Goal: Task Accomplishment & Management: Manage account settings

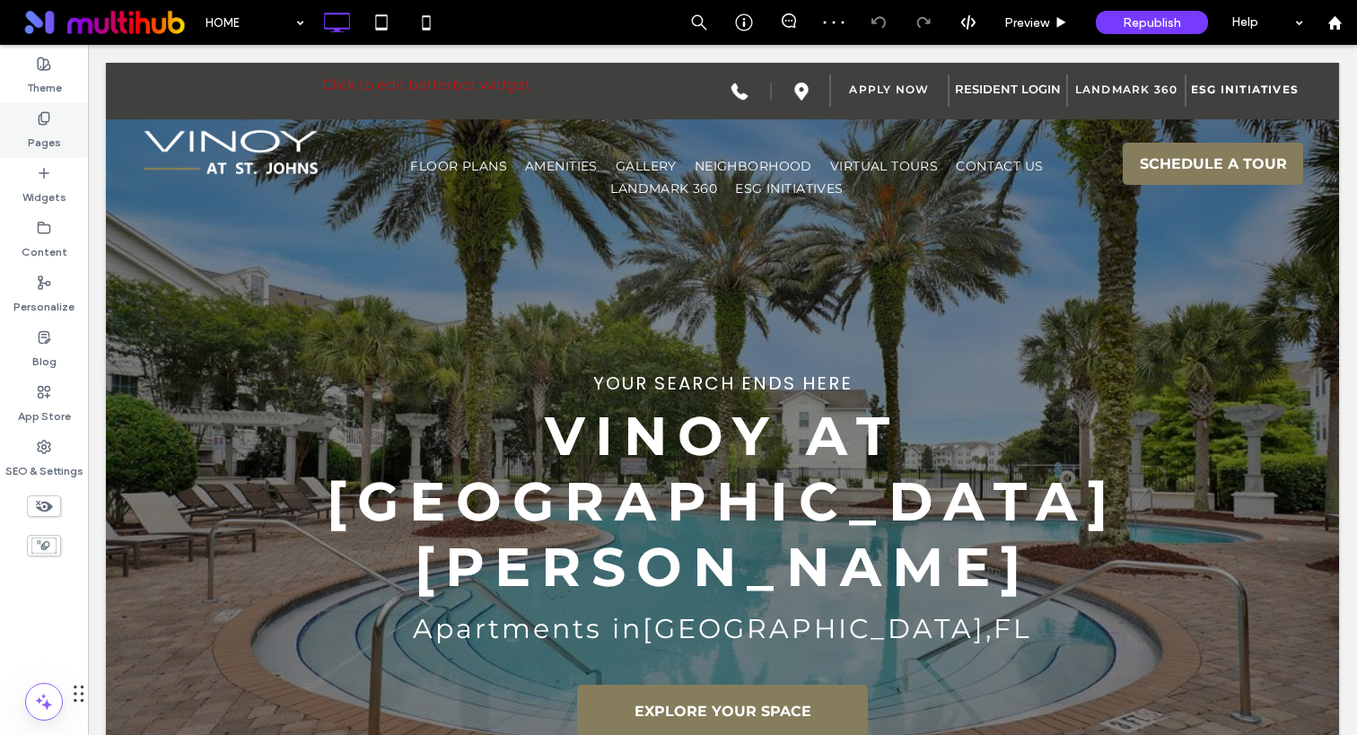
click at [48, 136] on label "Pages" at bounding box center [44, 138] width 33 height 25
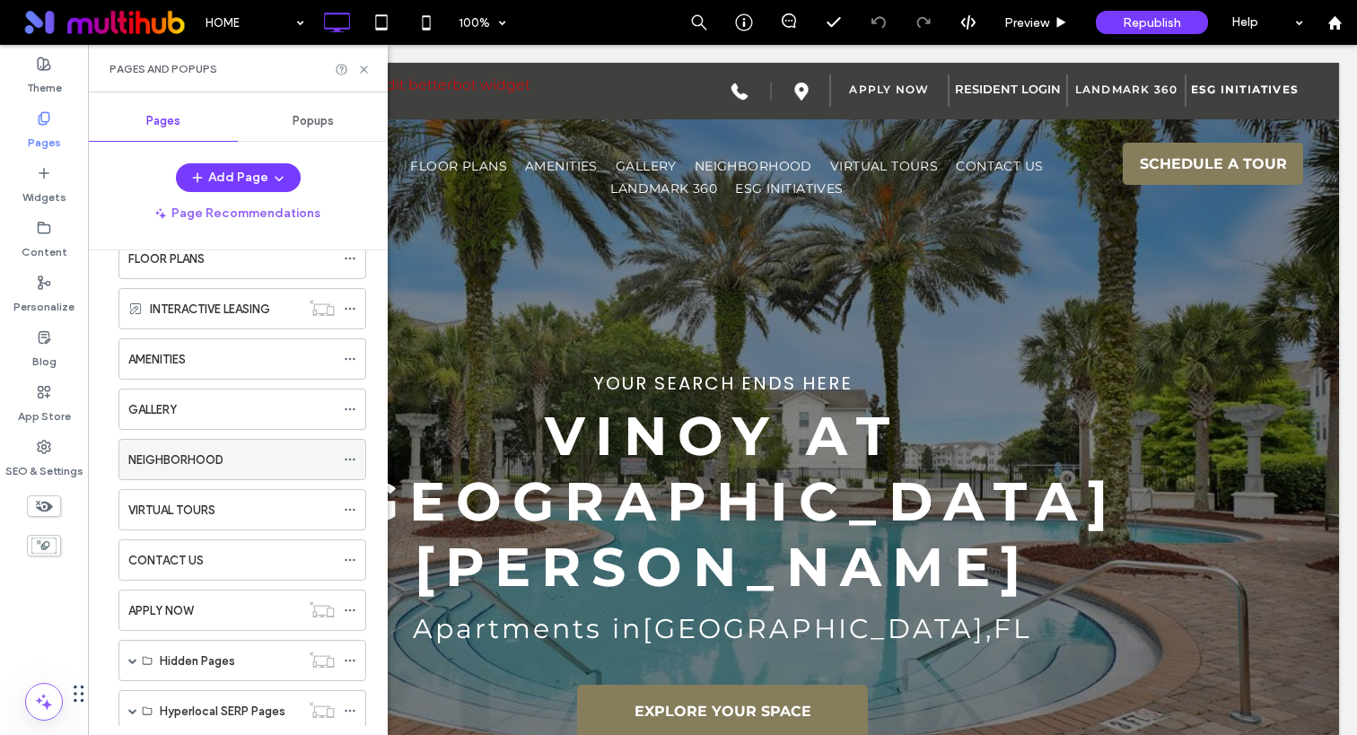
scroll to position [133, 0]
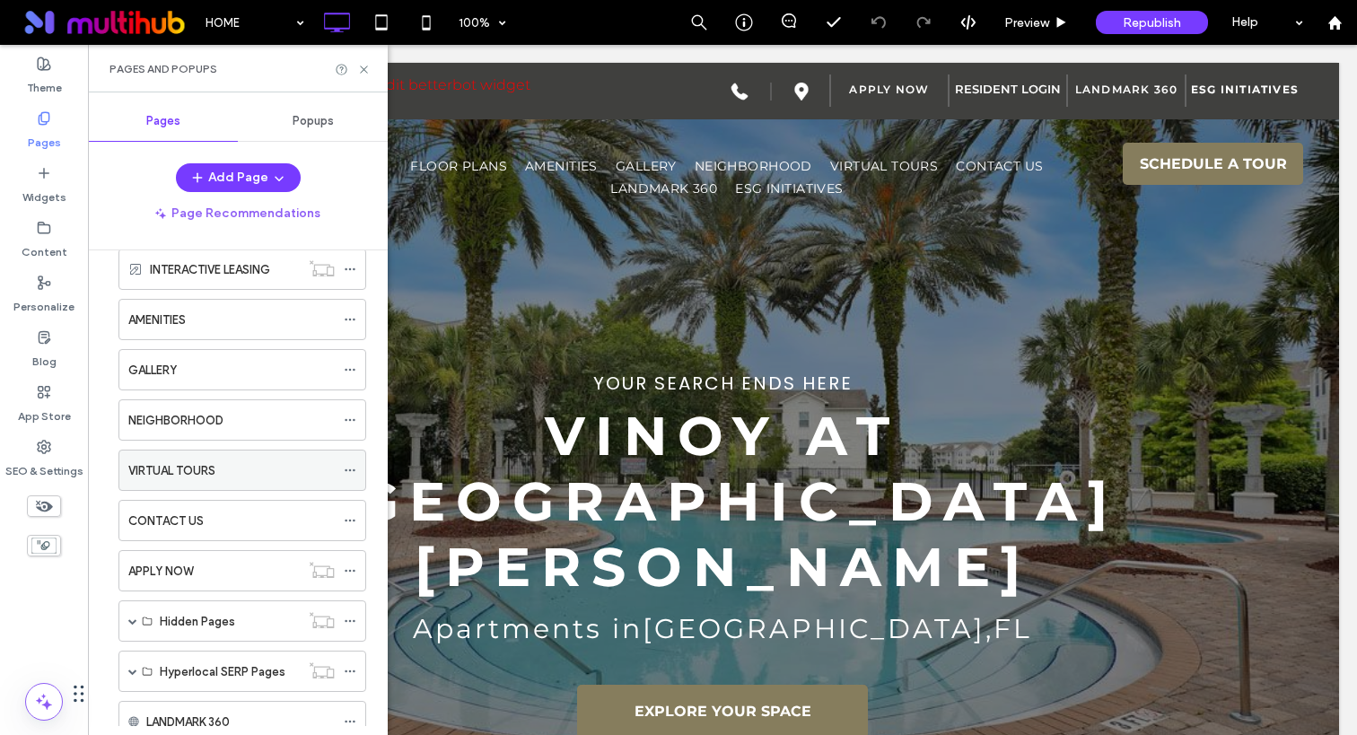
click at [224, 468] on div "VIRTUAL TOURS" at bounding box center [231, 470] width 206 height 19
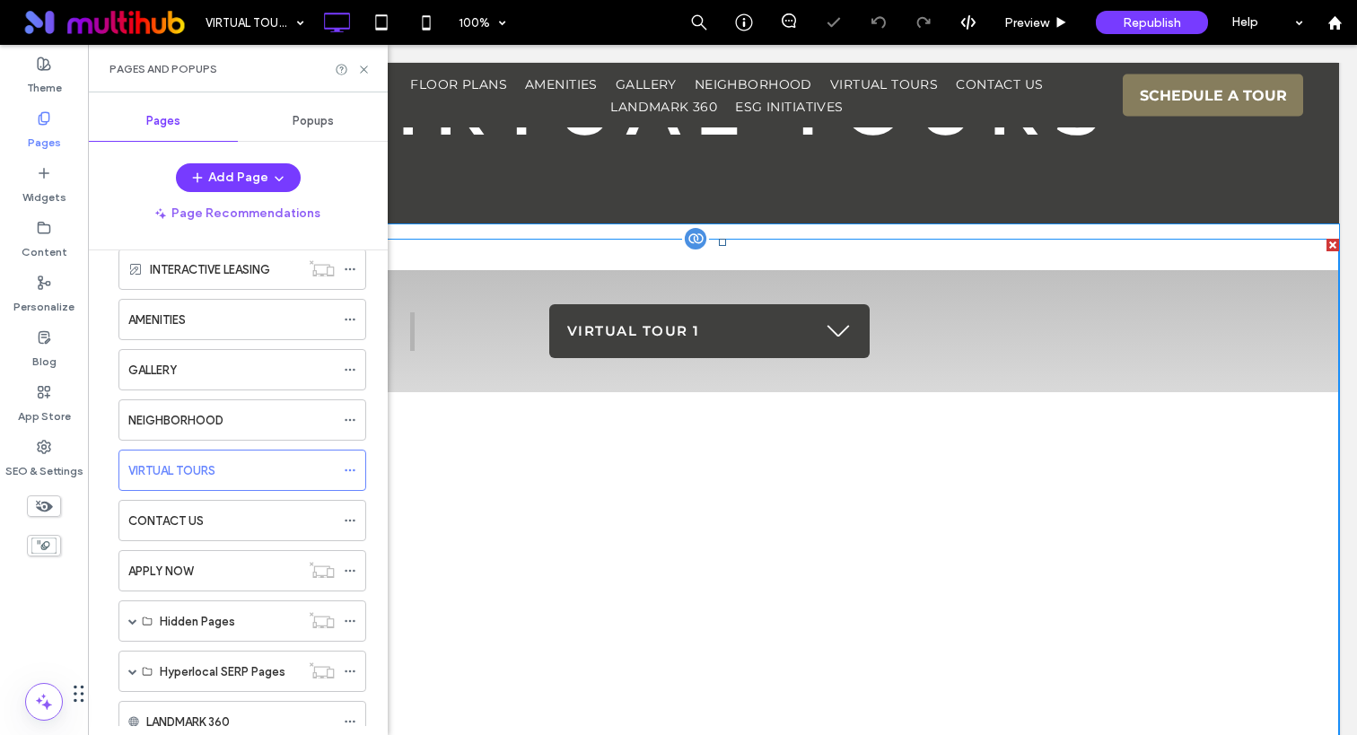
scroll to position [393, 0]
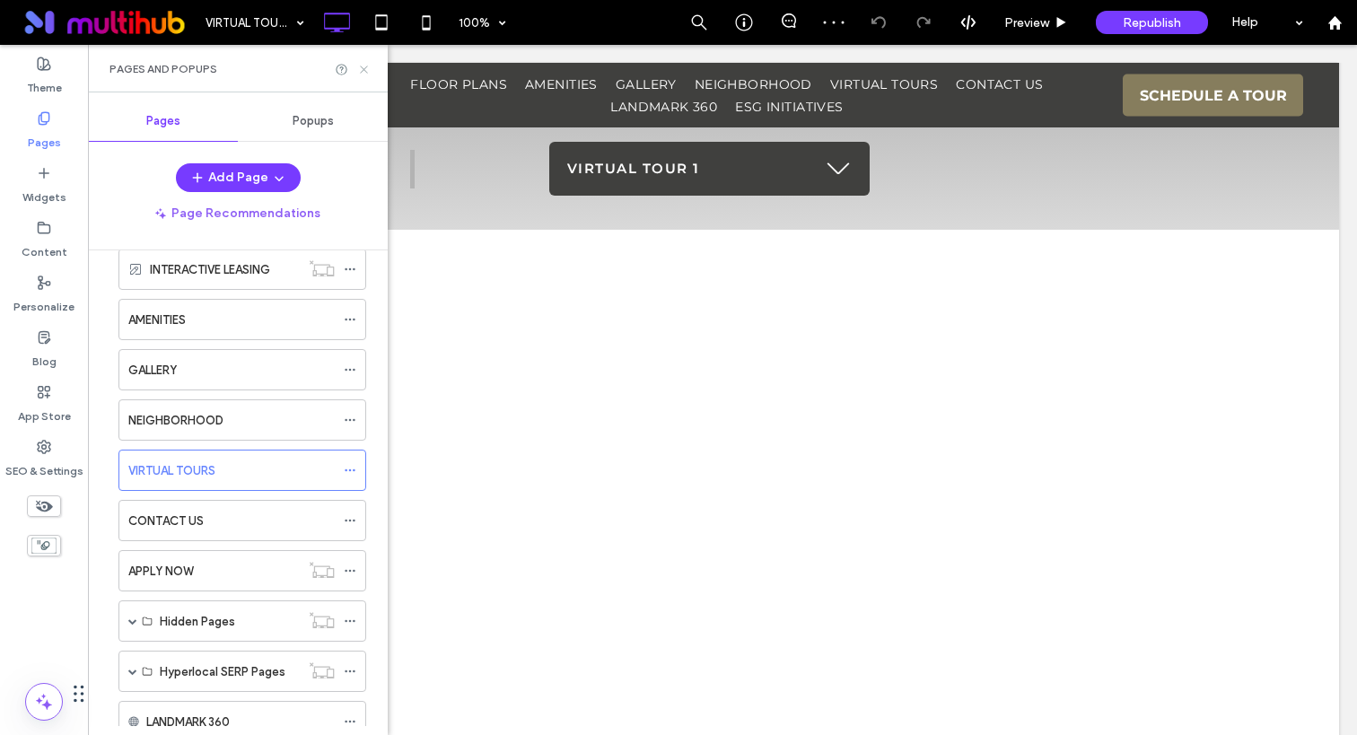
click at [364, 70] on icon at bounding box center [363, 69] width 13 height 13
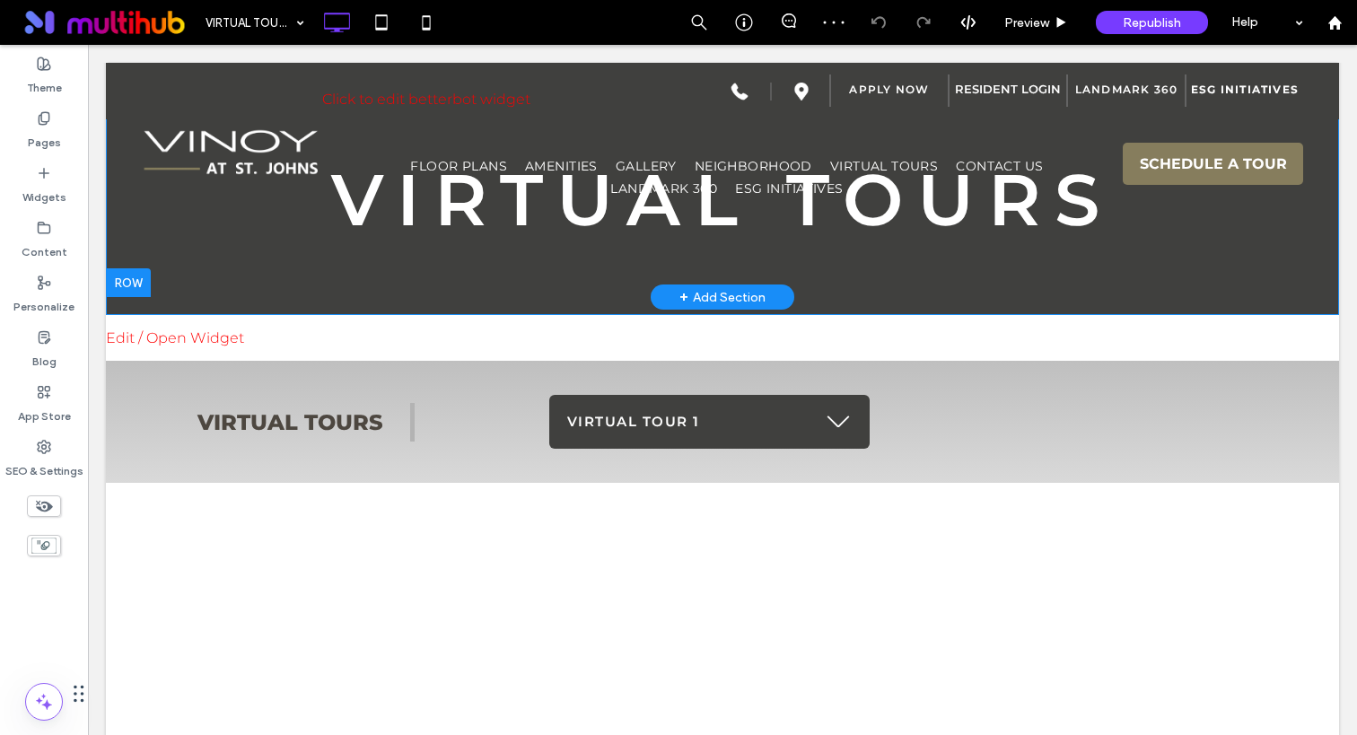
scroll to position [0, 0]
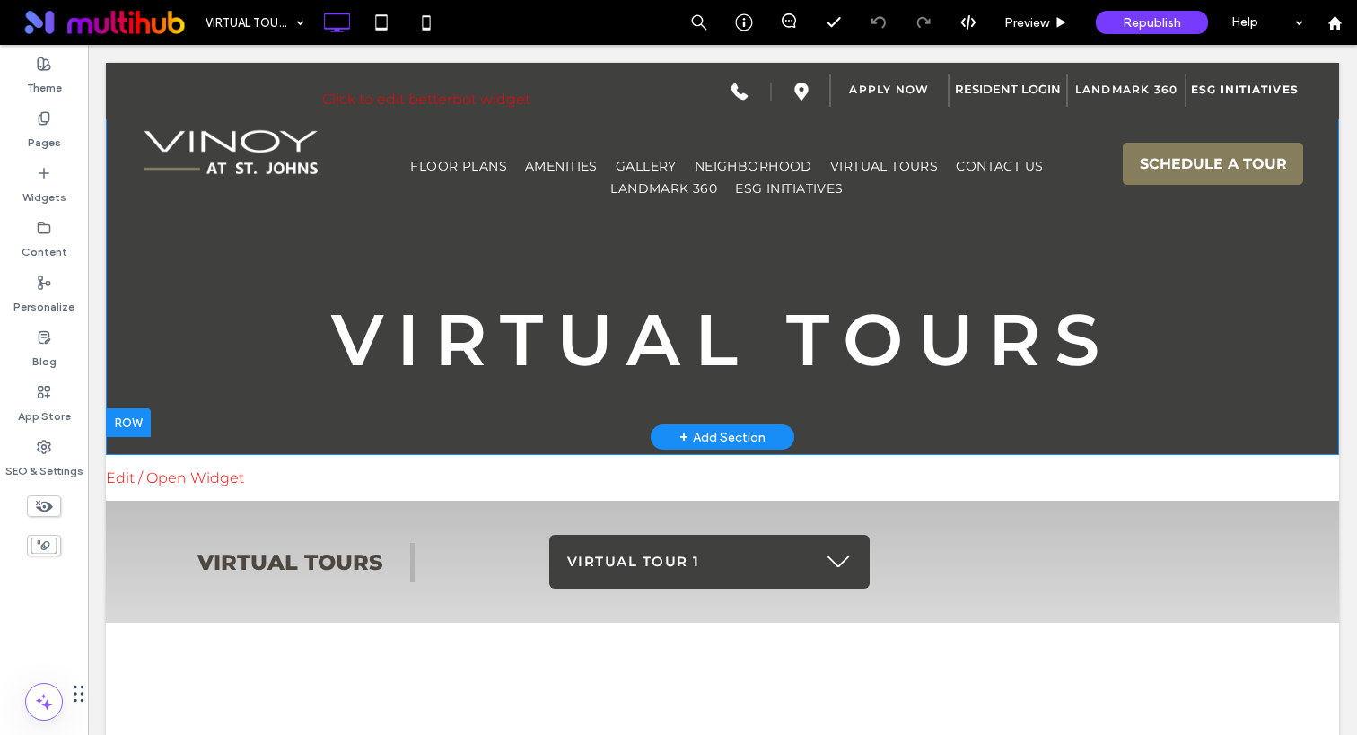
click at [259, 421] on div "VIRTUAL TOURS Click To Paste Row + Add Section" at bounding box center [722, 259] width 1233 height 392
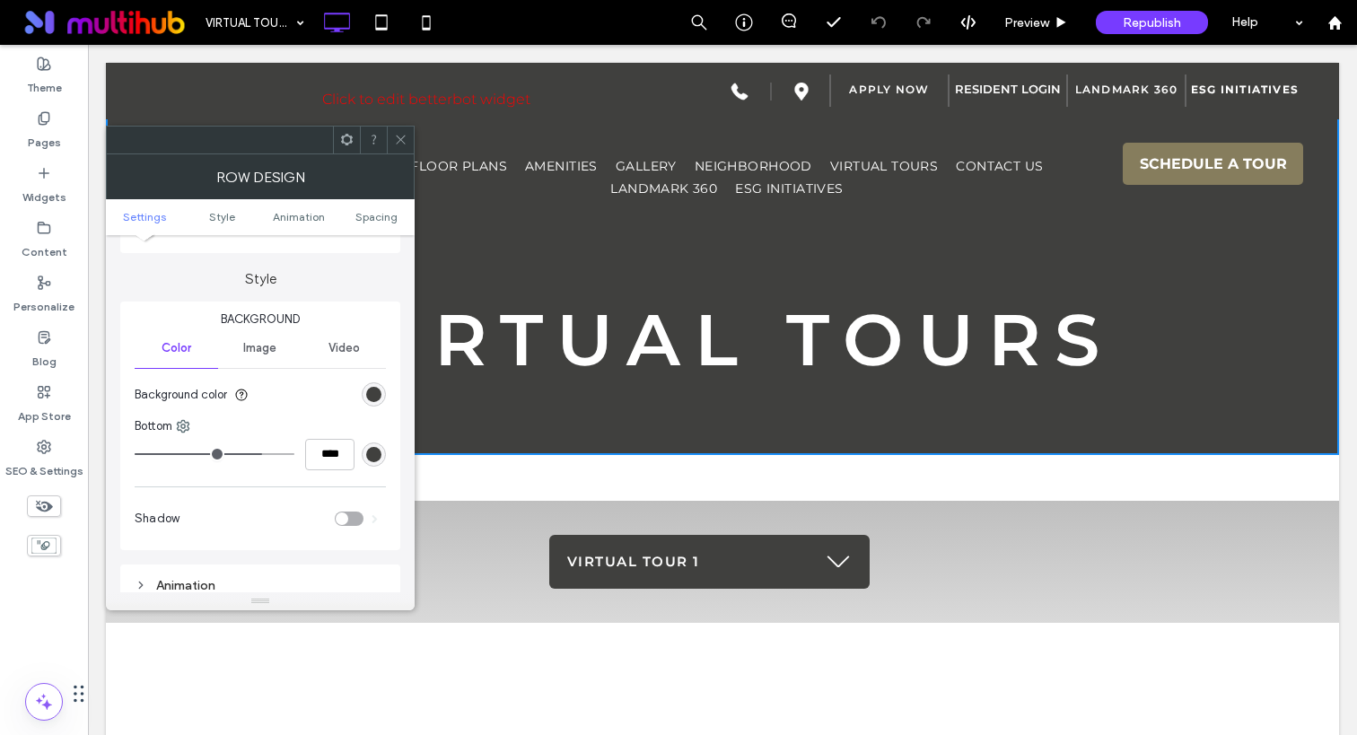
scroll to position [118, 0]
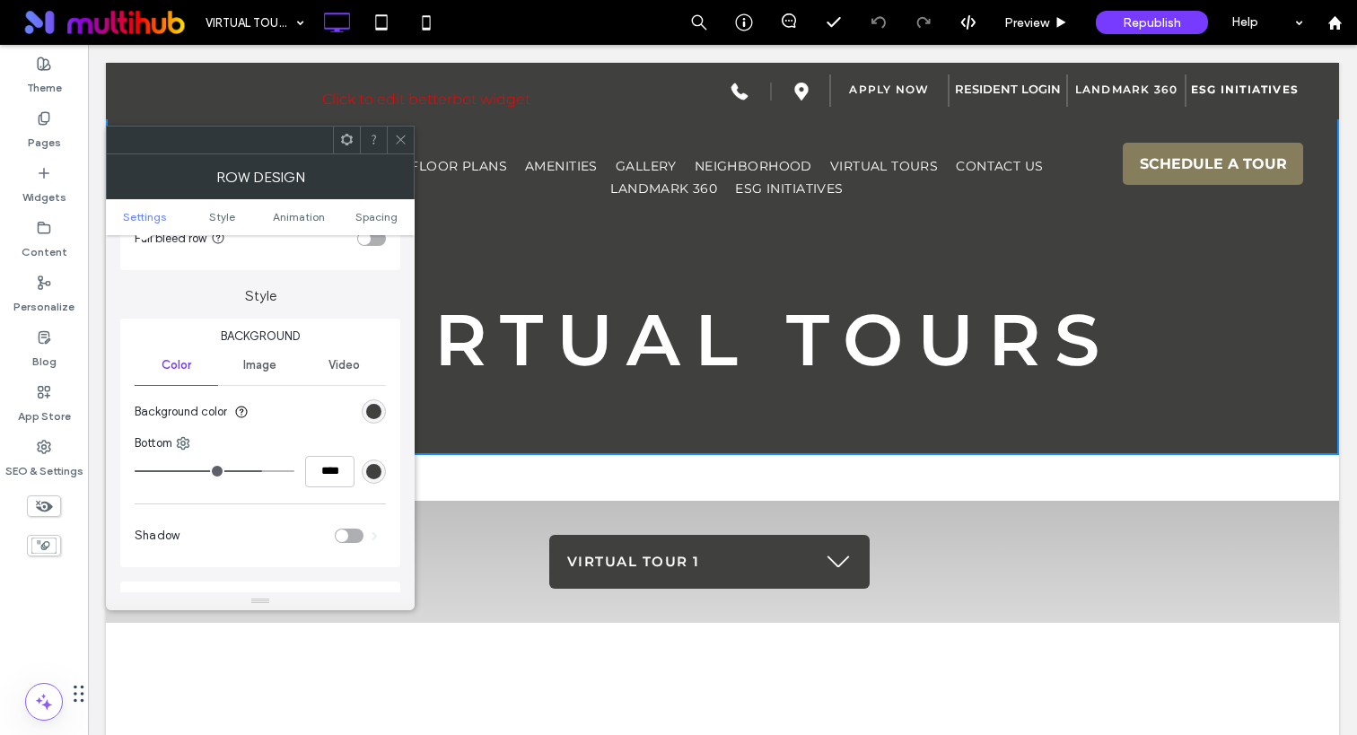
click at [255, 356] on div "Image" at bounding box center [259, 365] width 83 height 39
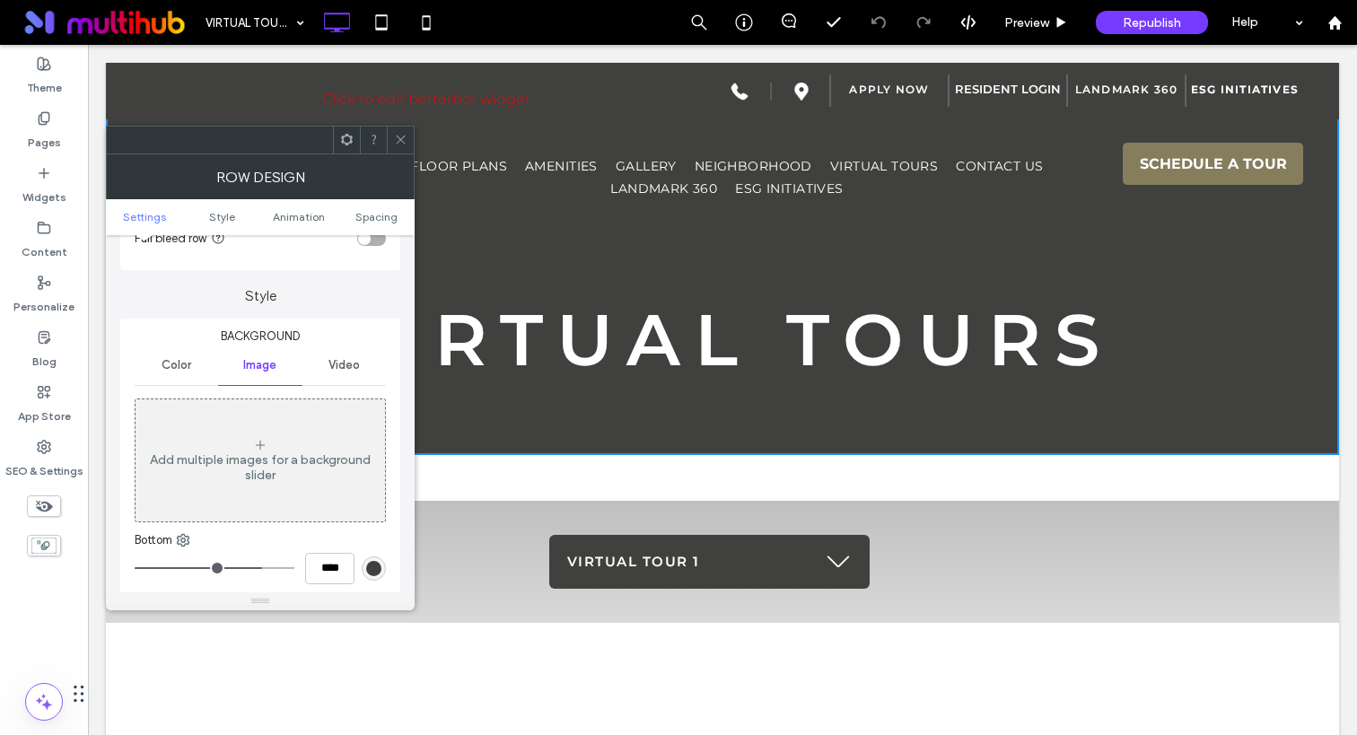
click at [400, 149] on span at bounding box center [400, 140] width 13 height 27
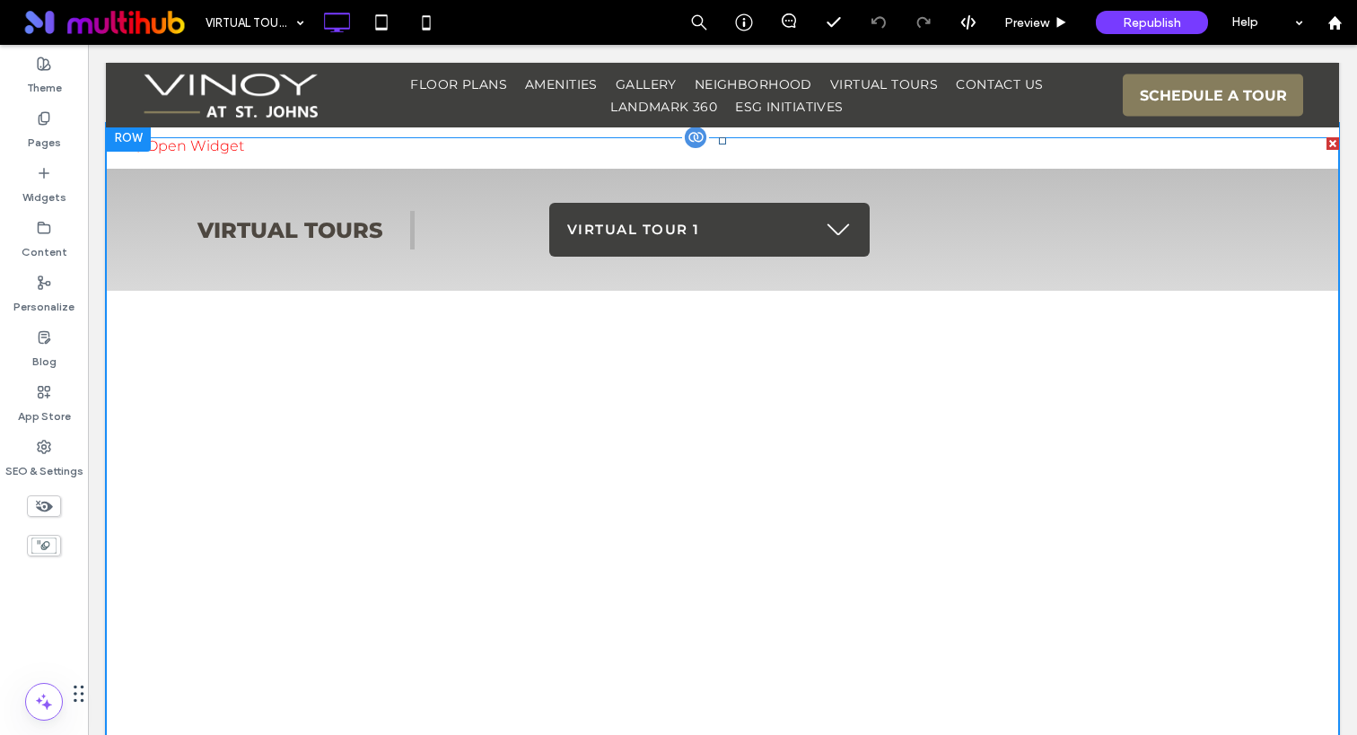
scroll to position [334, 0]
click at [610, 231] on span at bounding box center [722, 598] width 1233 height 925
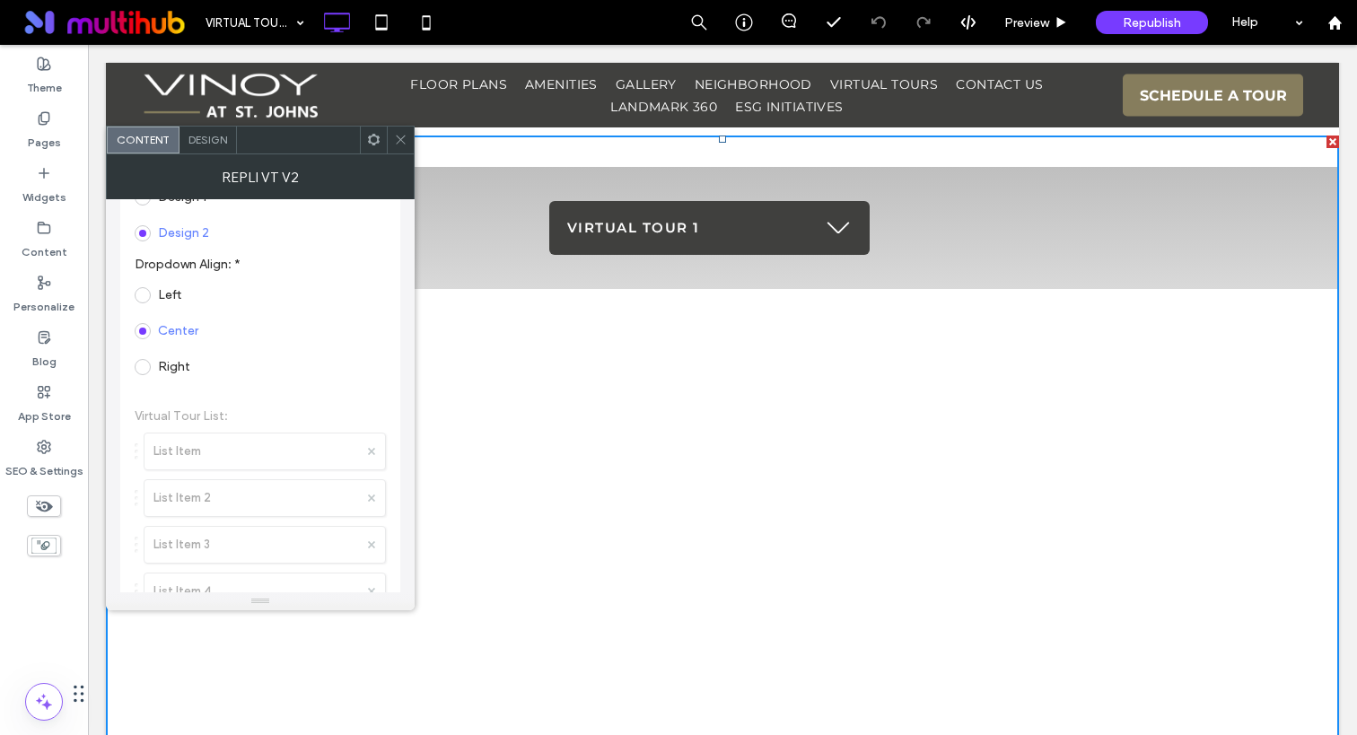
scroll to position [0, 0]
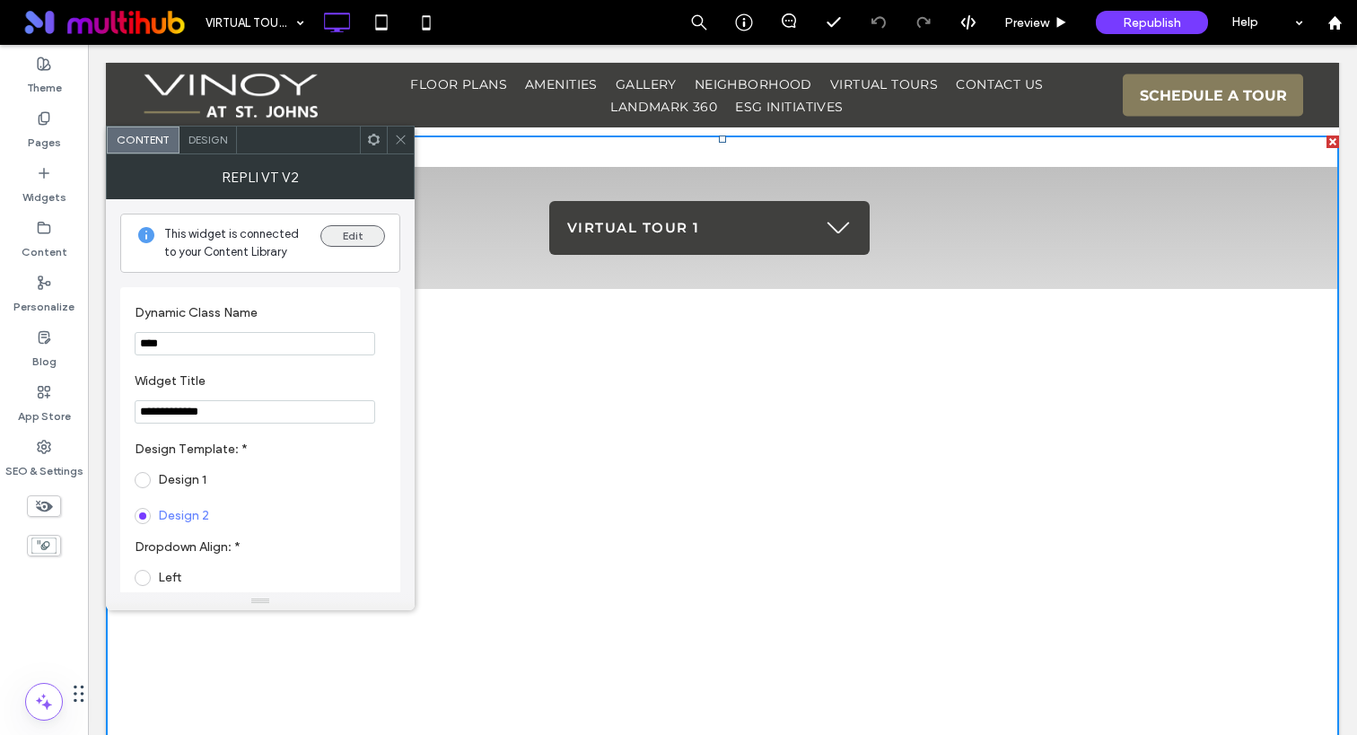
click at [339, 237] on button "Edit" at bounding box center [352, 236] width 65 height 22
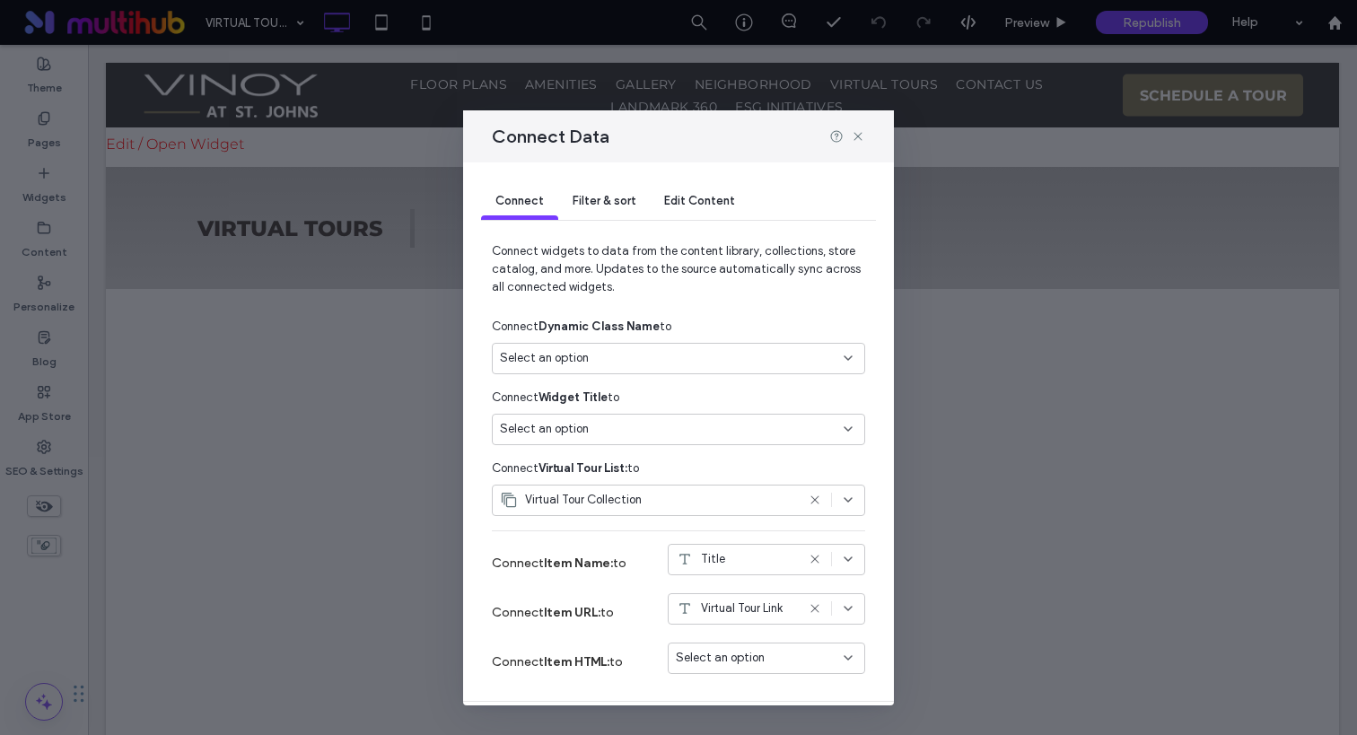
click at [601, 201] on span "Filter & sort" at bounding box center [604, 200] width 63 height 13
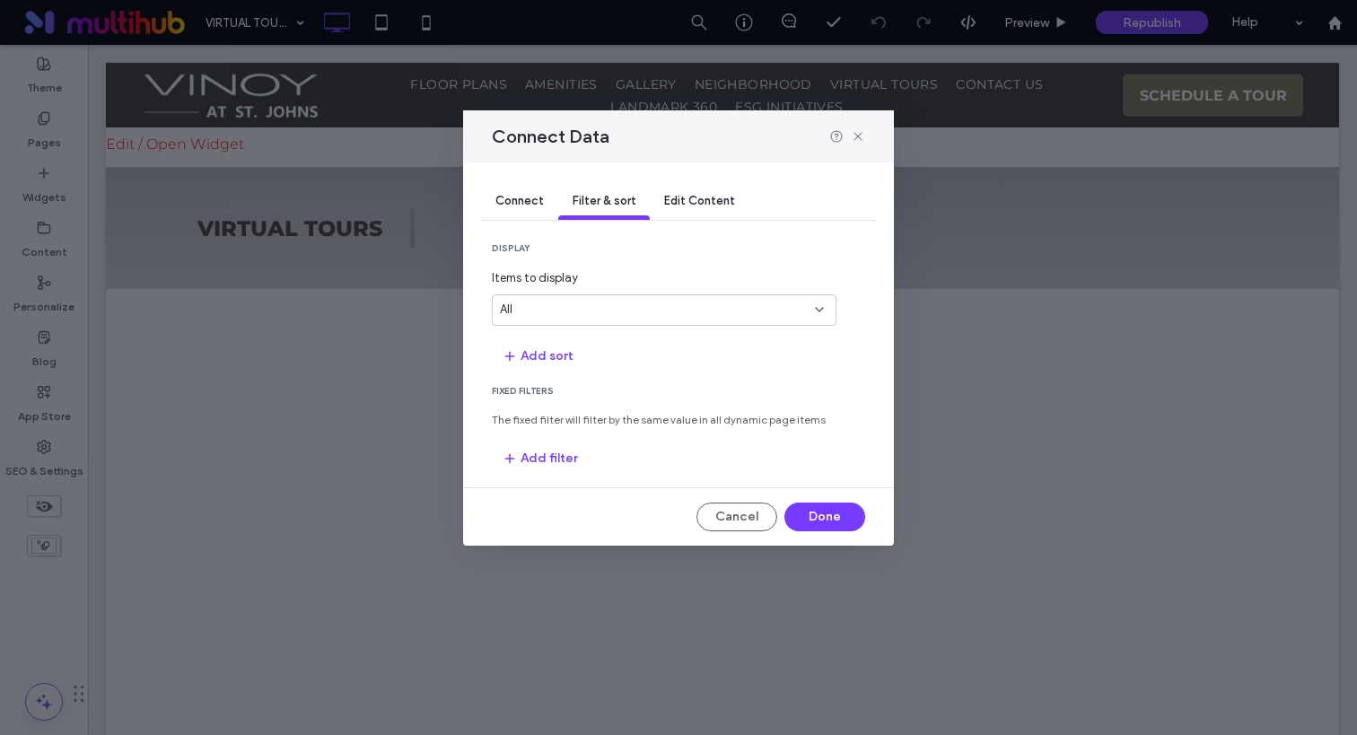
click at [691, 201] on span "Edit Content" at bounding box center [699, 200] width 71 height 13
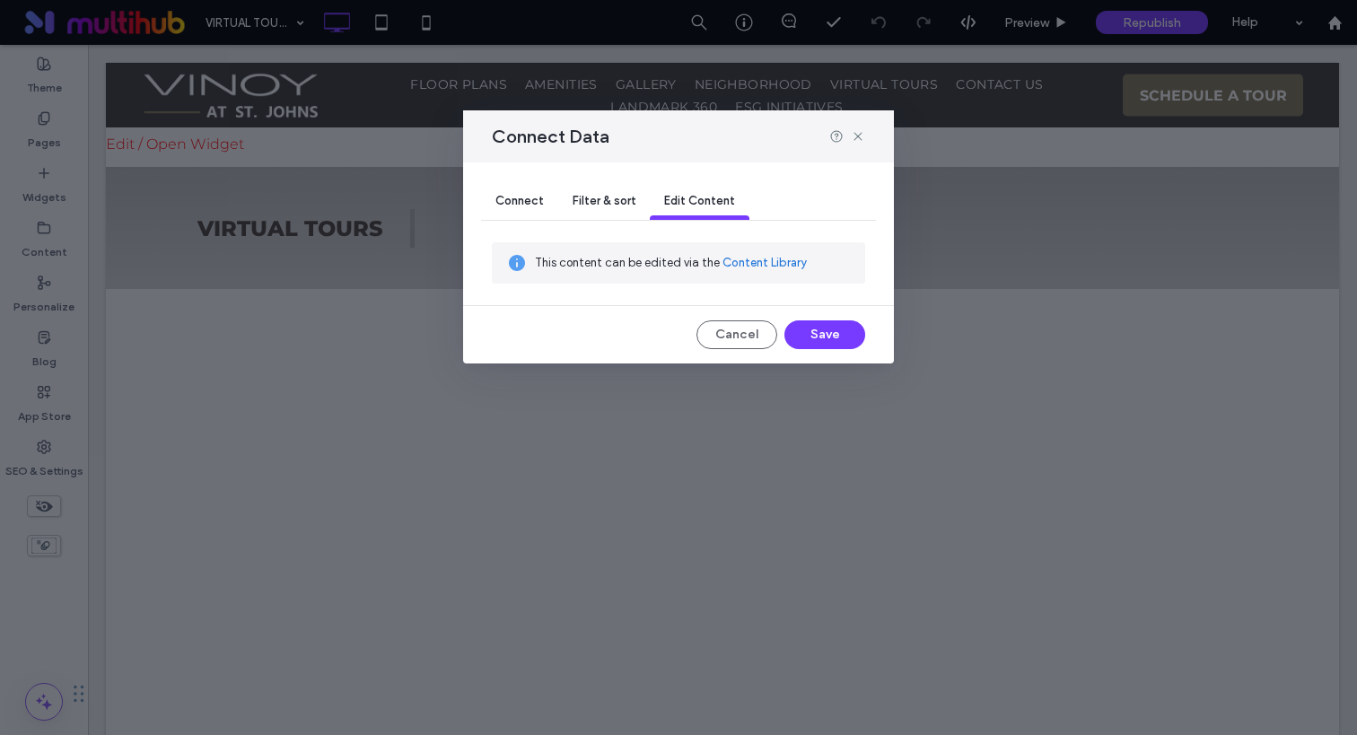
click at [755, 265] on link "Content Library" at bounding box center [765, 263] width 84 height 18
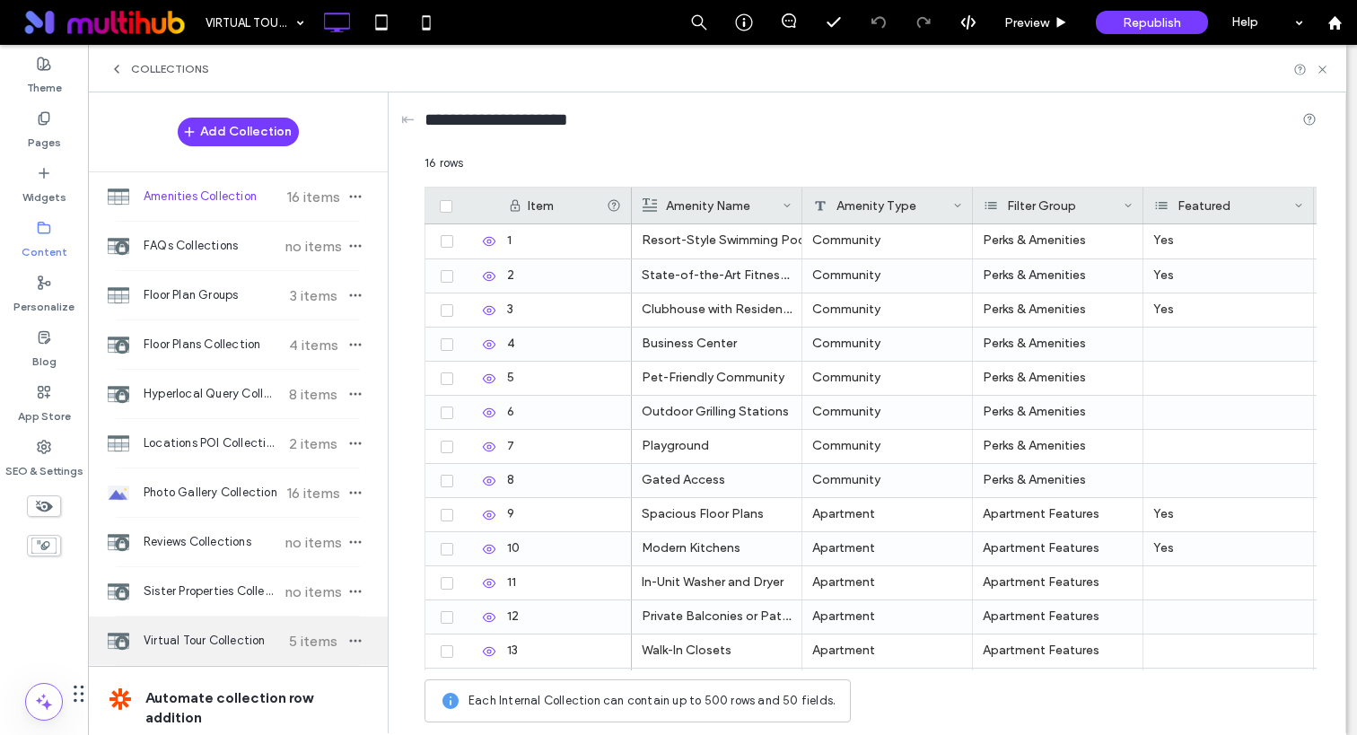
click at [197, 634] on span "Virtual Tour Collection" at bounding box center [211, 641] width 134 height 18
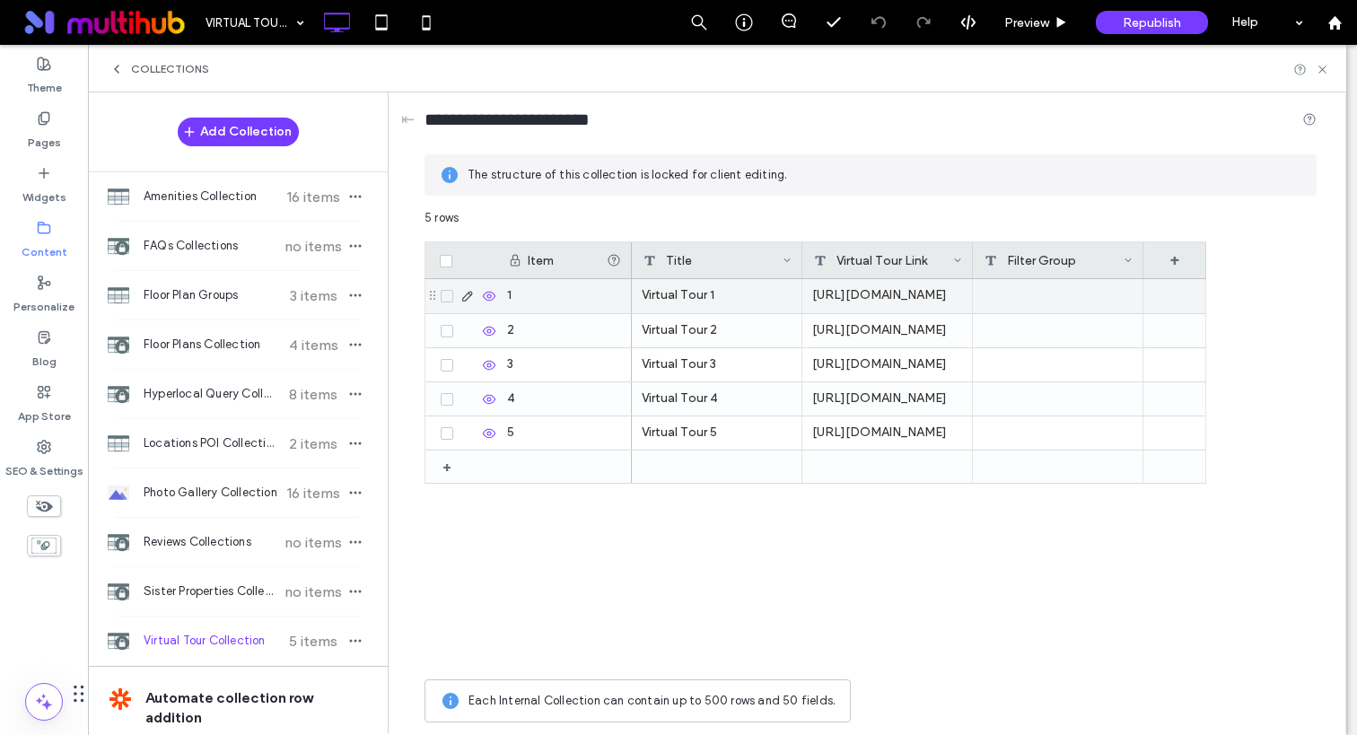
click at [897, 295] on div "https://my.matterport.com/show/?m=kwdJHuoxiBA&play=1" at bounding box center [887, 296] width 171 height 34
click at [852, 300] on div "https://my.matterport.com/show/?m=kwdJHuoxiBA&play=1" at bounding box center [887, 296] width 171 height 34
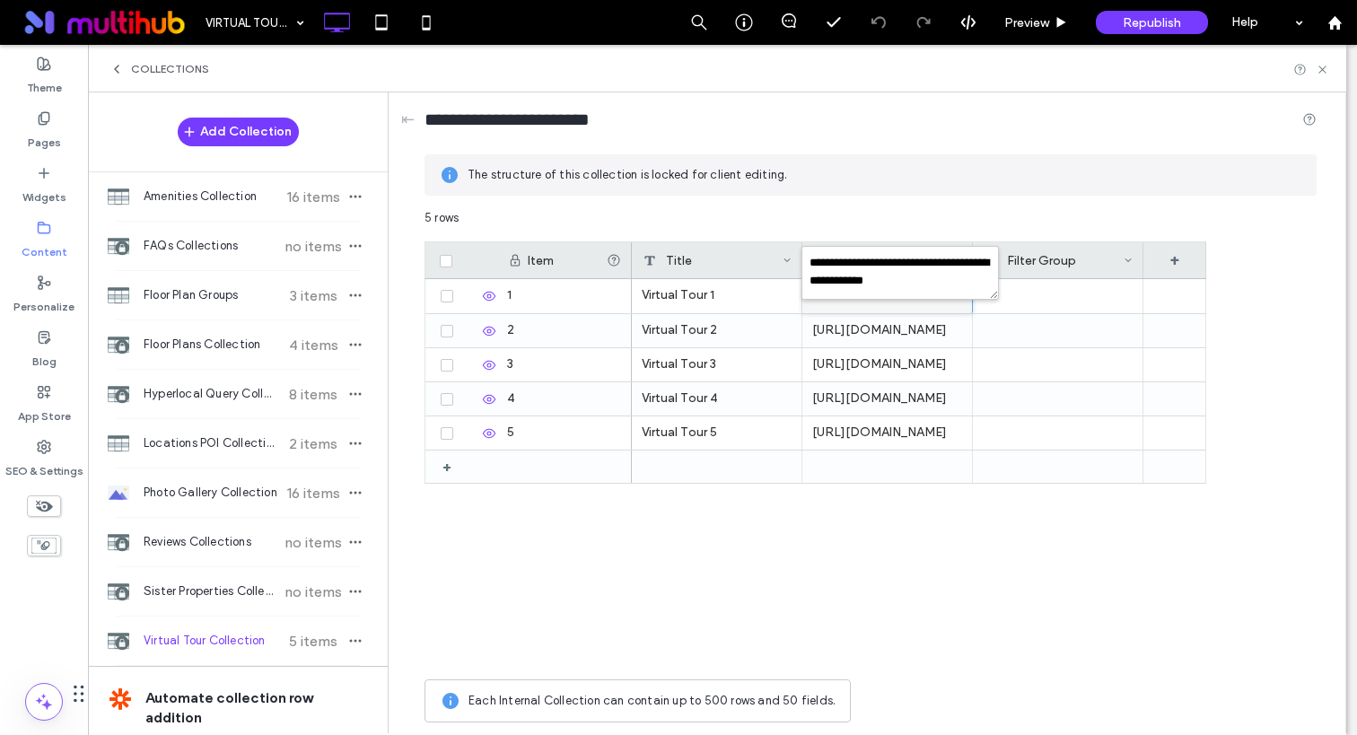
click at [852, 300] on div "**********" at bounding box center [902, 285] width 193 height 38
click at [998, 333] on div at bounding box center [1058, 330] width 171 height 33
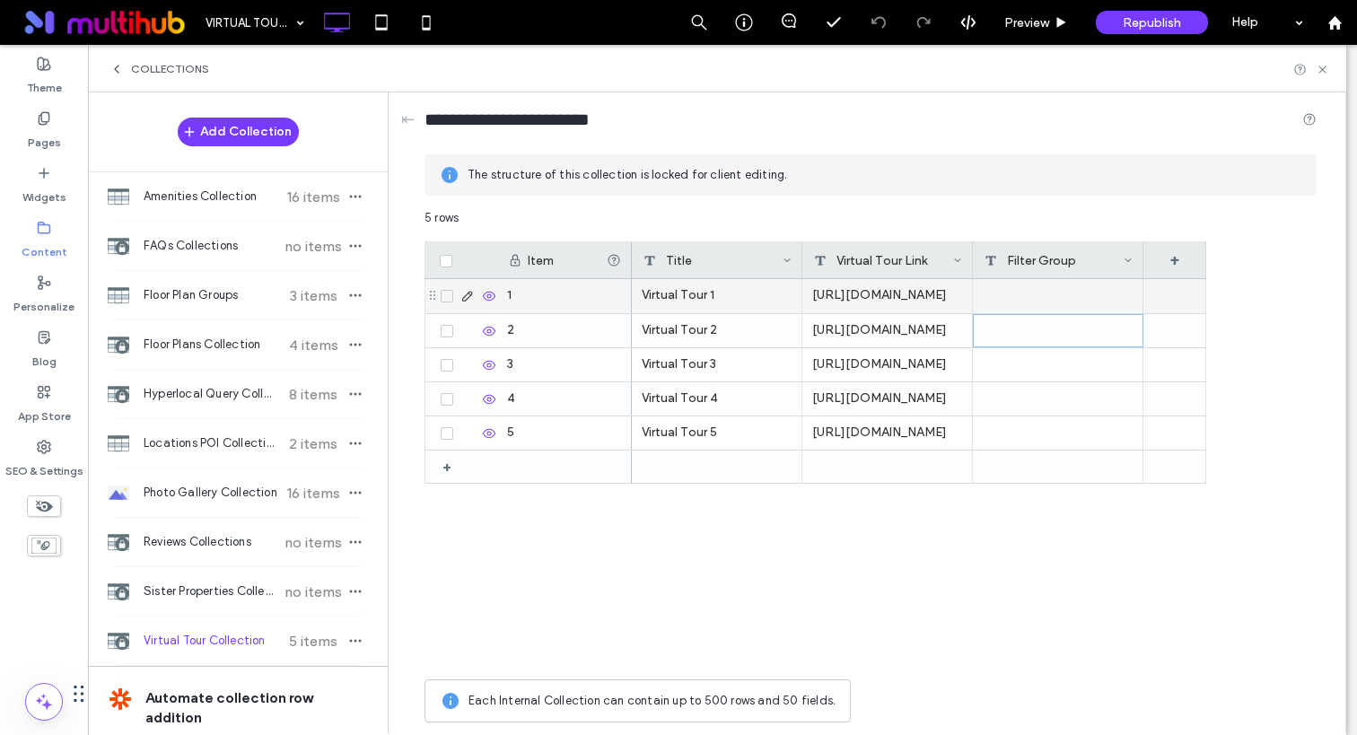
click at [864, 293] on div "https://my.matterport.com/show/?m=kwdJHuoxiBA&play=1" at bounding box center [887, 296] width 171 height 34
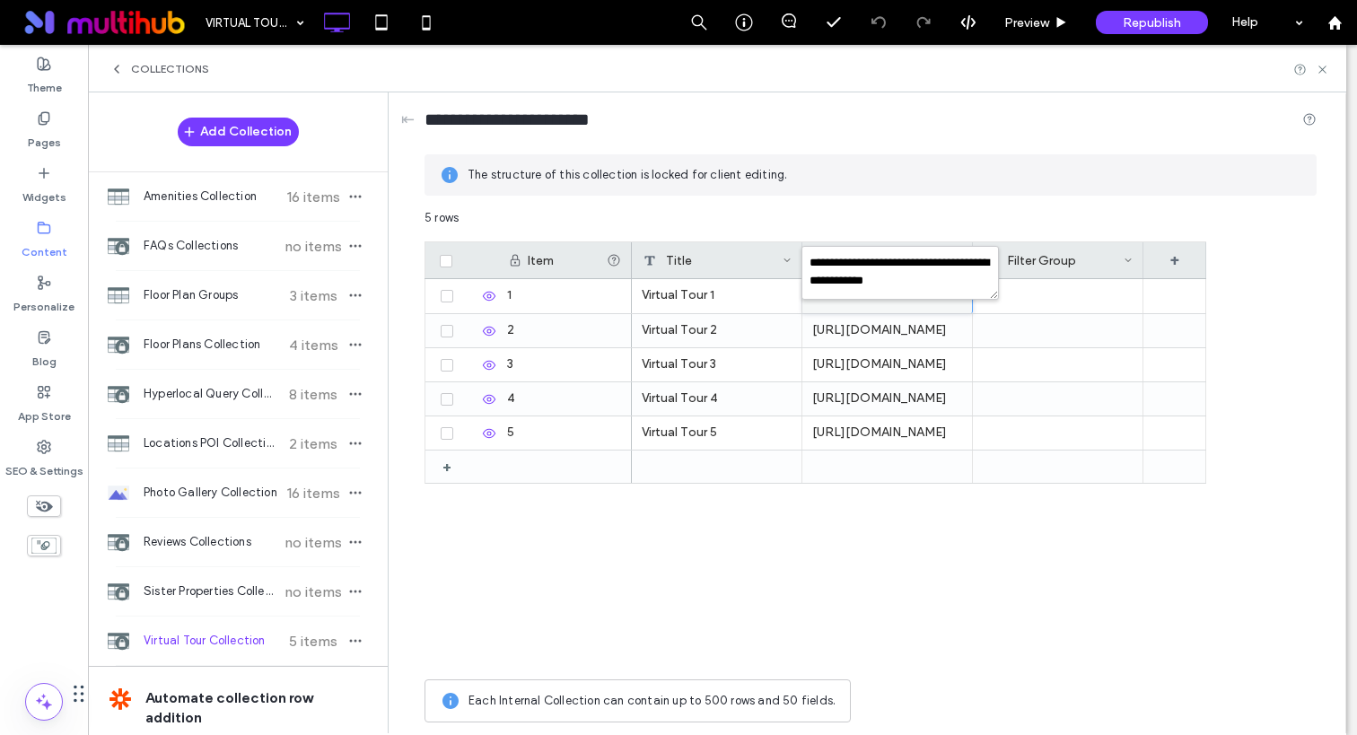
type textarea "**********"
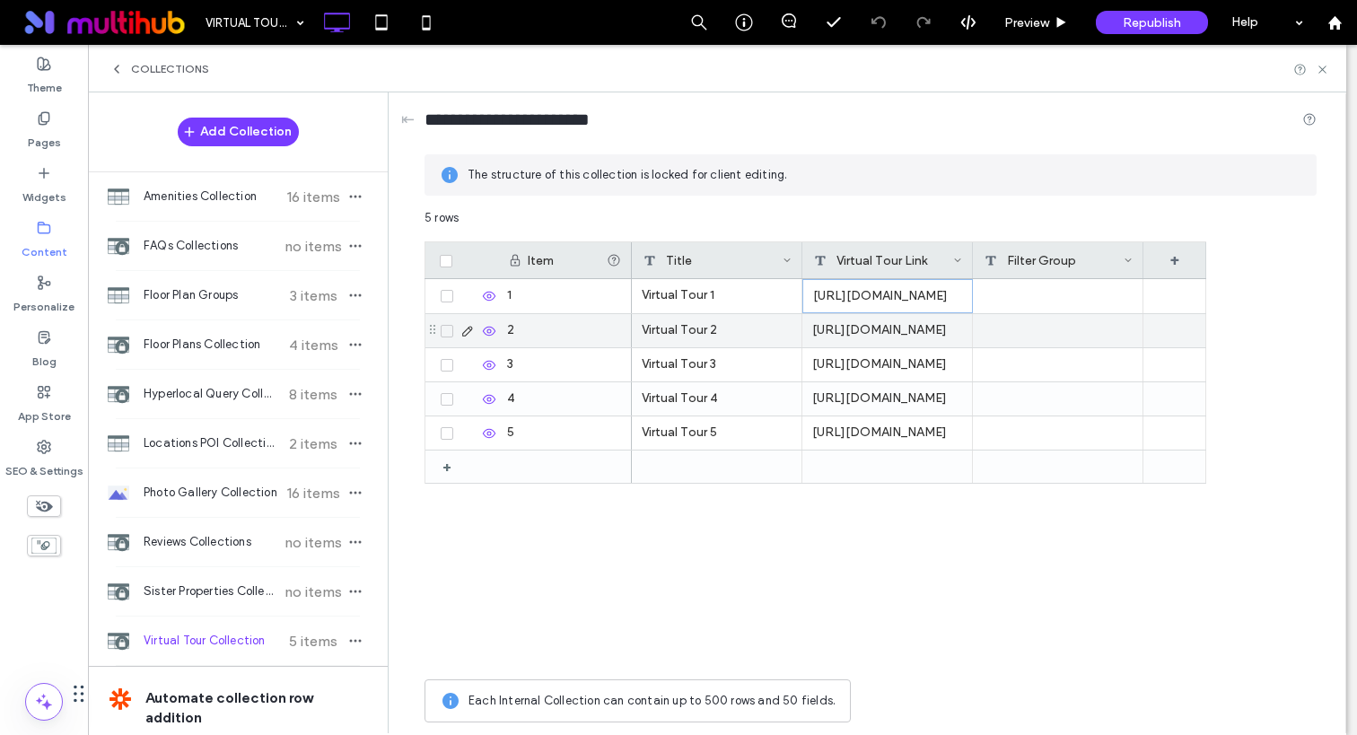
click at [831, 329] on div "https://my.matterport.com/show/?m=aNQTP7RCKit&play=1" at bounding box center [887, 330] width 171 height 33
type textarea "**********"
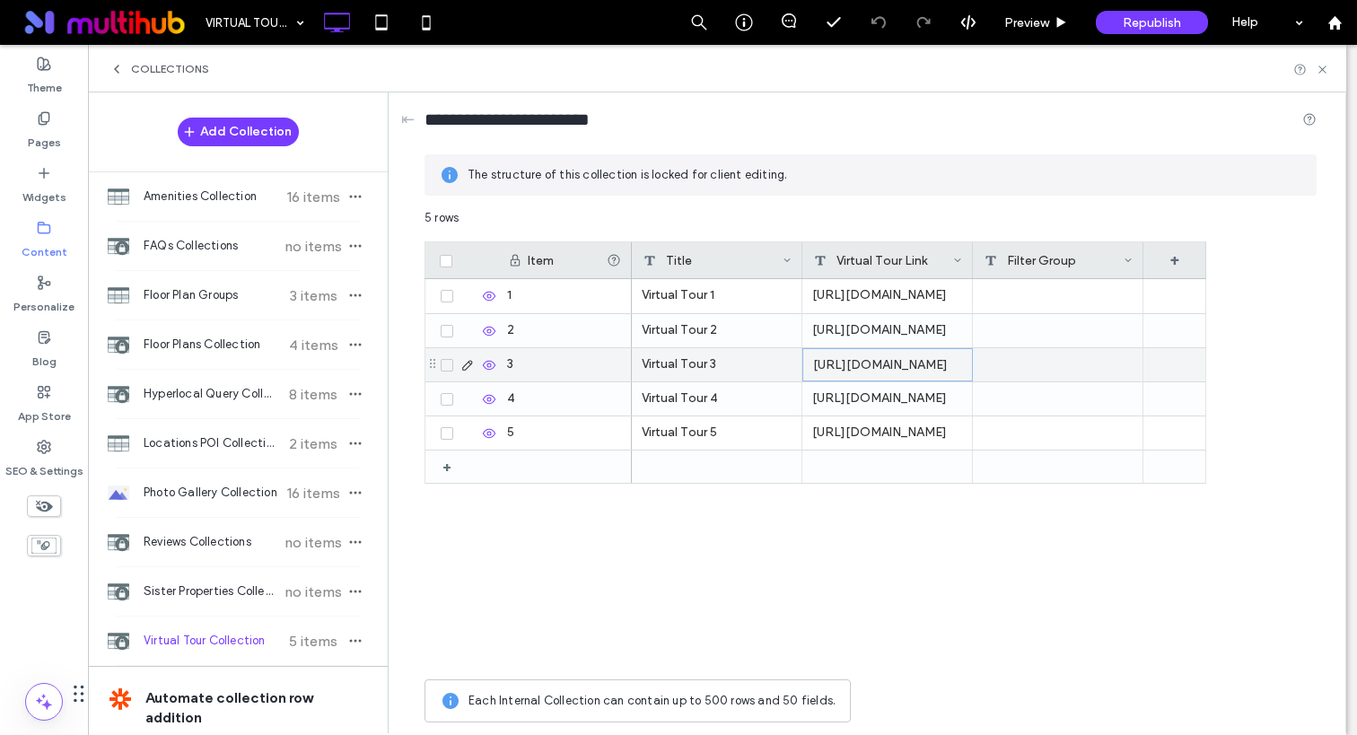
click at [863, 364] on div "https://my.matterport.com/show/?m=cWoo4pjBW9N&play=1" at bounding box center [887, 364] width 171 height 33
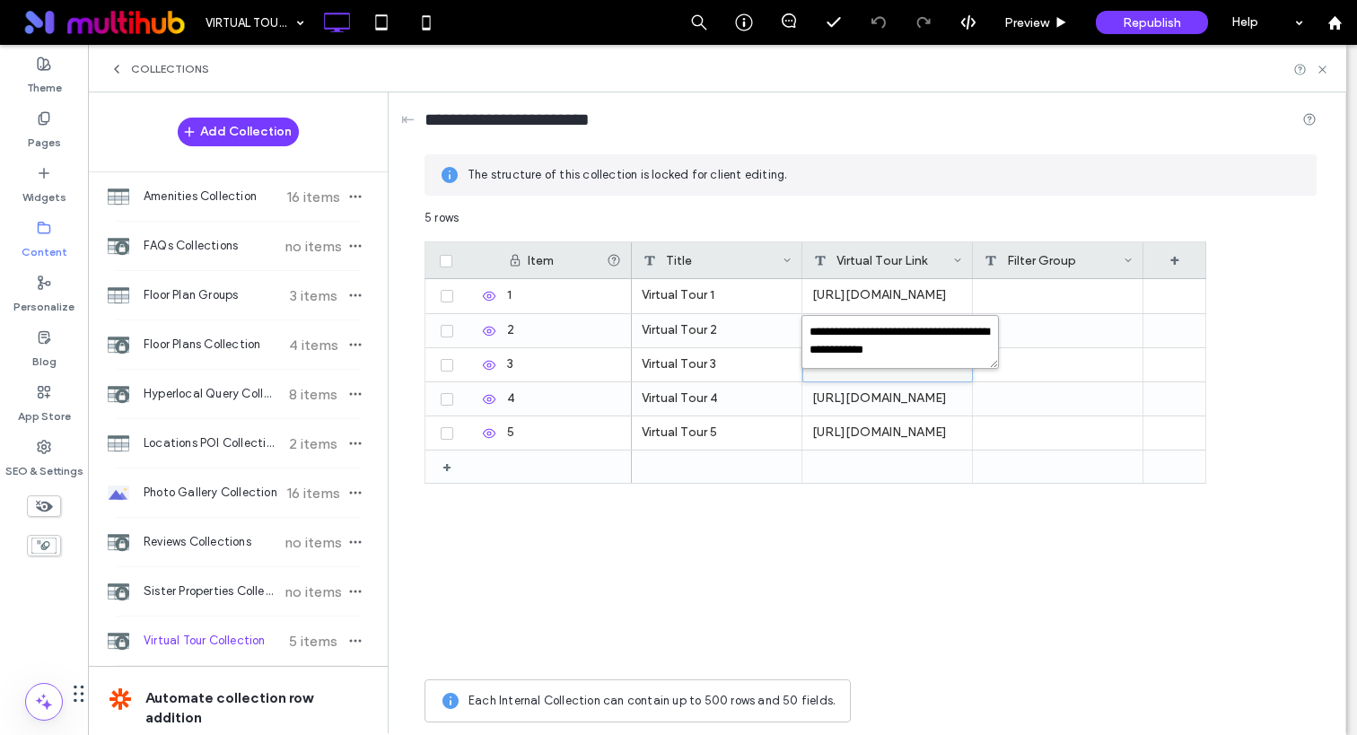
click at [863, 364] on textarea "**********" at bounding box center [900, 342] width 197 height 54
paste textarea "plain-text-cell"
type textarea "**********"
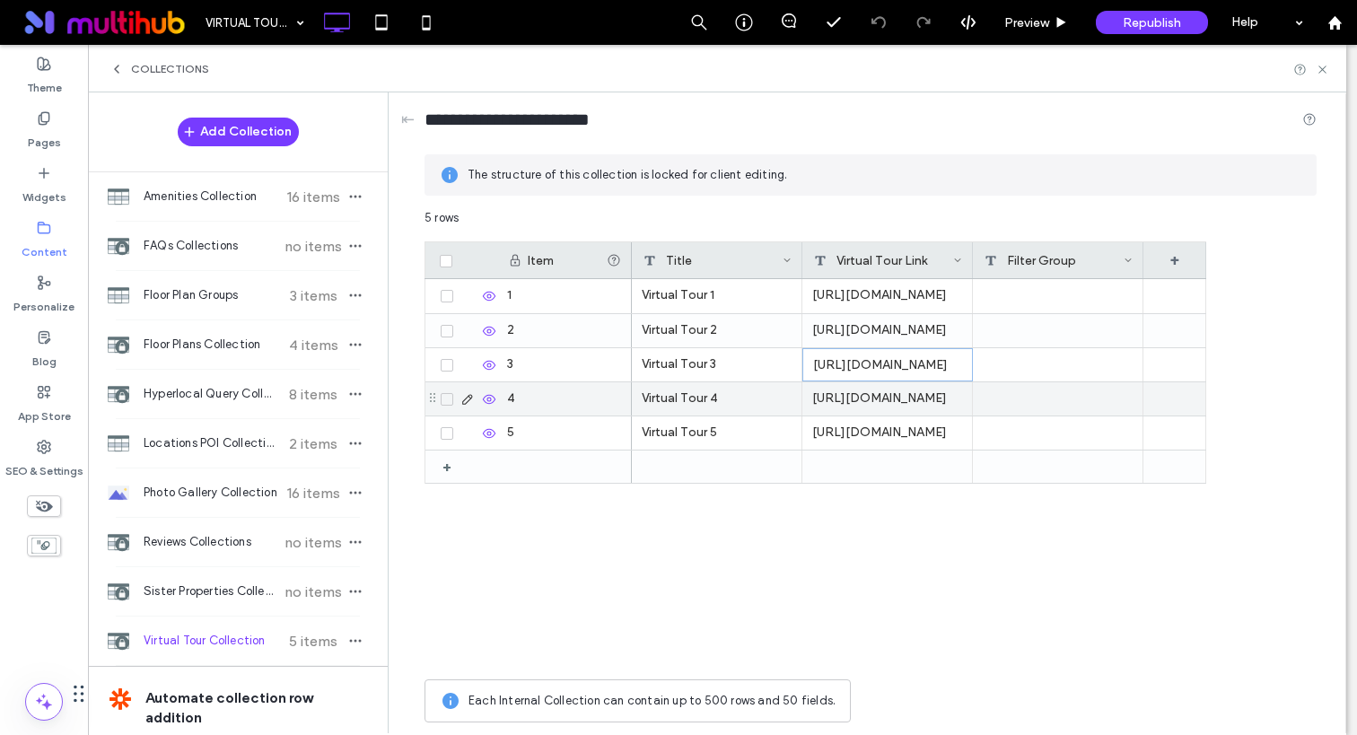
click at [450, 398] on icon at bounding box center [446, 399] width 7 height 5
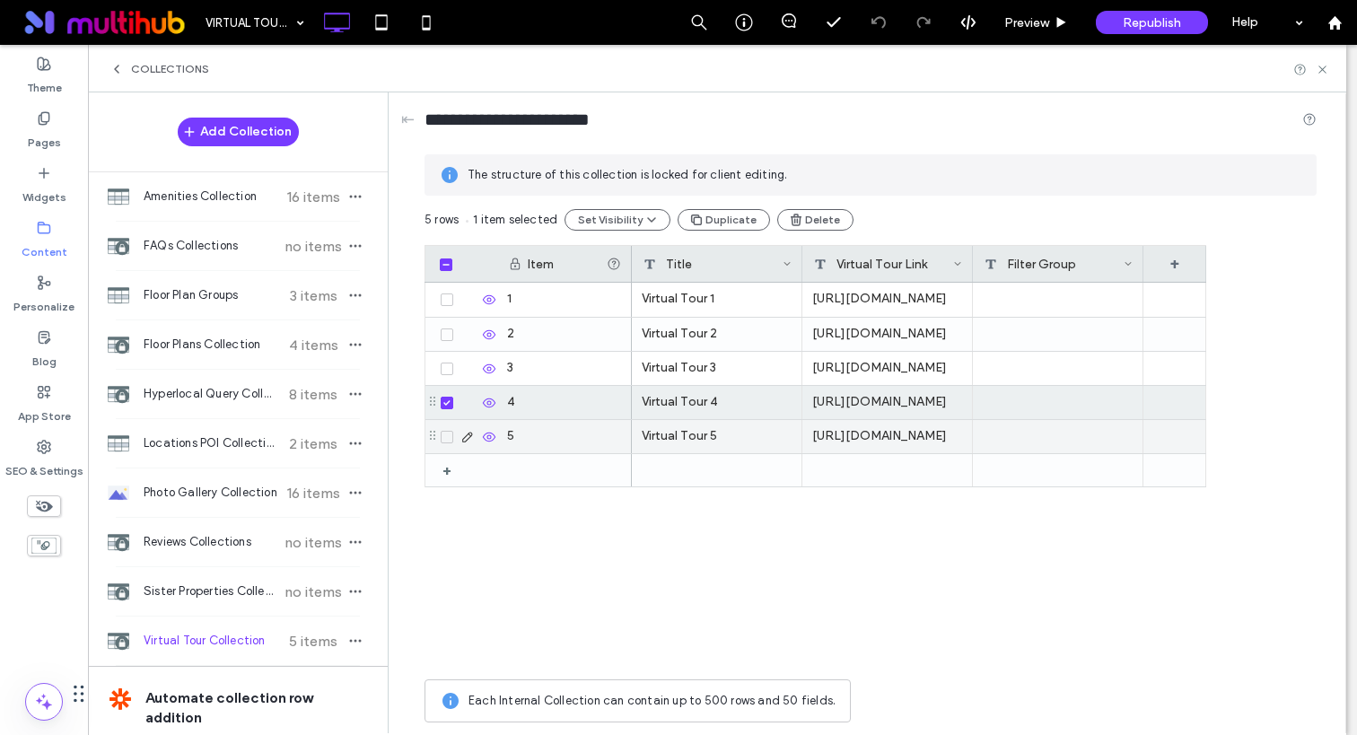
click at [449, 434] on icon at bounding box center [446, 436] width 6 height 5
click at [820, 220] on button "Delete" at bounding box center [823, 220] width 76 height 22
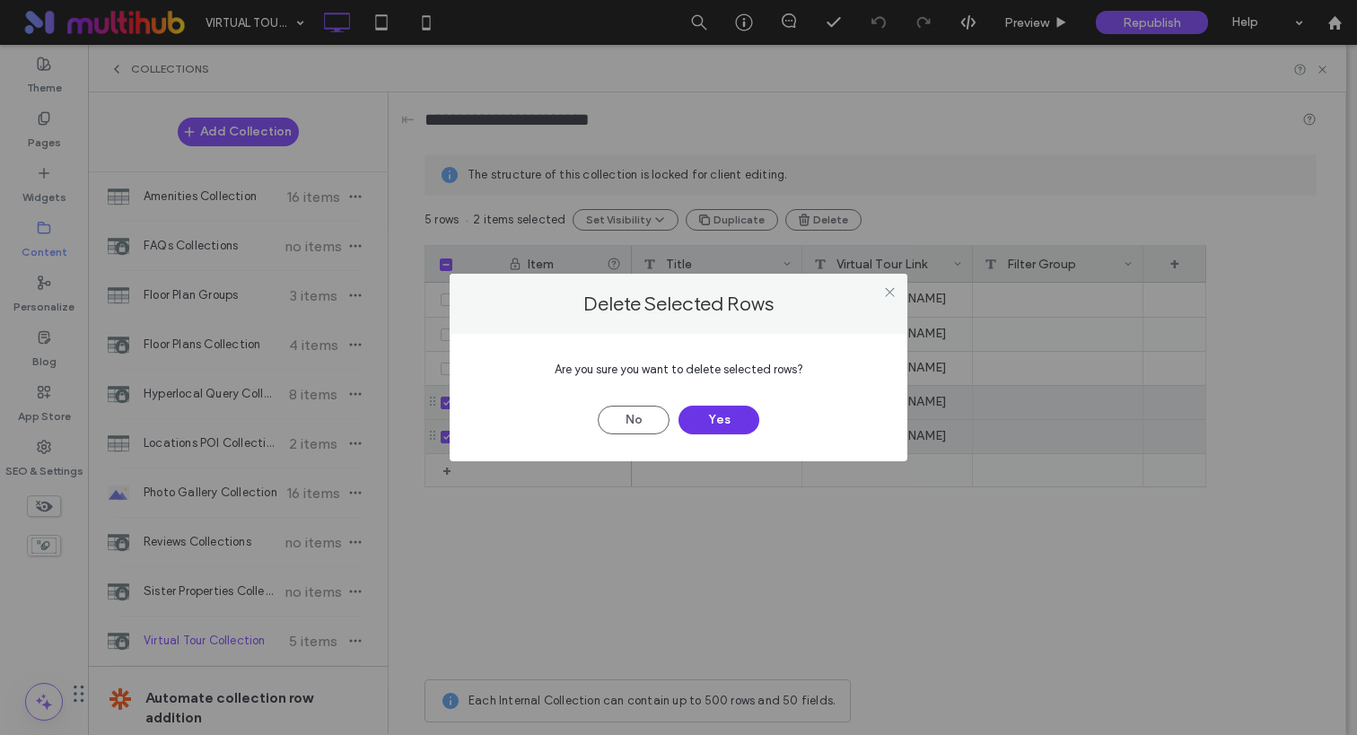
click at [704, 425] on button "Yes" at bounding box center [719, 420] width 81 height 29
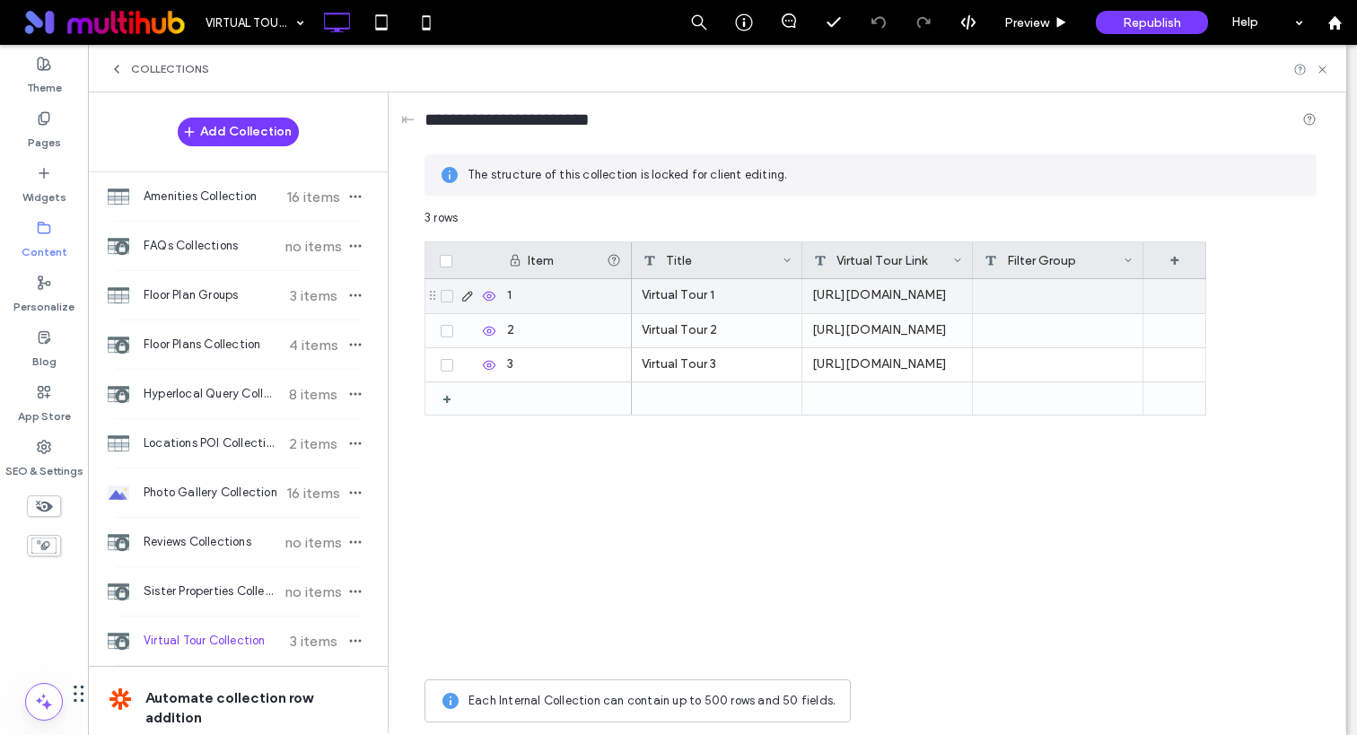
click at [450, 300] on span at bounding box center [447, 296] width 13 height 13
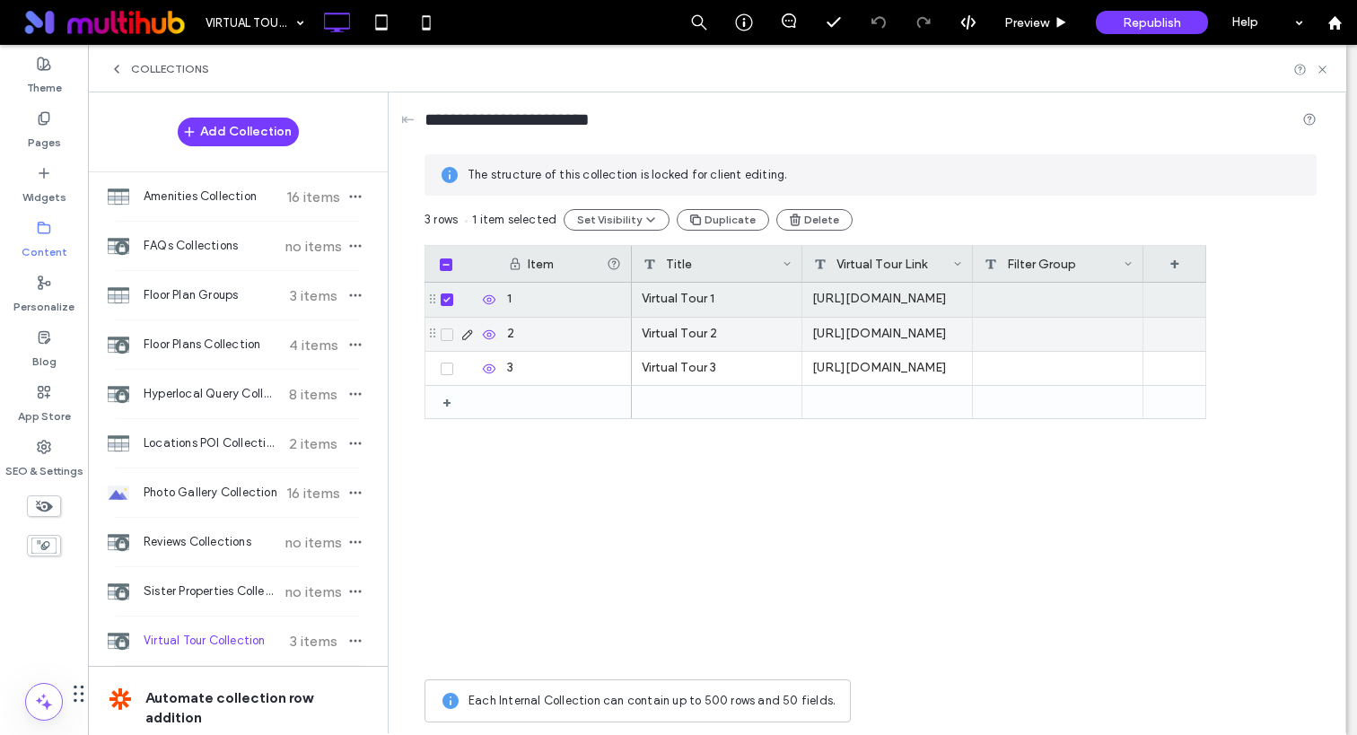
click at [446, 328] on div at bounding box center [465, 335] width 61 height 14
click at [449, 268] on span at bounding box center [446, 265] width 13 height 13
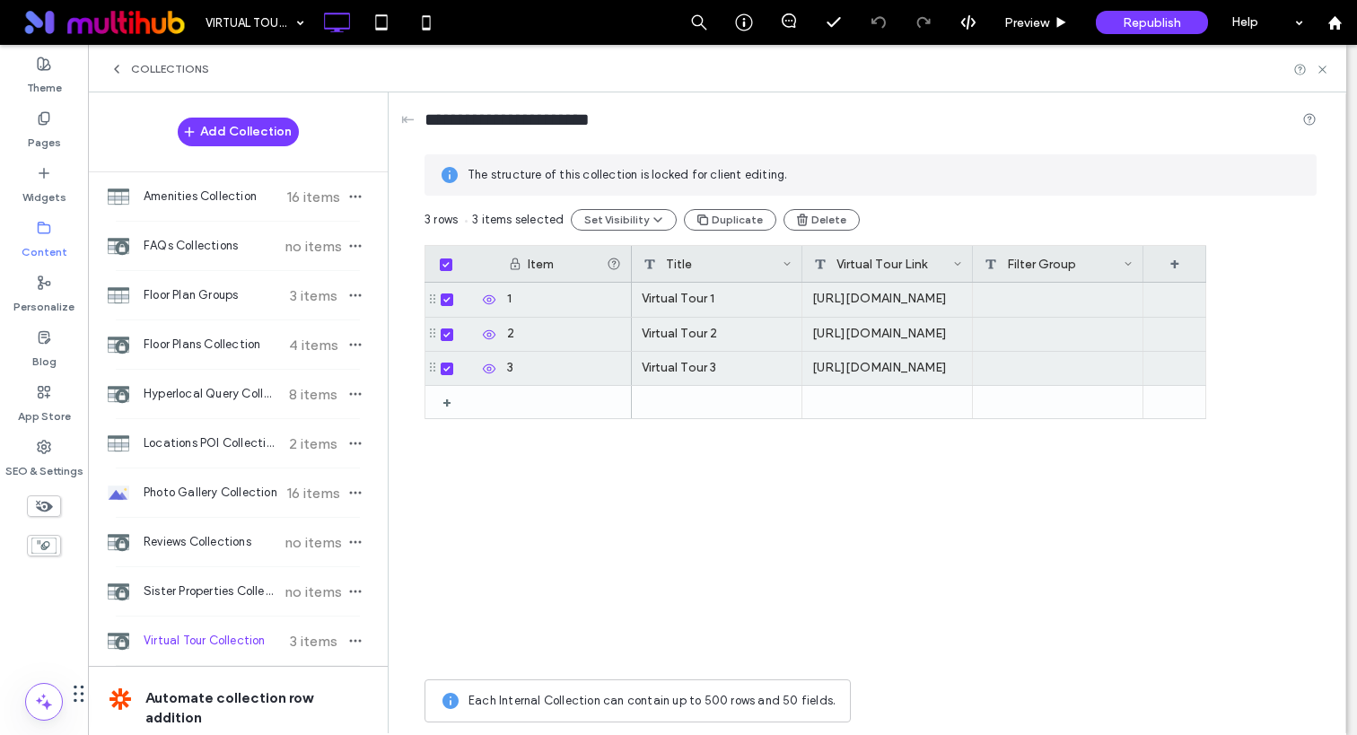
click at [676, 554] on div "Virtual Tour 1 https://my.matterport.com/show/?m=aNQTP7RCKit Virtual Tour 2 htt…" at bounding box center [919, 477] width 574 height 388
click at [1319, 67] on icon at bounding box center [1322, 69] width 13 height 13
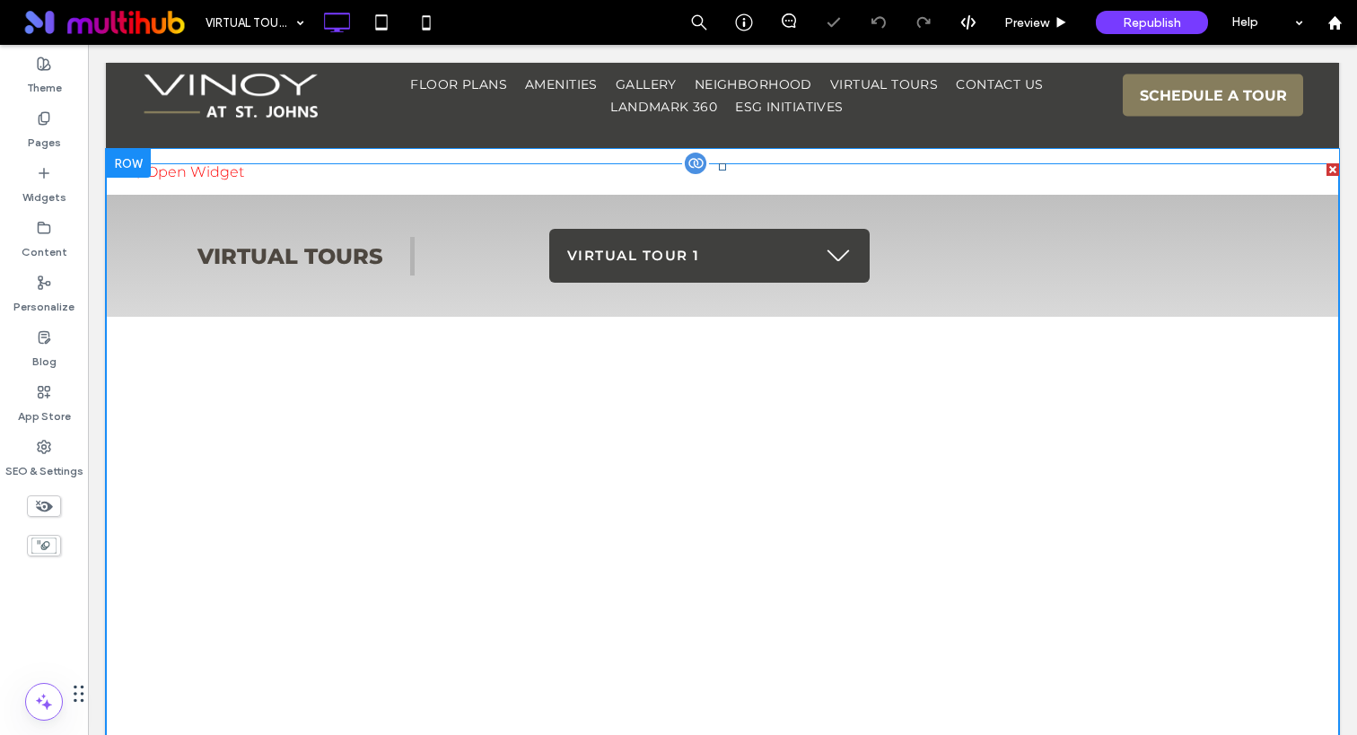
scroll to position [420, 0]
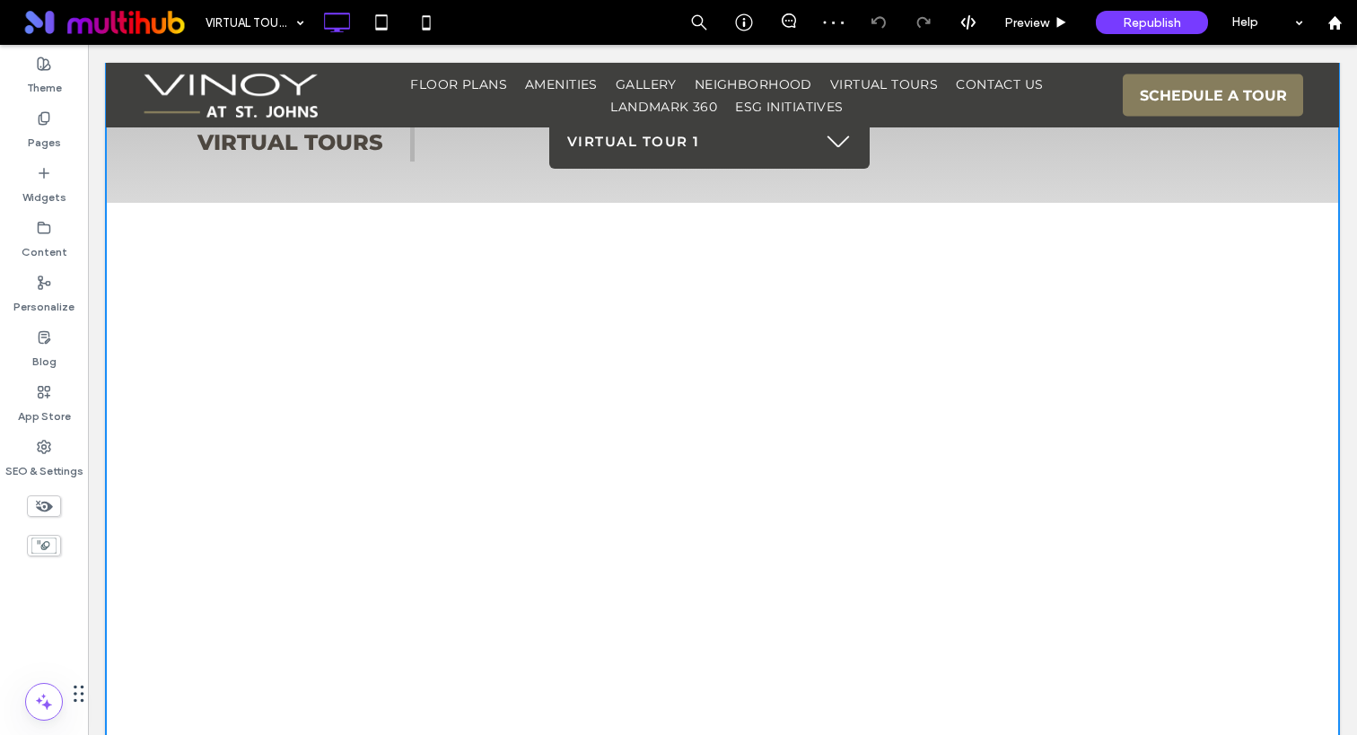
click at [715, 150] on span at bounding box center [722, 511] width 1233 height 925
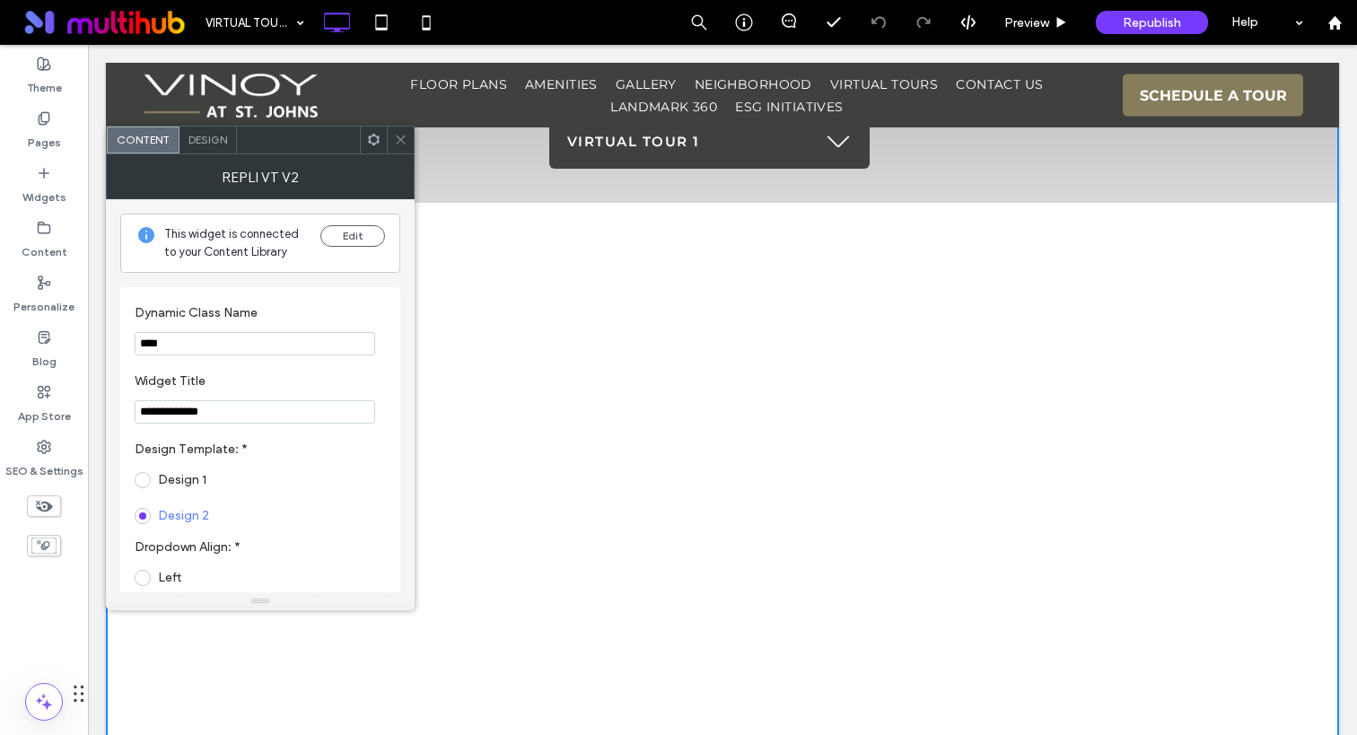
click at [846, 142] on link "Virtual Tour 1" at bounding box center [709, 142] width 320 height 54
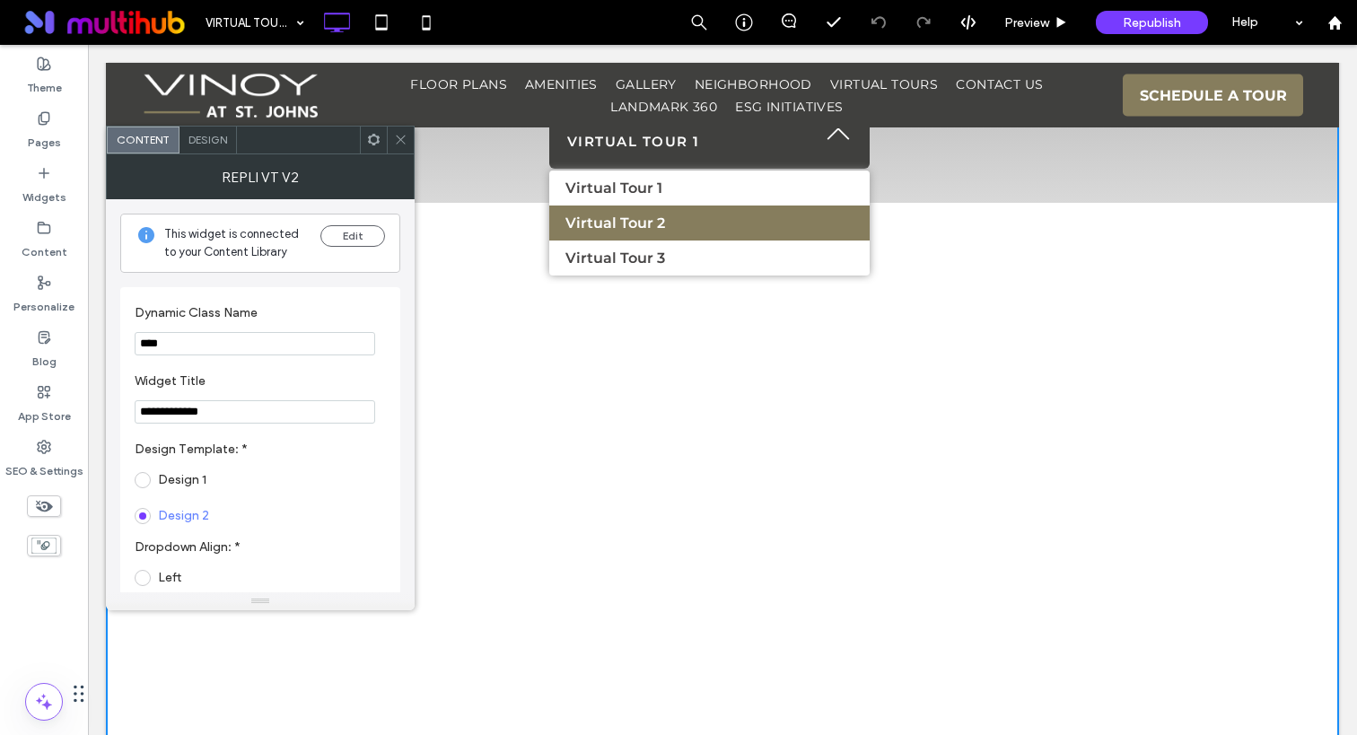
click at [706, 228] on link "Virtual Tour 2" at bounding box center [709, 223] width 320 height 35
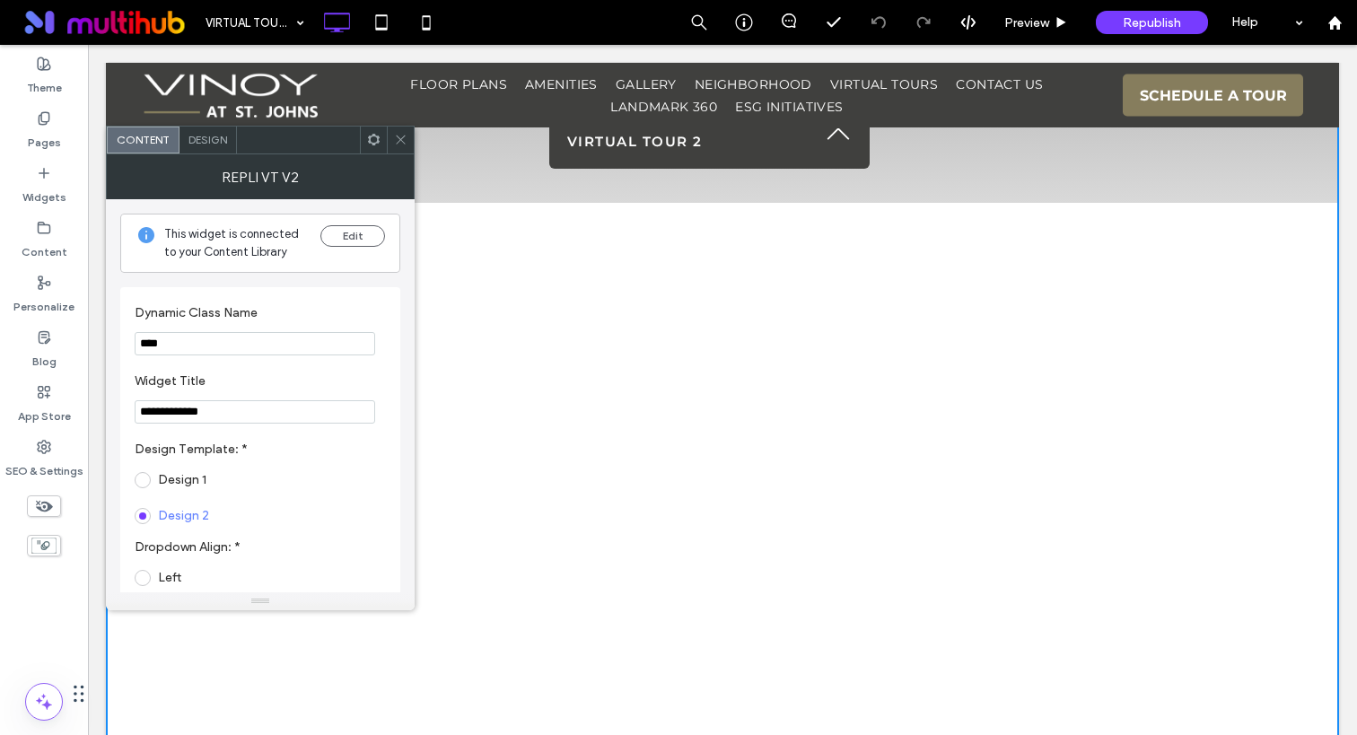
click at [658, 153] on link "Virtual Tour 2" at bounding box center [709, 142] width 320 height 54
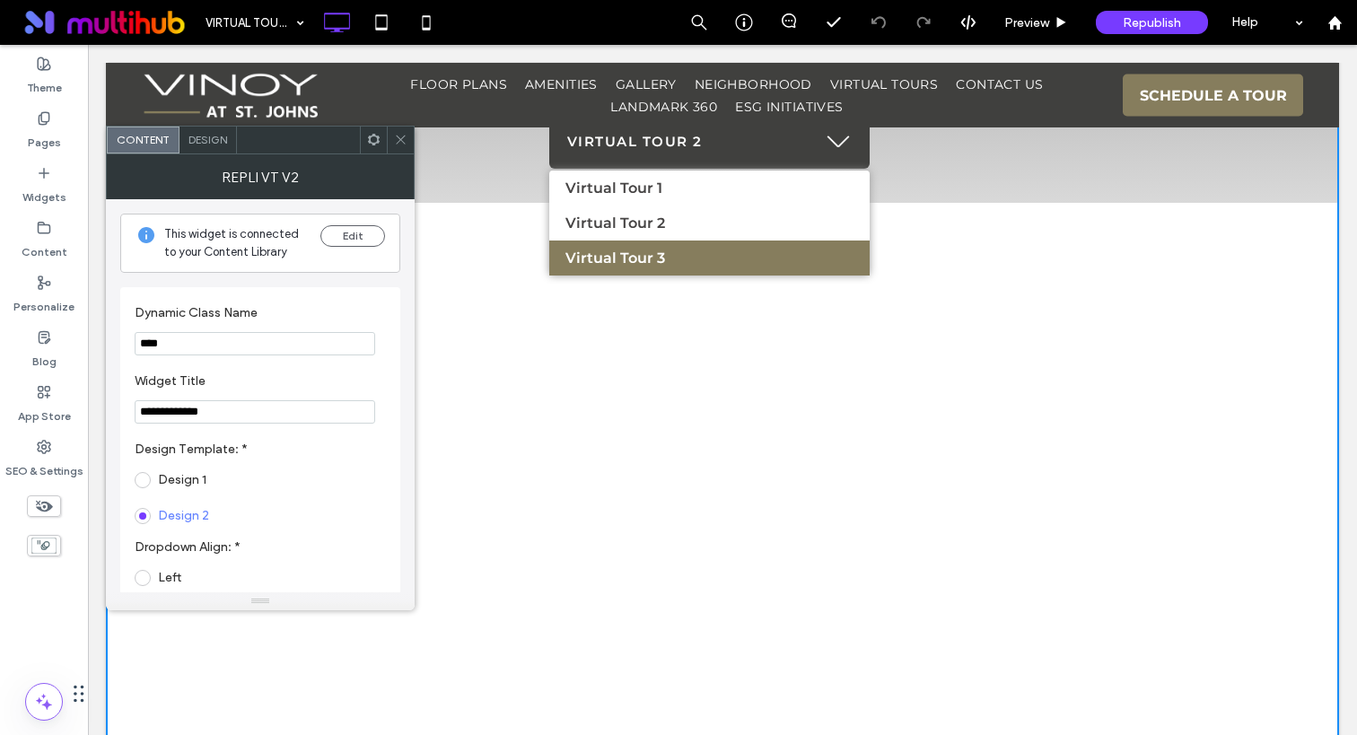
click at [678, 252] on link "Virtual Tour 3" at bounding box center [709, 258] width 320 height 35
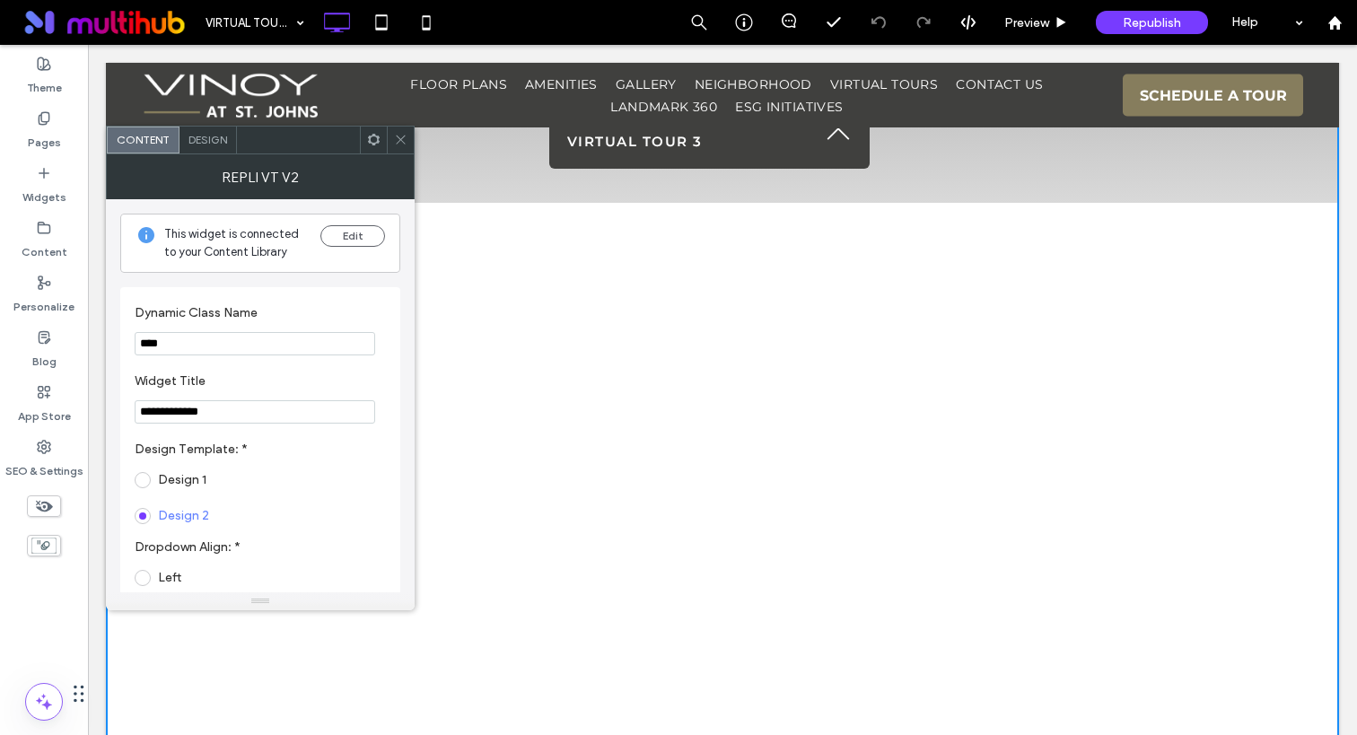
click at [1011, 173] on div "Virtual Tours Virtual Tour 3 Virtual Tour 1 Virtual Tour 2 Virtual Tour 3" at bounding box center [722, 142] width 1233 height 122
click at [399, 142] on icon at bounding box center [400, 139] width 13 height 13
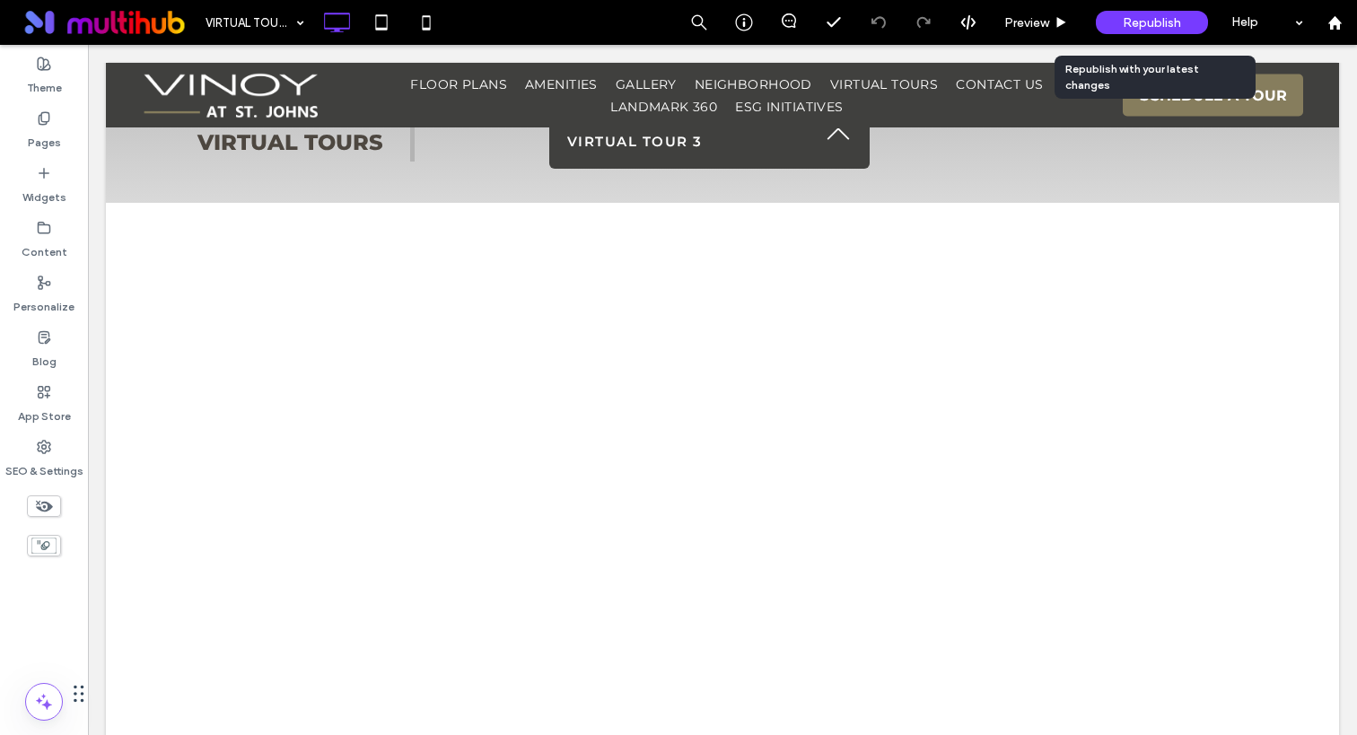
click at [1159, 22] on span "Republish" at bounding box center [1152, 22] width 58 height 15
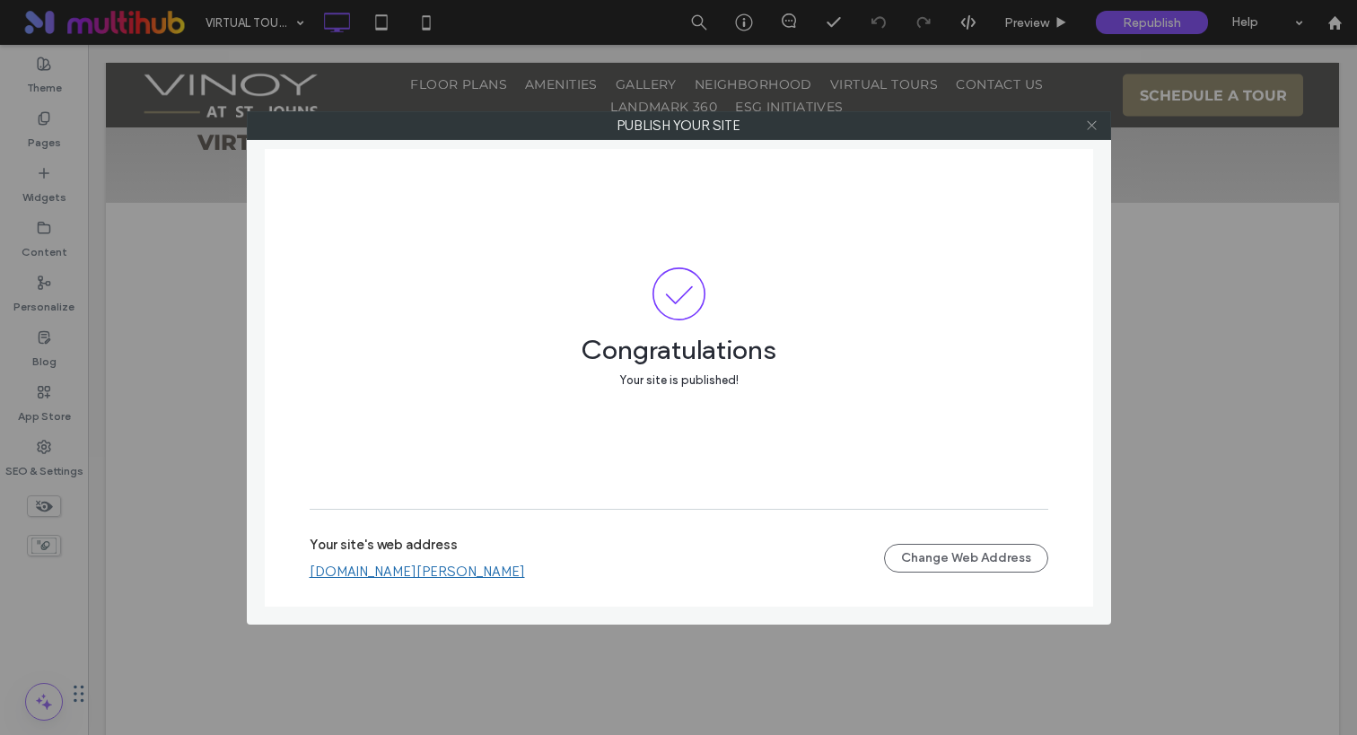
click at [1089, 127] on icon at bounding box center [1091, 124] width 13 height 13
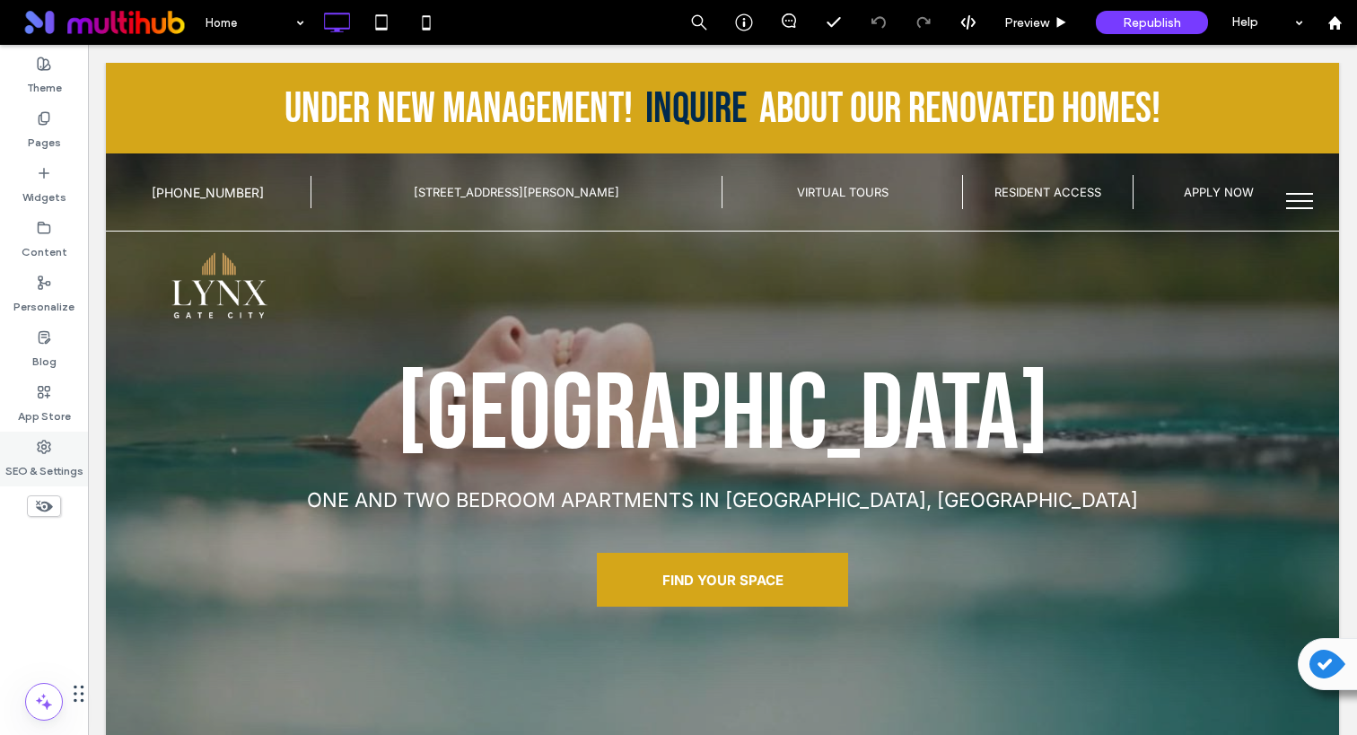
click at [43, 446] on icon at bounding box center [44, 447] width 14 height 14
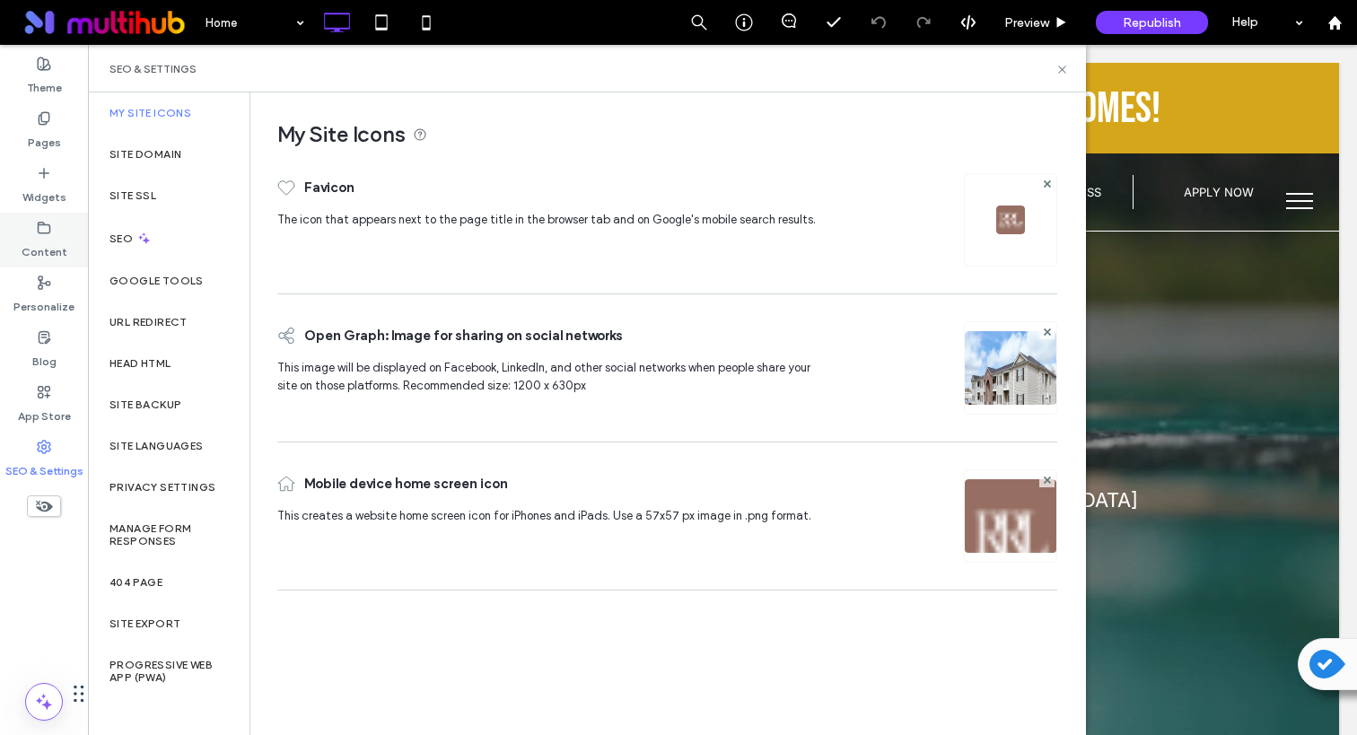
click at [37, 253] on label "Content" at bounding box center [45, 247] width 46 height 25
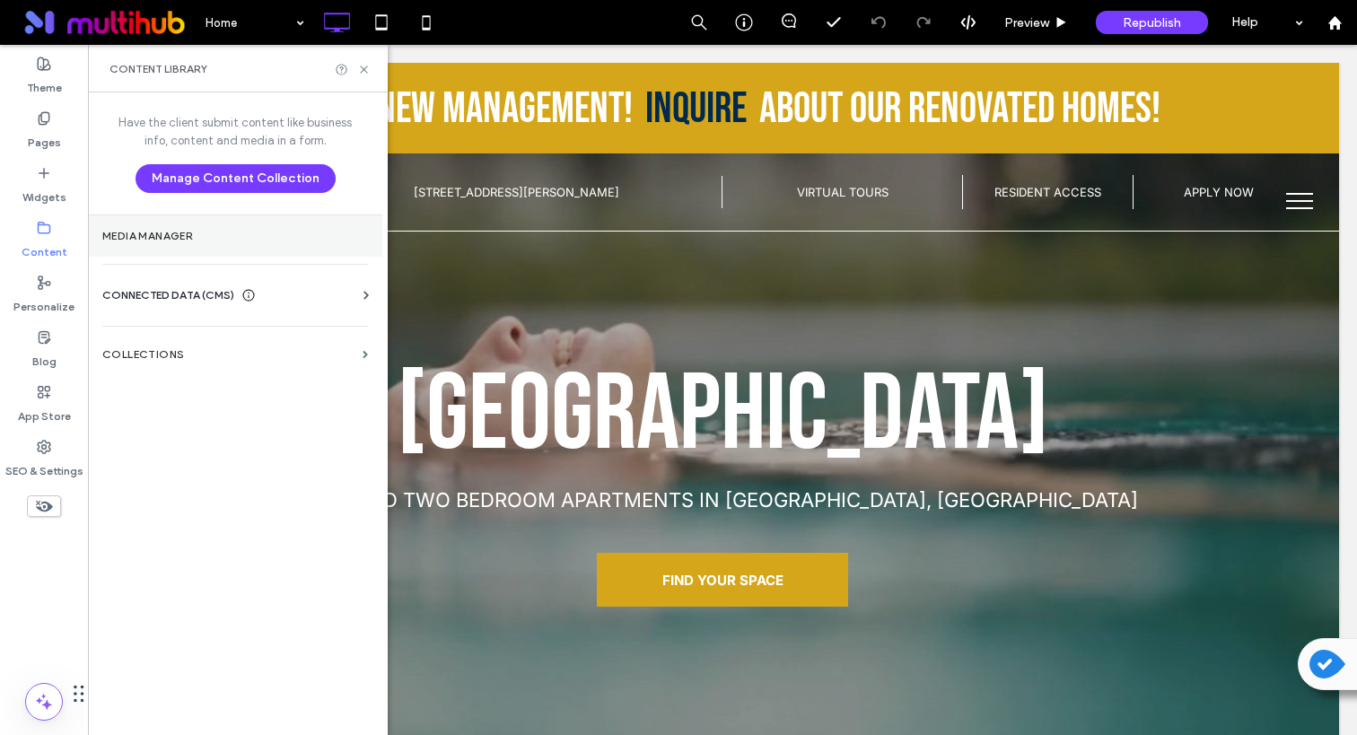
click at [163, 242] on section "Media Manager" at bounding box center [235, 235] width 294 height 41
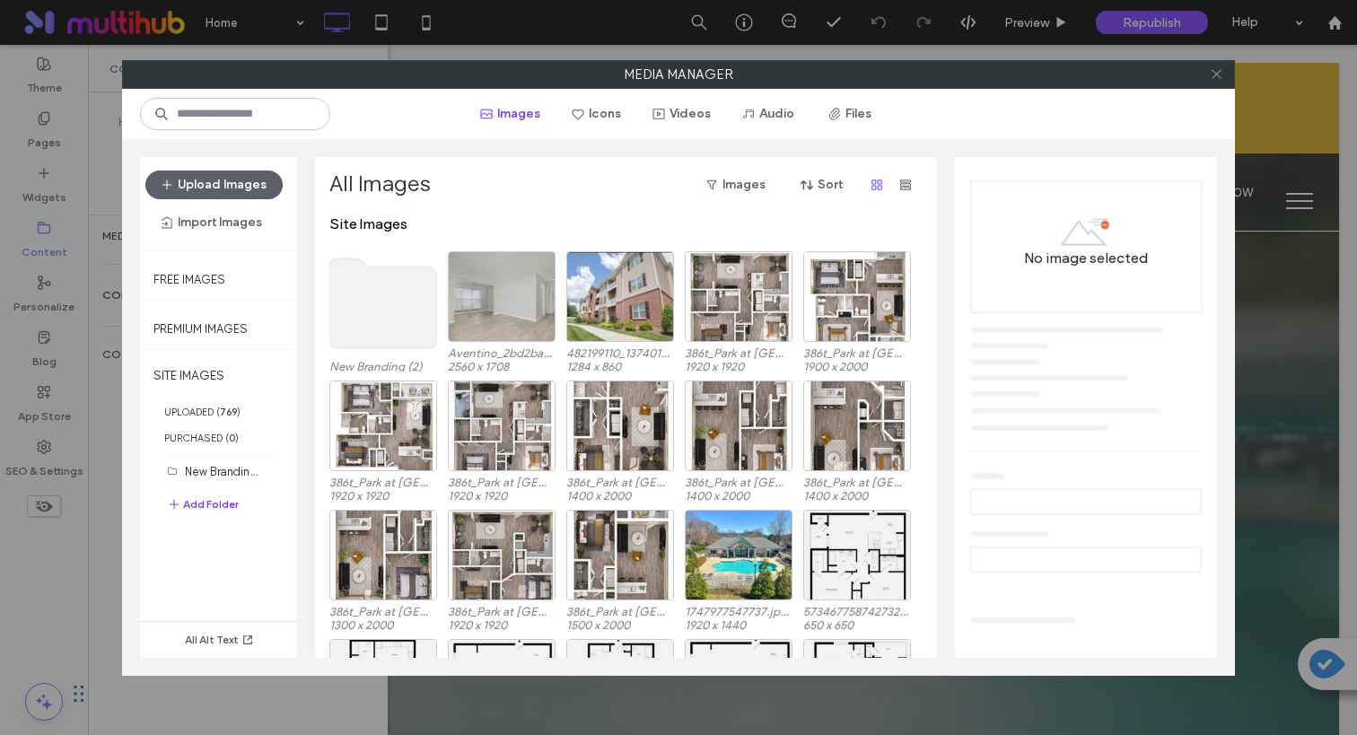
click at [1210, 74] on icon at bounding box center [1216, 73] width 13 height 13
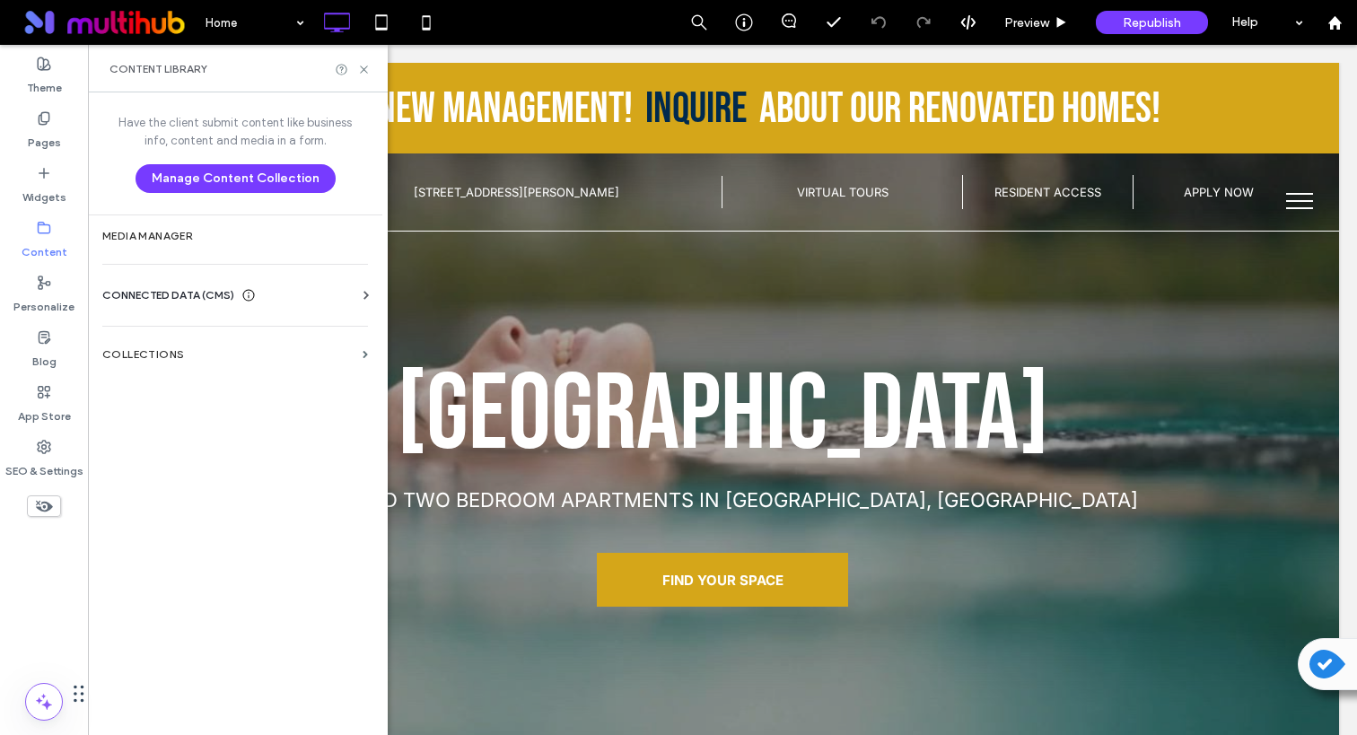
click at [142, 299] on span "CONNECTED DATA (CMS)" at bounding box center [168, 295] width 132 height 18
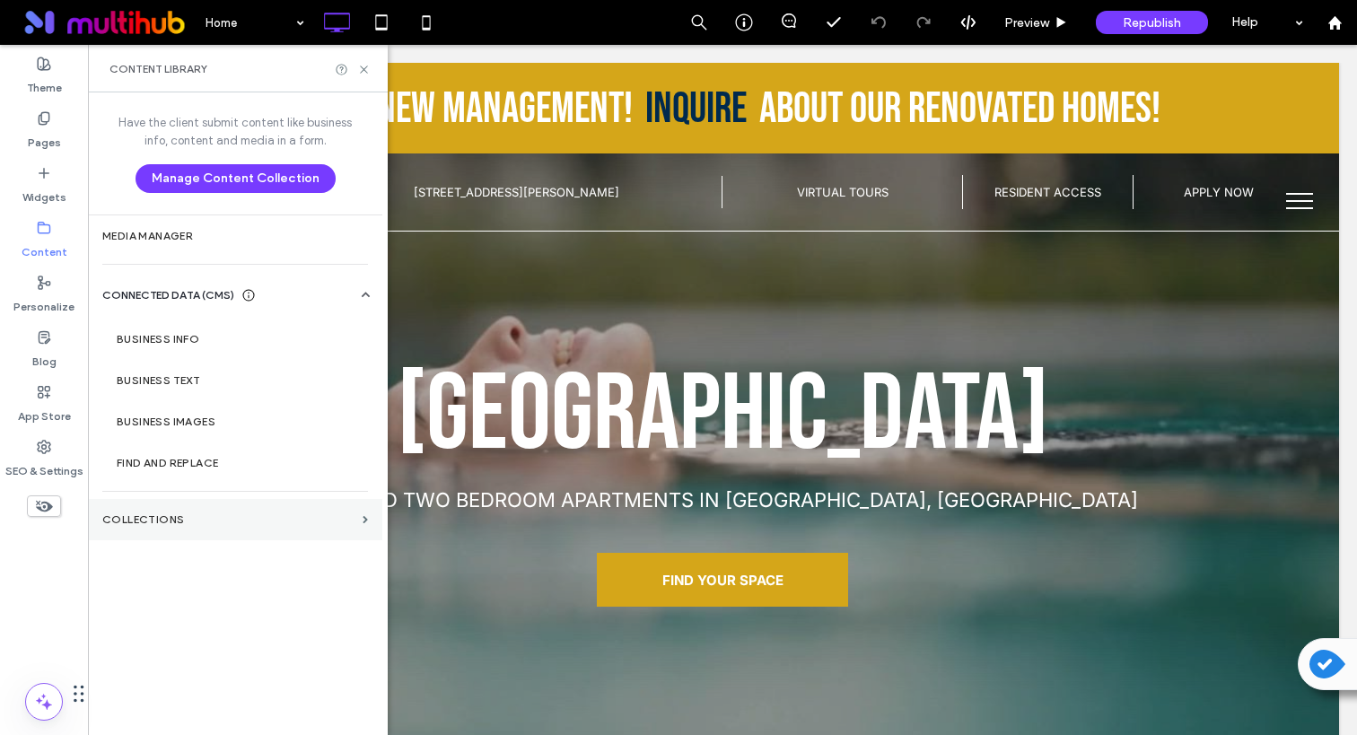
click at [169, 520] on label "Collections" at bounding box center [228, 519] width 253 height 13
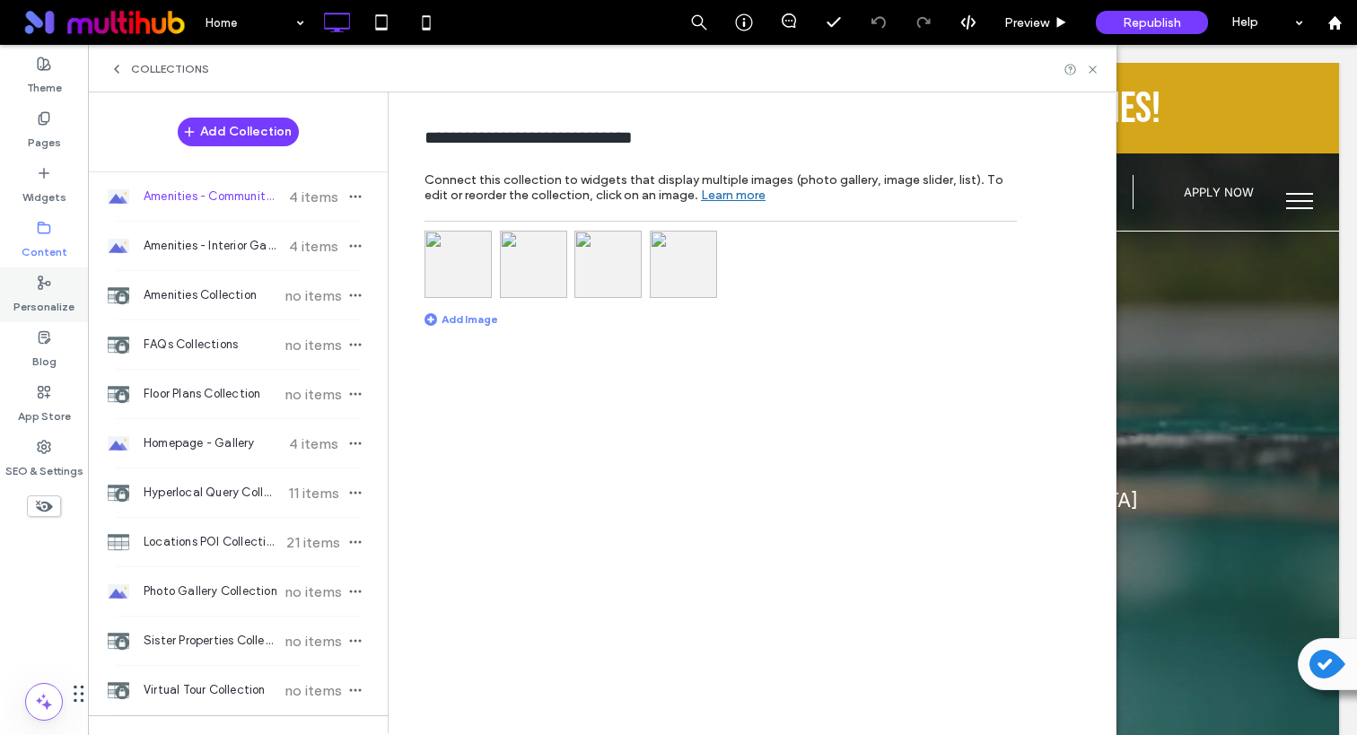
click at [41, 284] on icon at bounding box center [44, 283] width 14 height 14
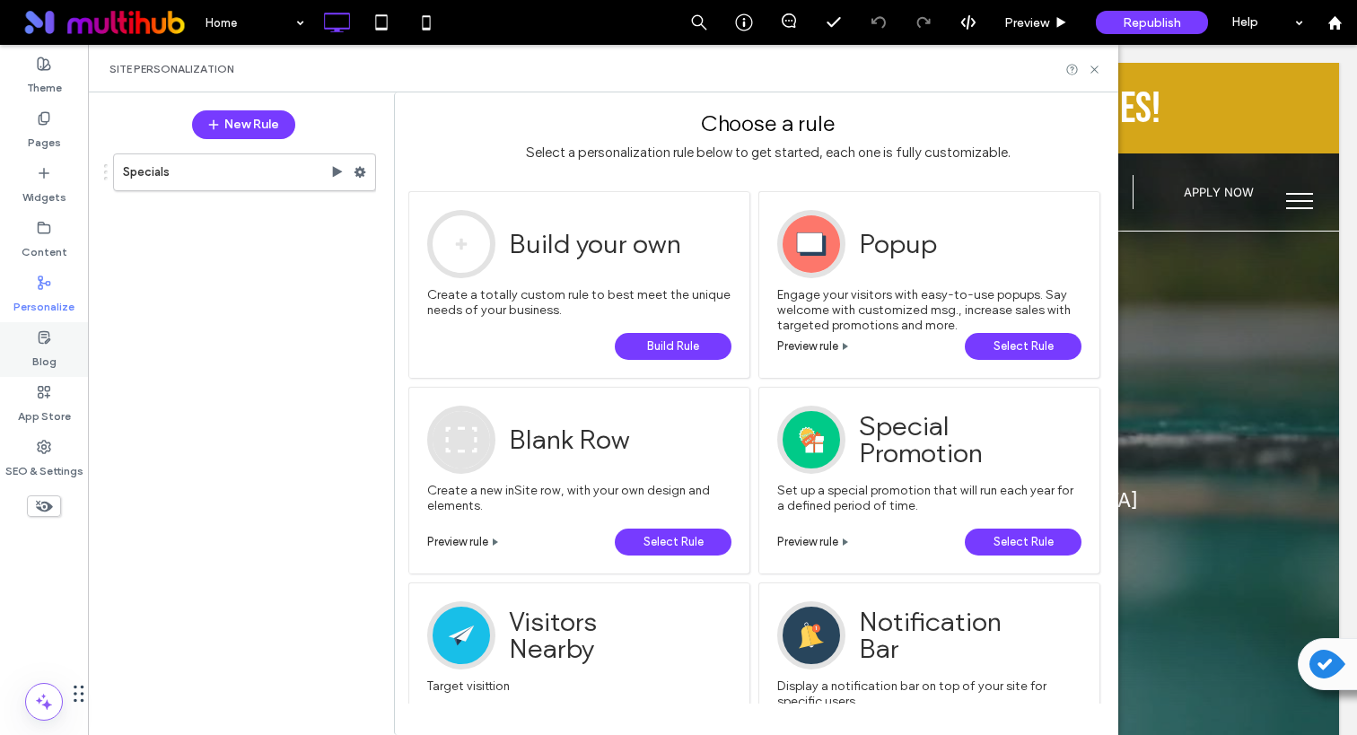
click at [45, 347] on label "Blog" at bounding box center [44, 357] width 24 height 25
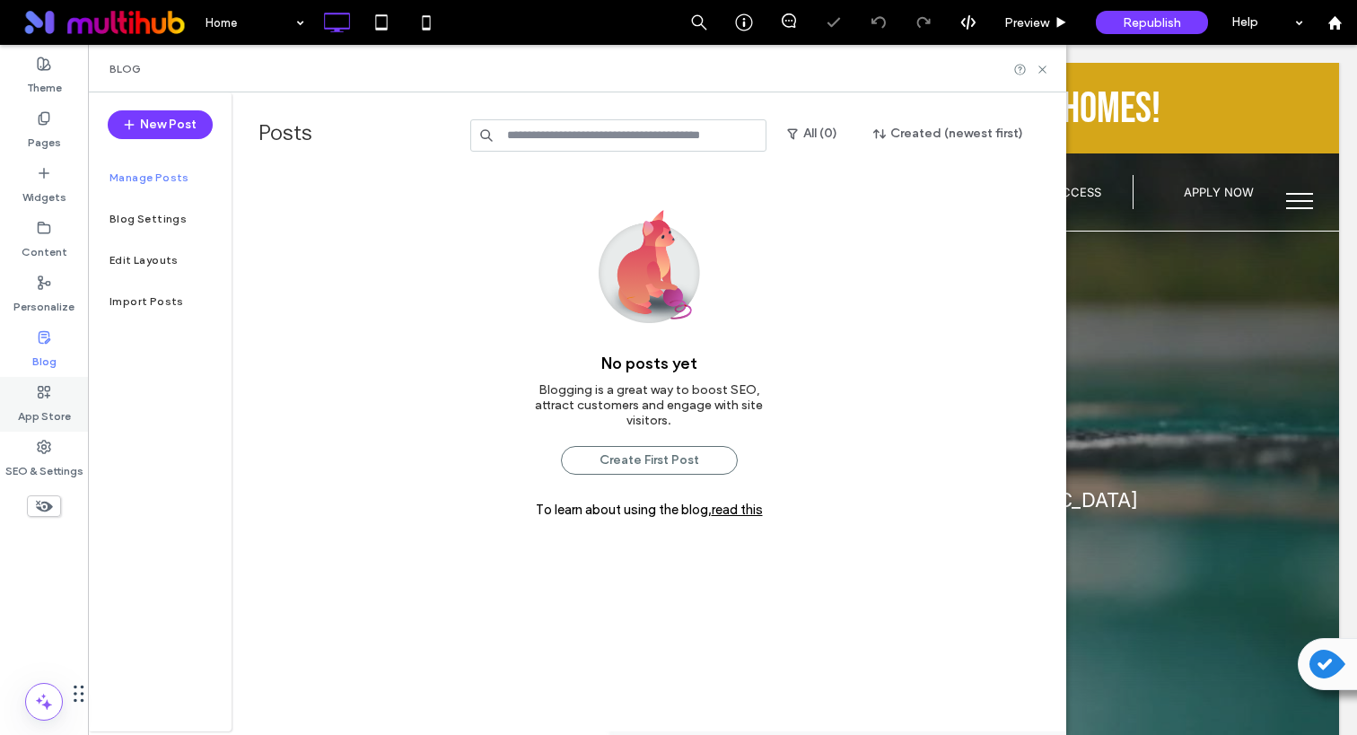
click at [56, 390] on div "App Store" at bounding box center [44, 404] width 88 height 55
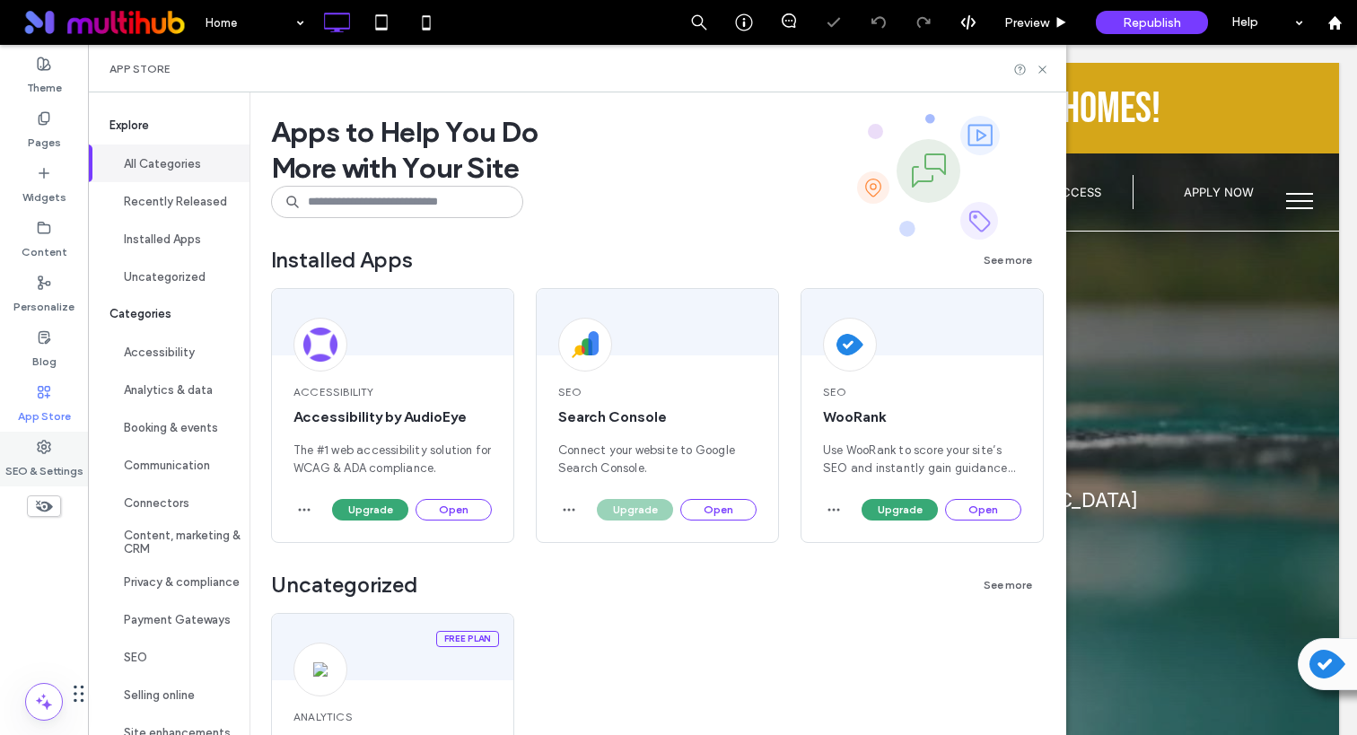
click at [39, 464] on label "SEO & Settings" at bounding box center [44, 466] width 78 height 25
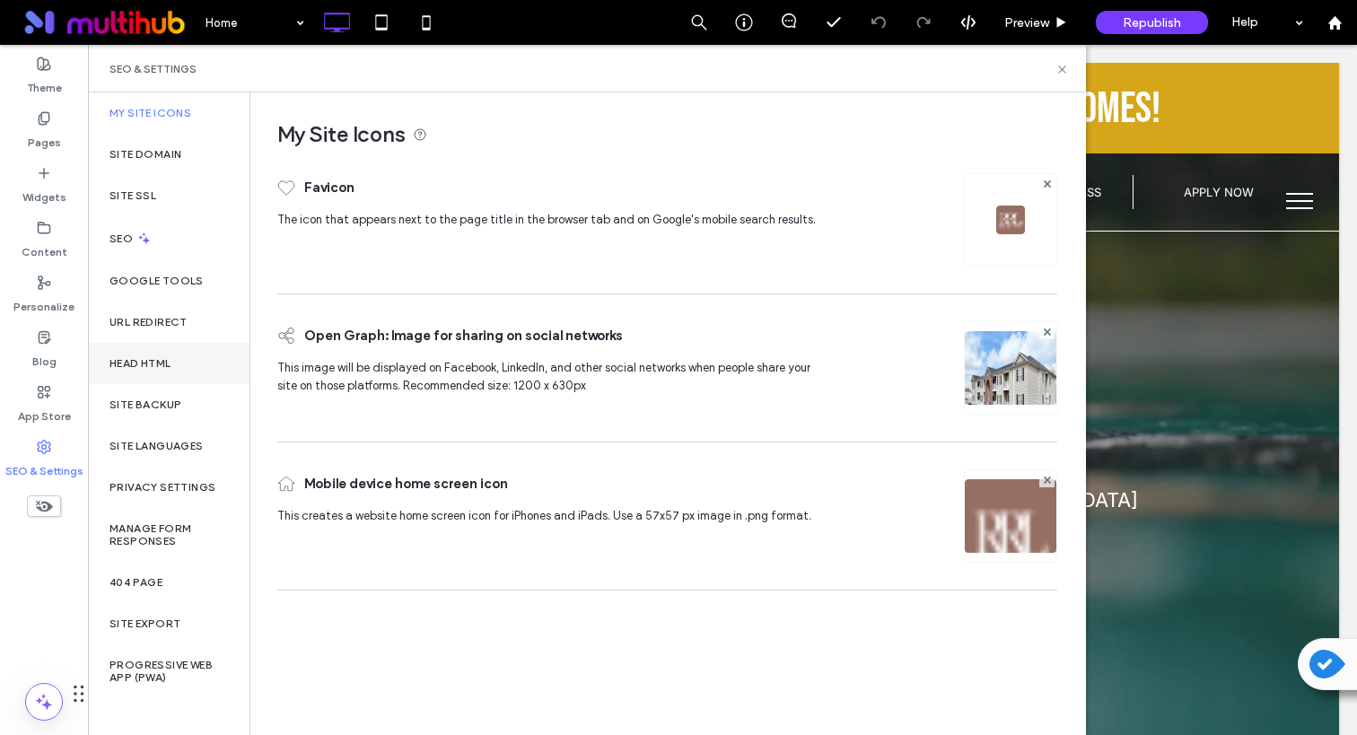
click at [139, 362] on label "Head HTML" at bounding box center [141, 363] width 62 height 13
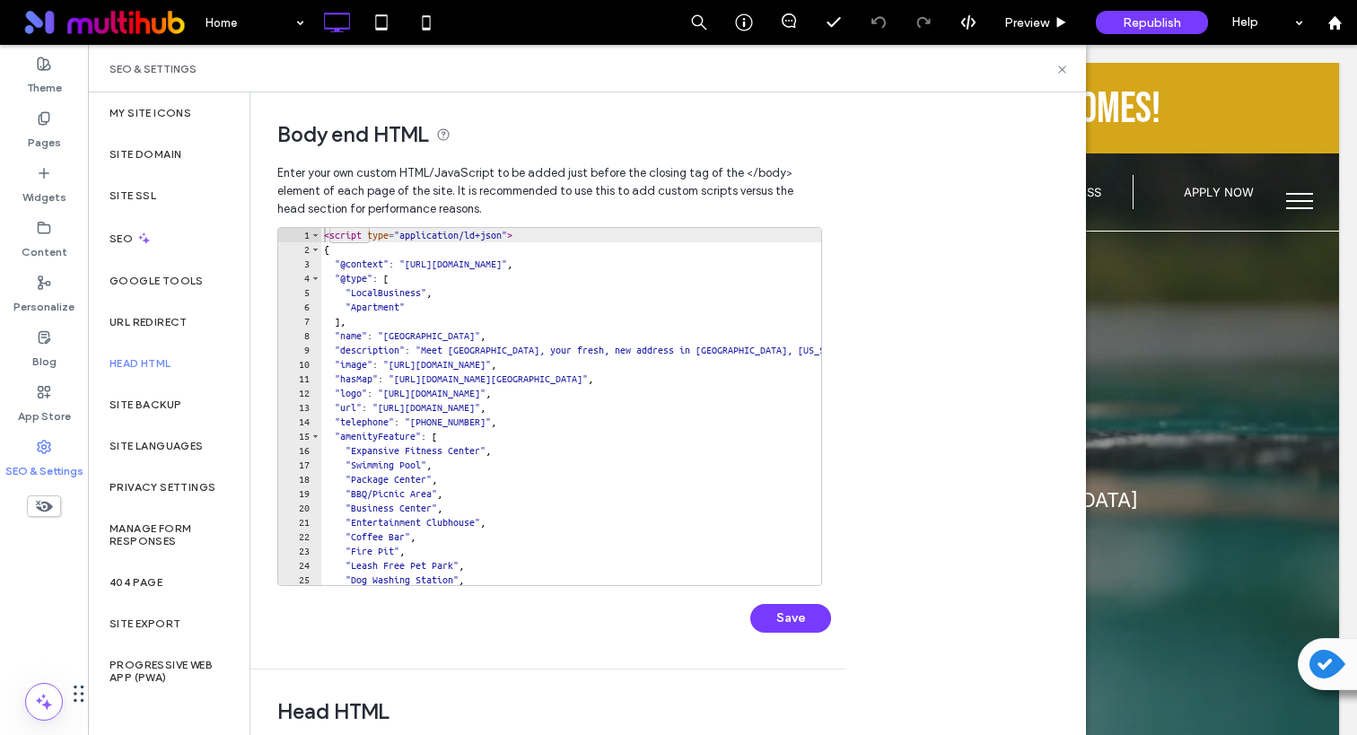
type textarea "**********"
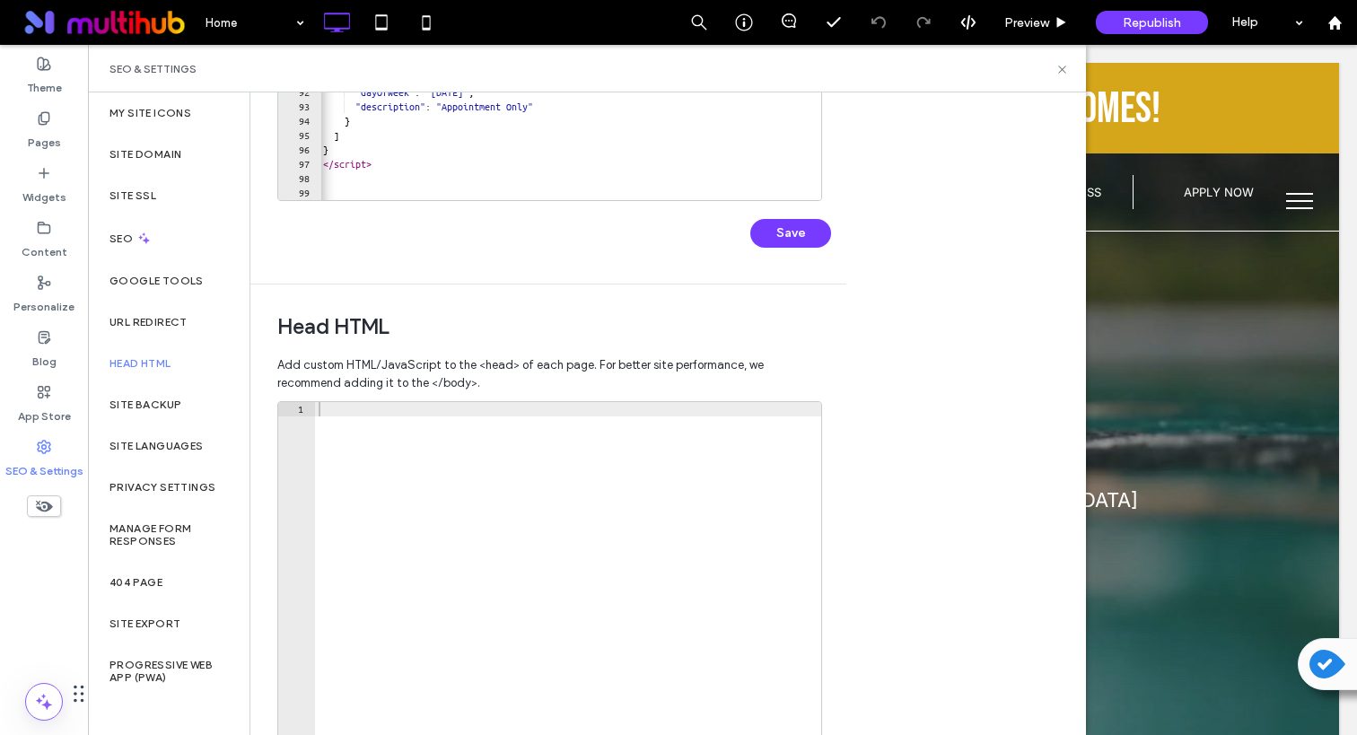
scroll to position [495, 0]
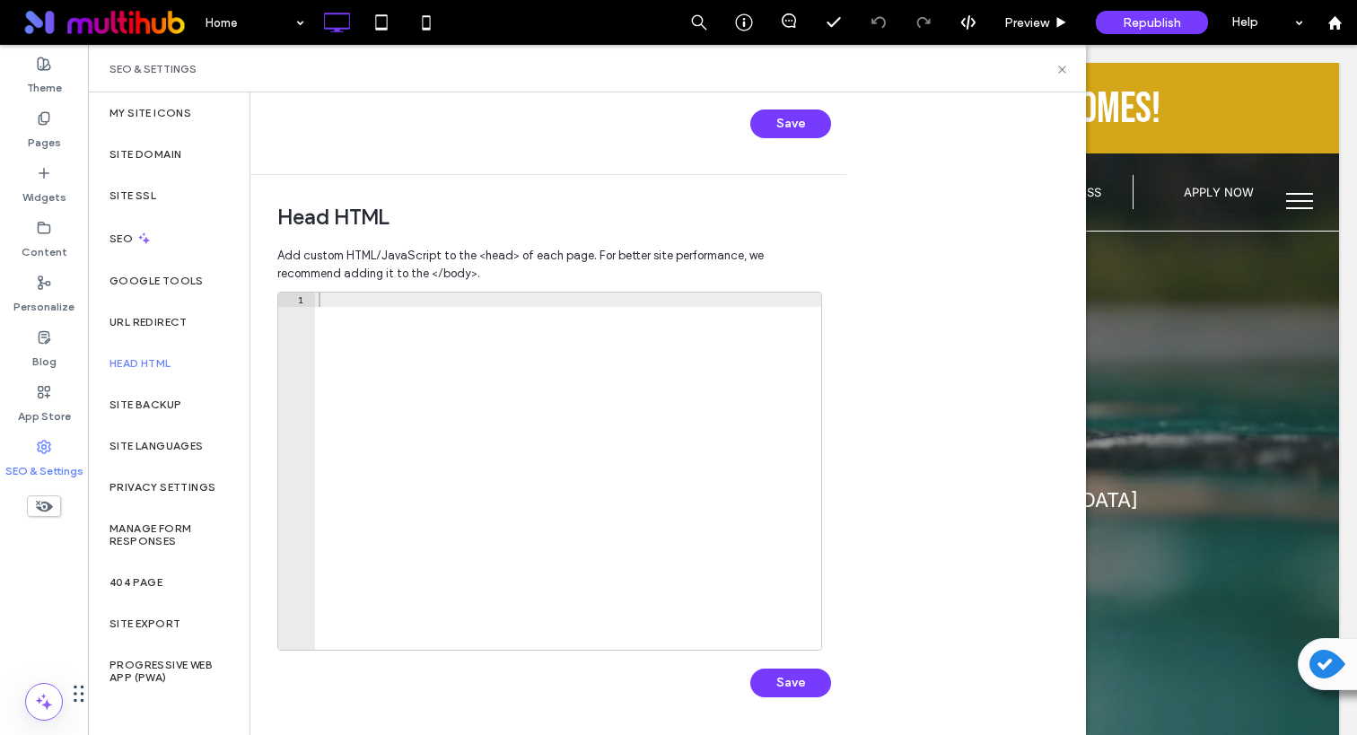
drag, startPoint x: 376, startPoint y: 381, endPoint x: 390, endPoint y: 391, distance: 17.2
click at [376, 381] on div at bounding box center [568, 486] width 506 height 386
paste textarea "*********"
type textarea "*********"
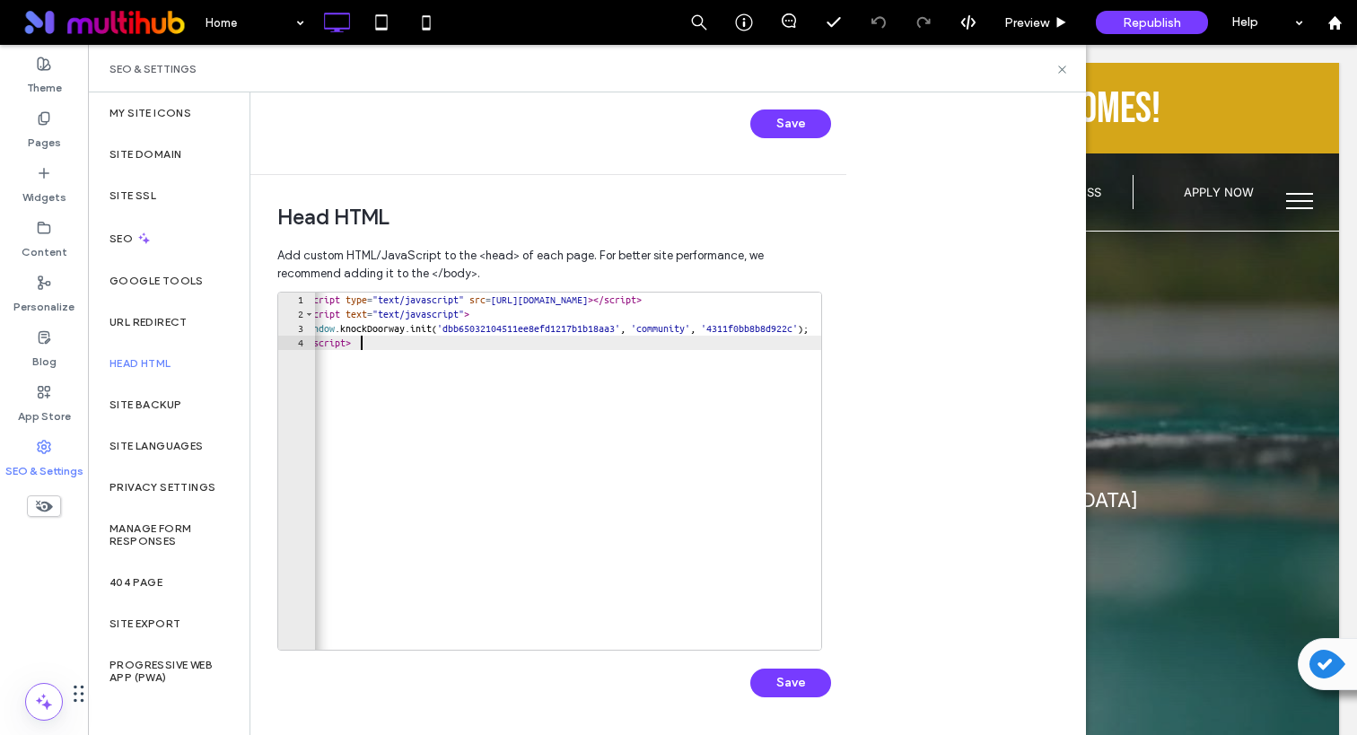
scroll to position [0, 0]
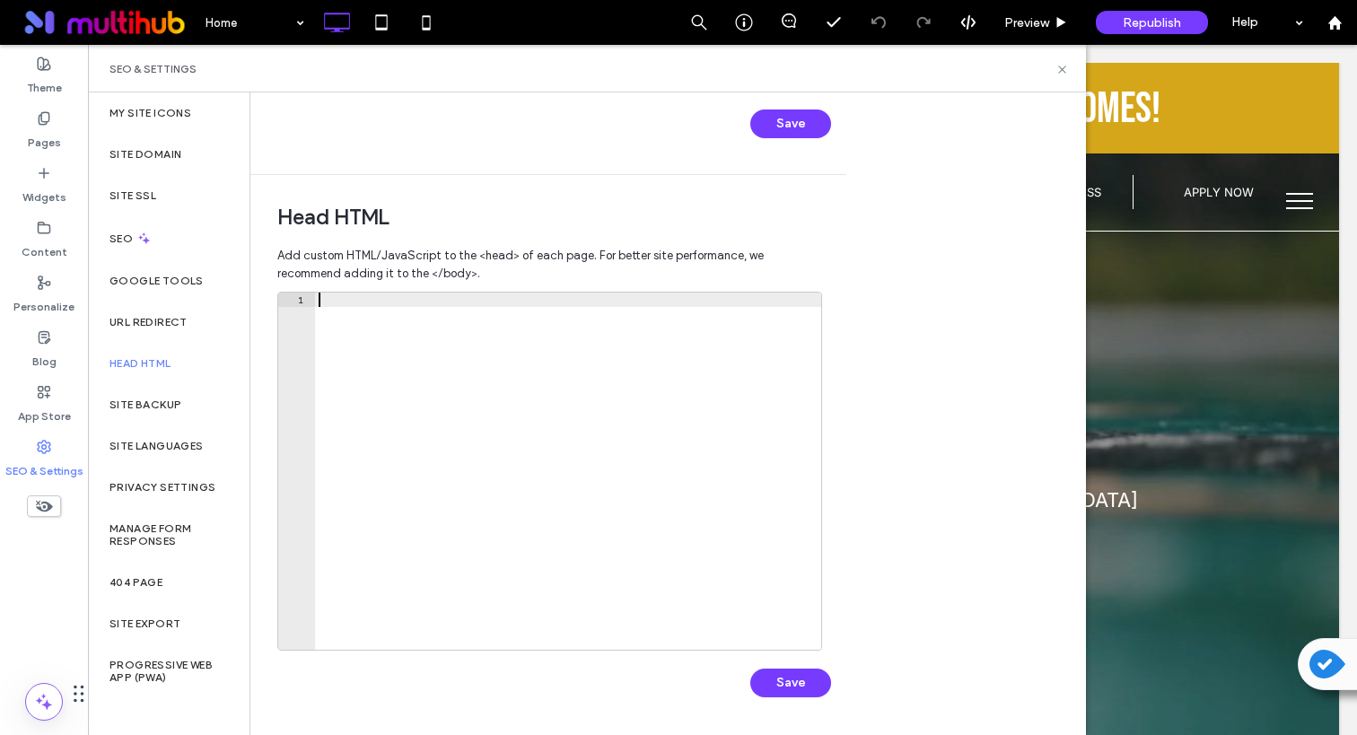
click at [898, 386] on div "**********" at bounding box center [668, 413] width 836 height 643
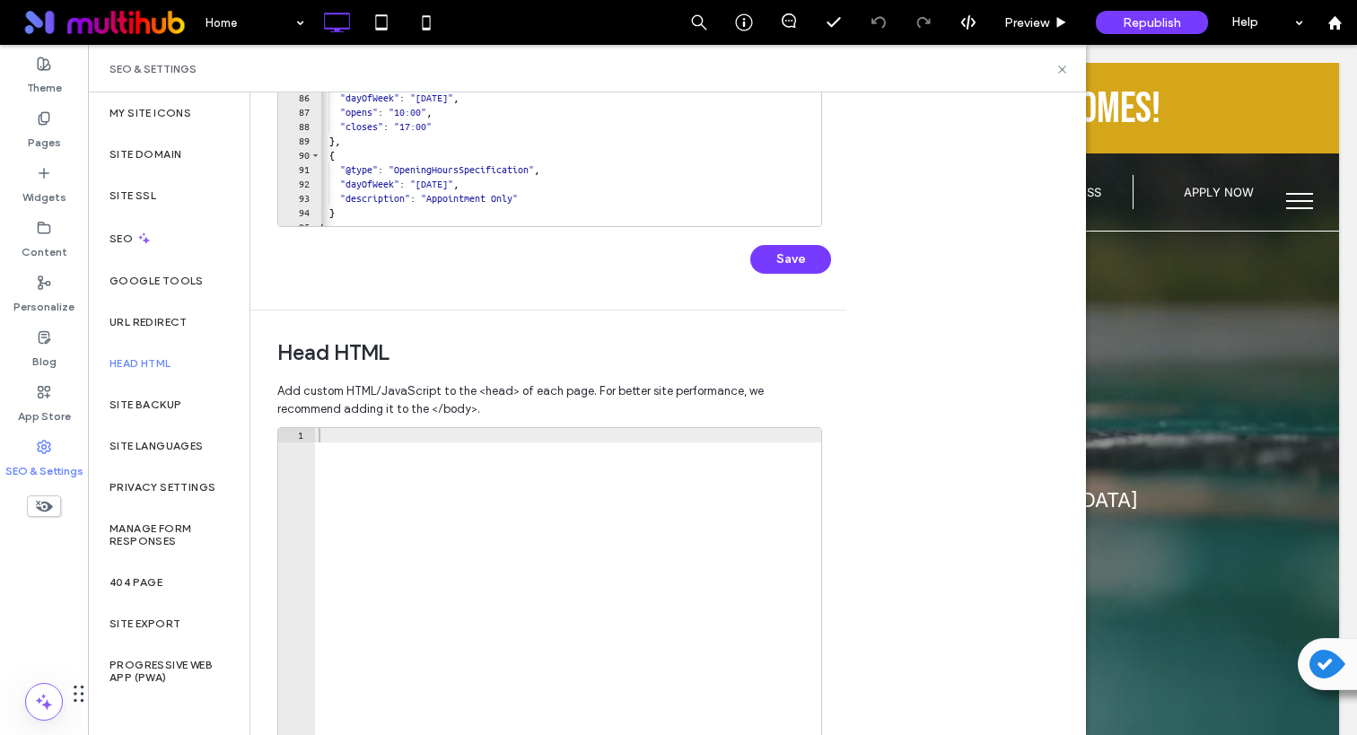
scroll to position [1065, 0]
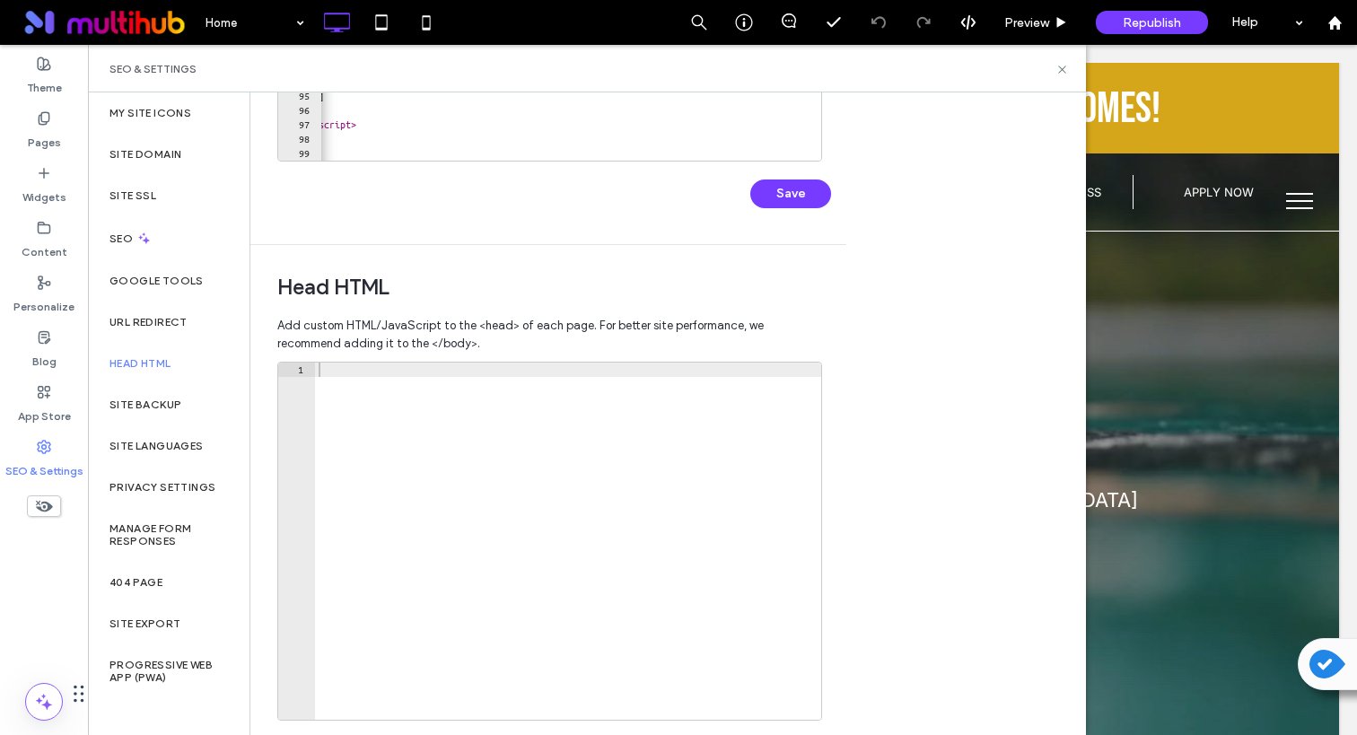
click at [388, 465] on div at bounding box center [568, 556] width 506 height 386
paste textarea "*********"
type textarea "*********"
click at [950, 365] on div "**********" at bounding box center [668, 413] width 836 height 643
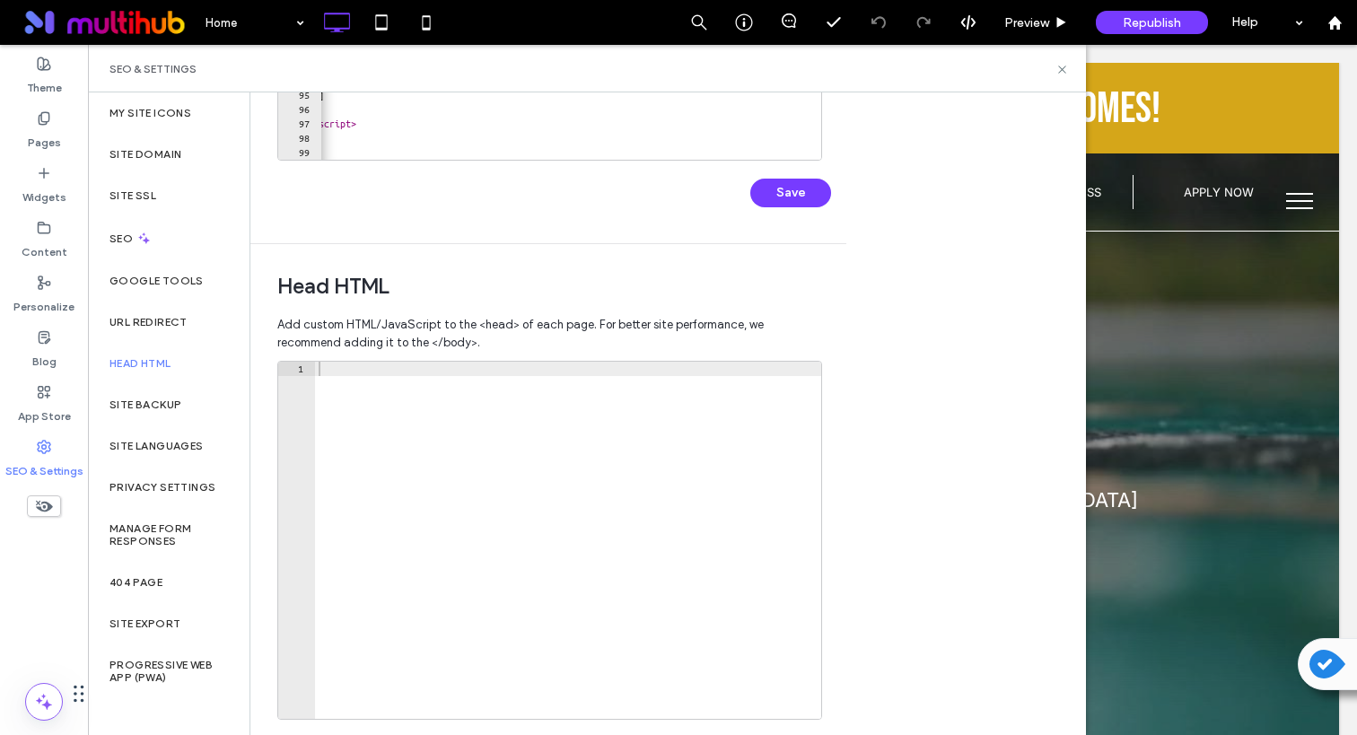
click at [554, 417] on div at bounding box center [568, 555] width 506 height 386
paste textarea "*********"
type textarea "*********"
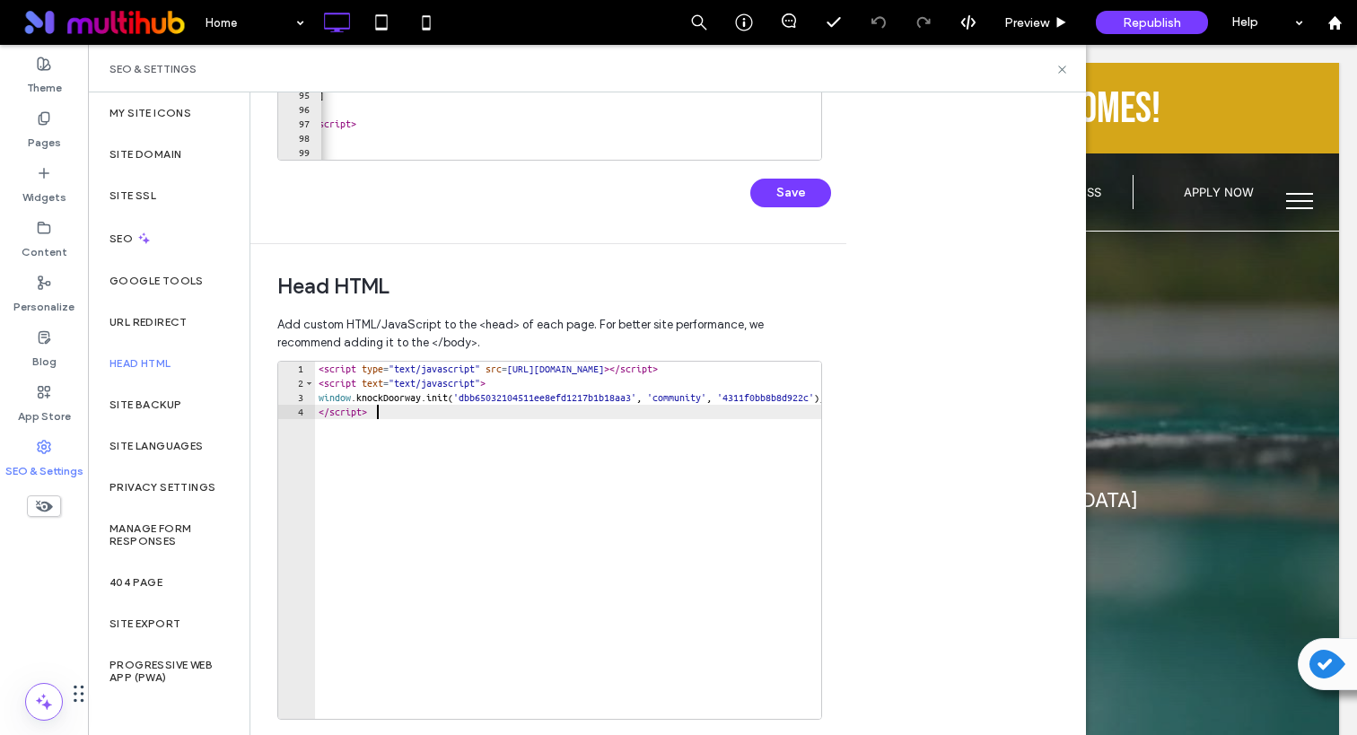
scroll to position [495, 0]
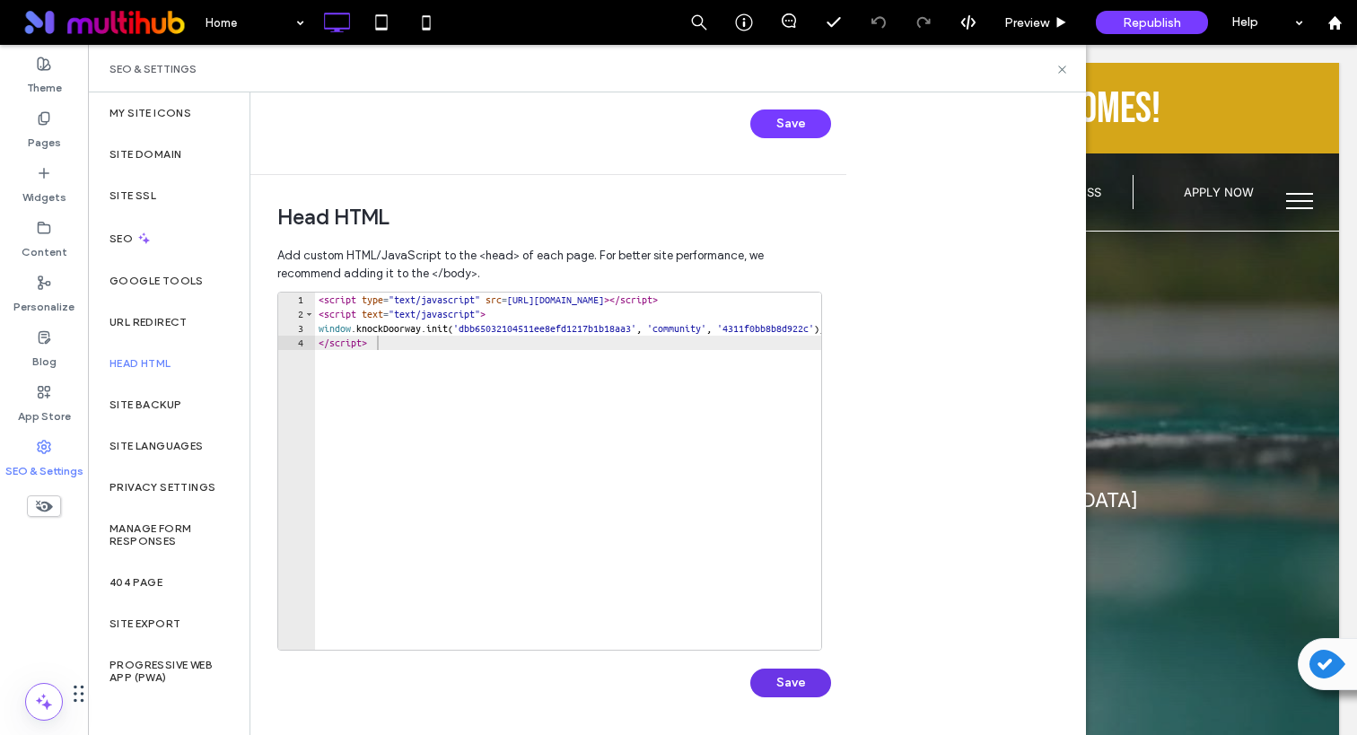
click at [794, 679] on button "Save" at bounding box center [790, 683] width 81 height 29
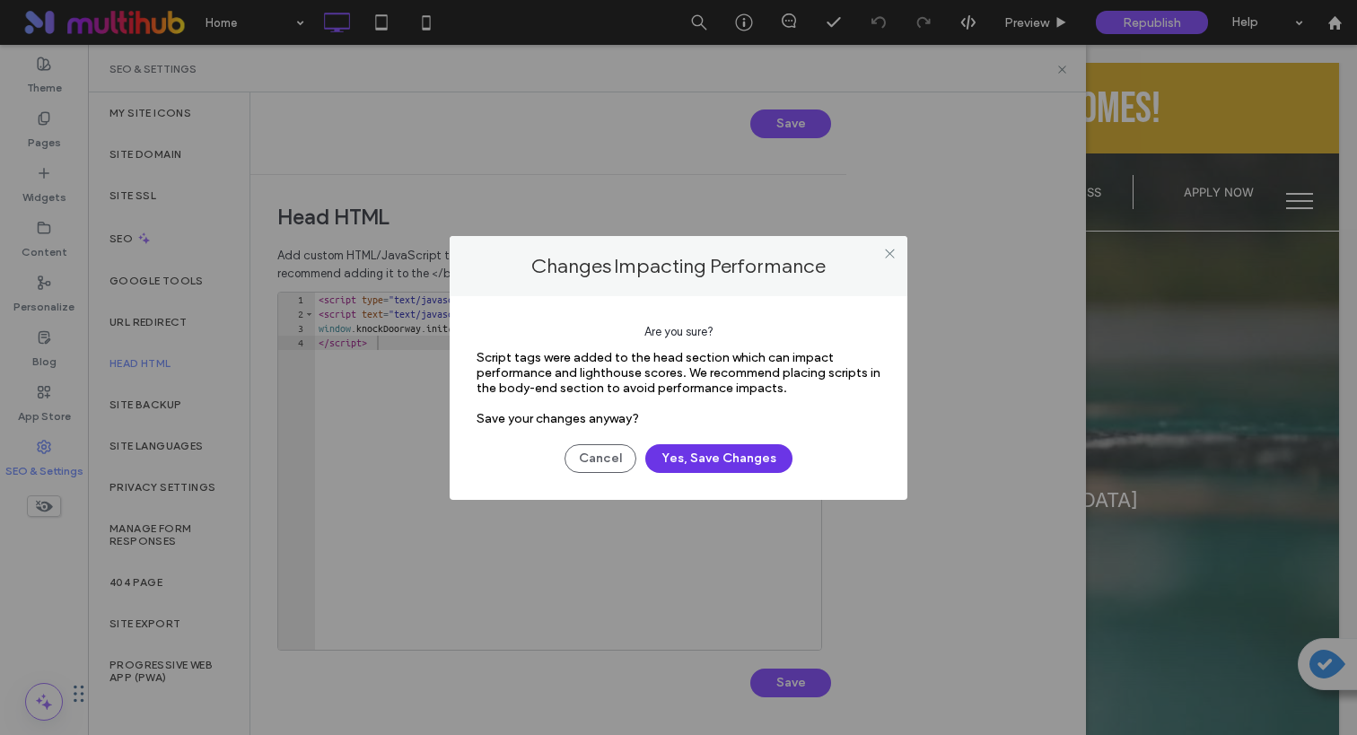
click at [720, 465] on button "Yes, Save Changes" at bounding box center [718, 458] width 147 height 29
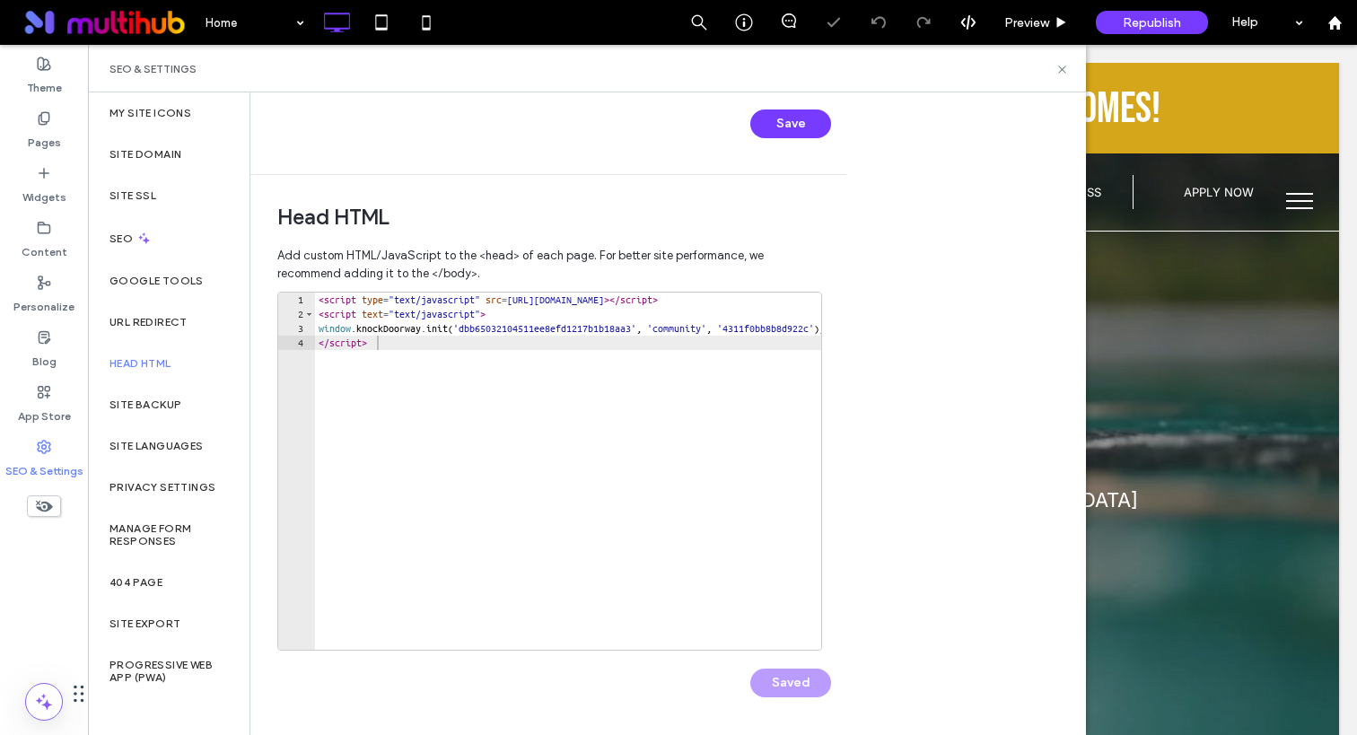
scroll to position [0, 0]
click at [1061, 68] on use at bounding box center [1061, 69] width 7 height 7
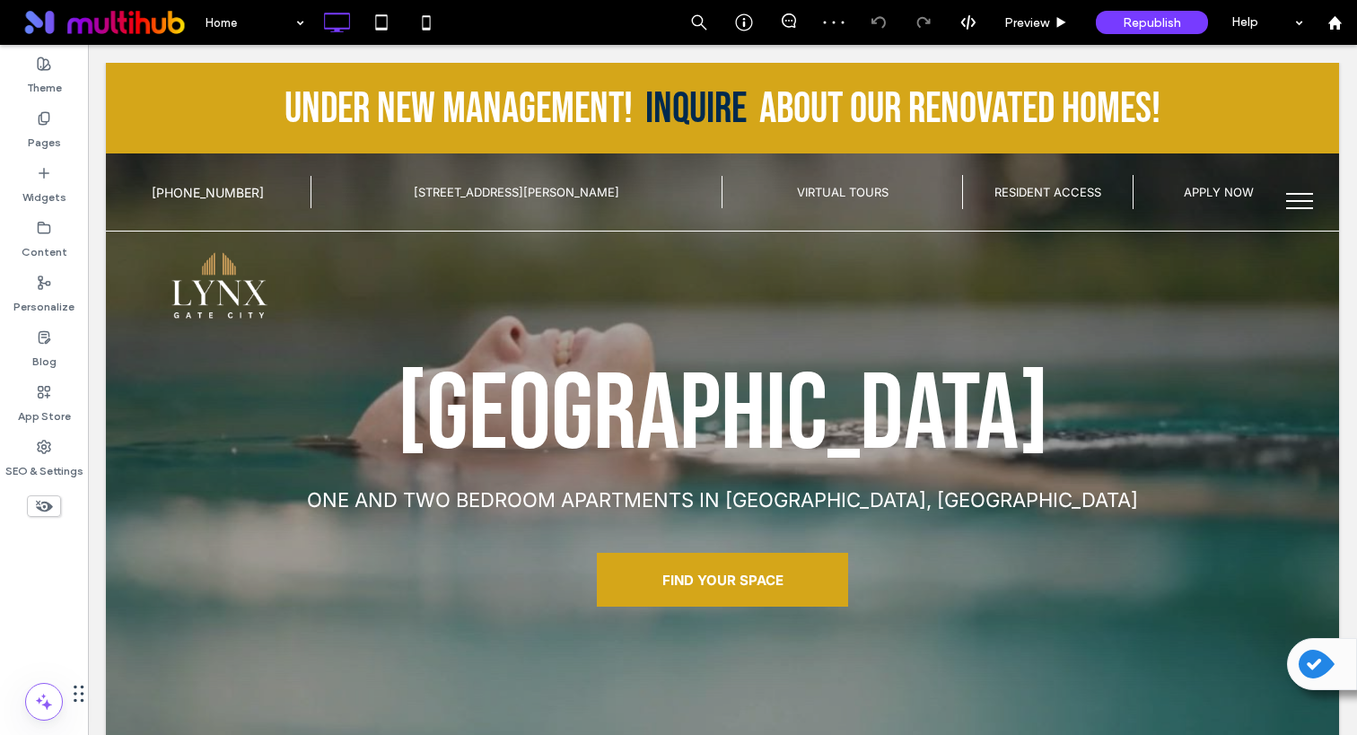
click at [1323, 663] on icon at bounding box center [1317, 664] width 36 height 29
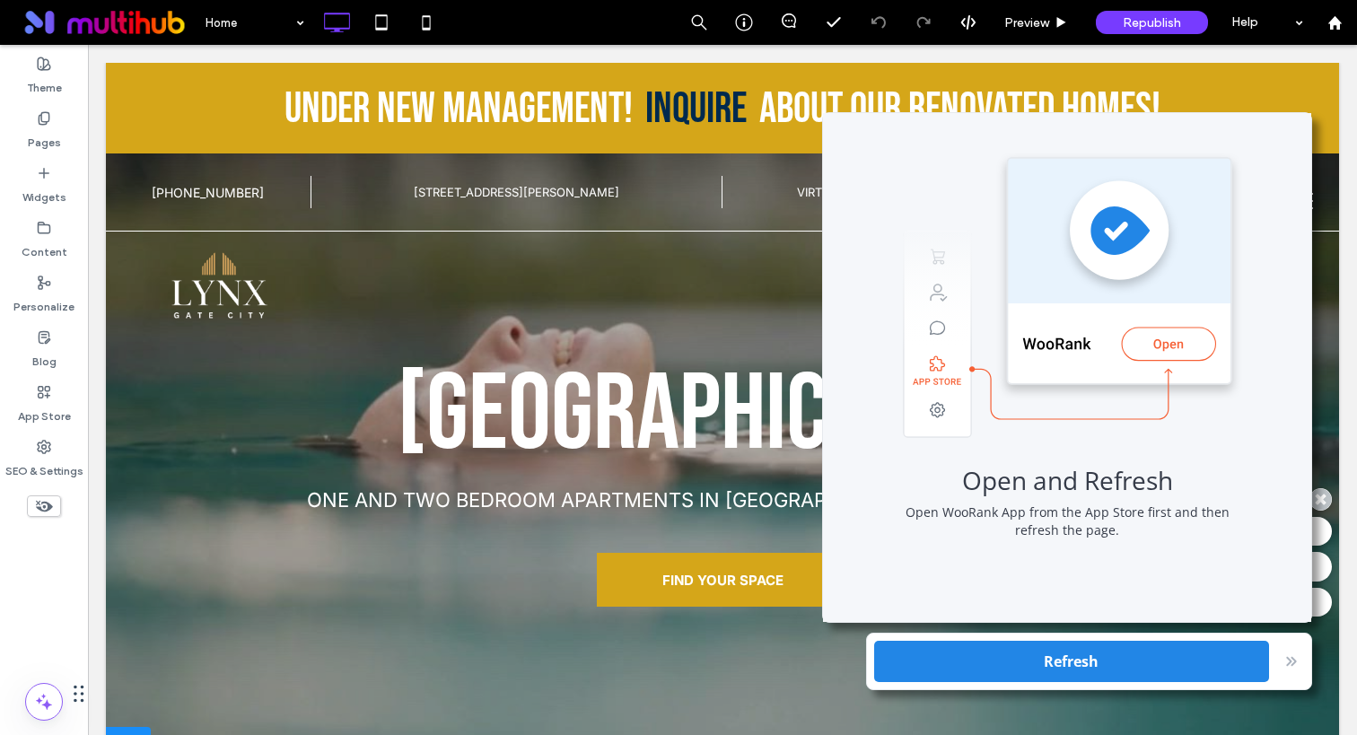
click at [507, 649] on div at bounding box center [722, 342] width 1233 height 828
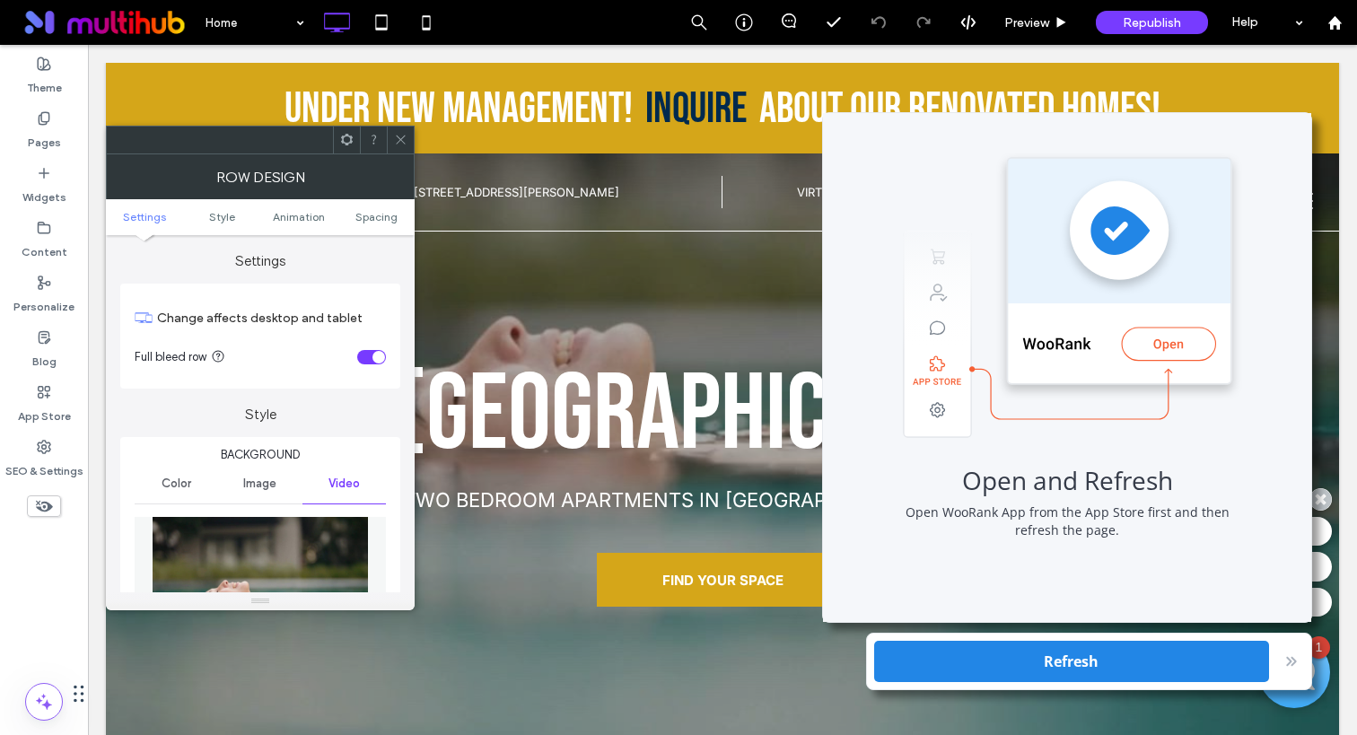
click at [620, 287] on div "Click To Paste" at bounding box center [419, 287] width 554 height 86
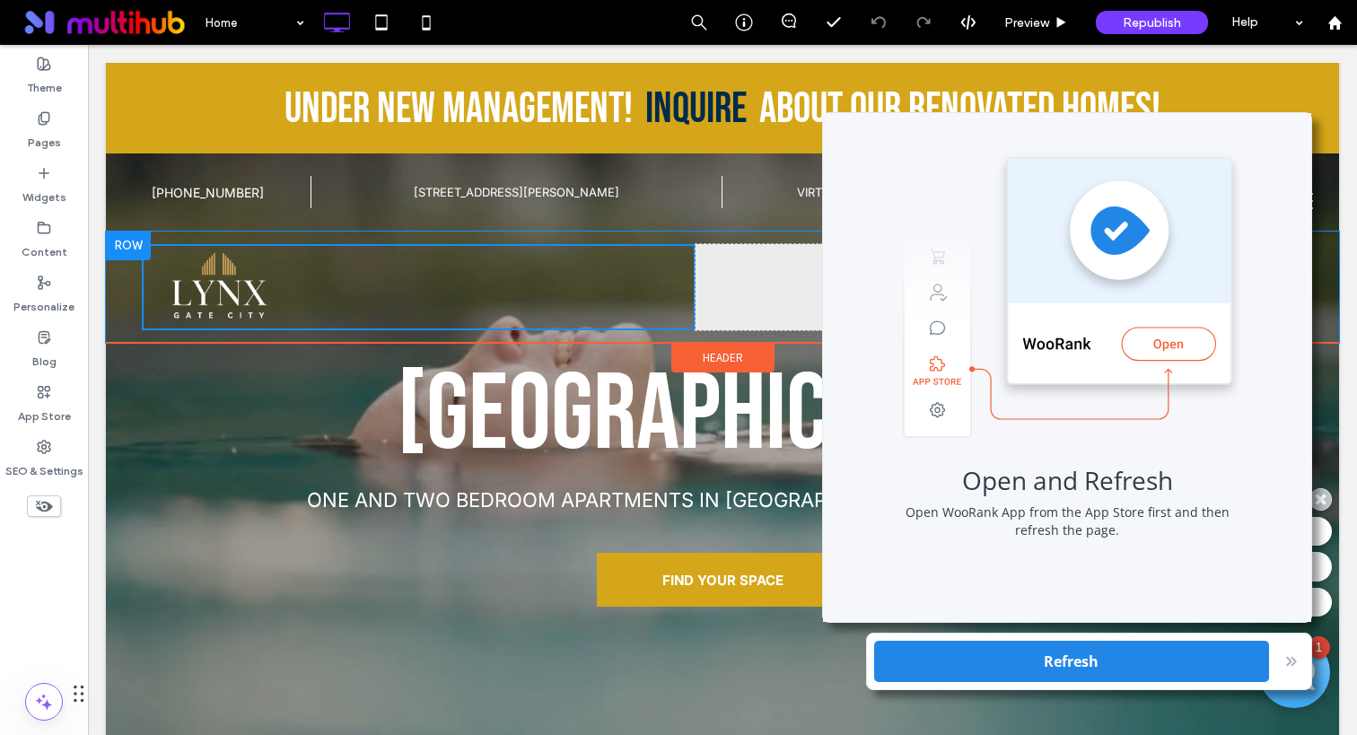
click at [619, 291] on div "Click To Paste" at bounding box center [419, 287] width 554 height 86
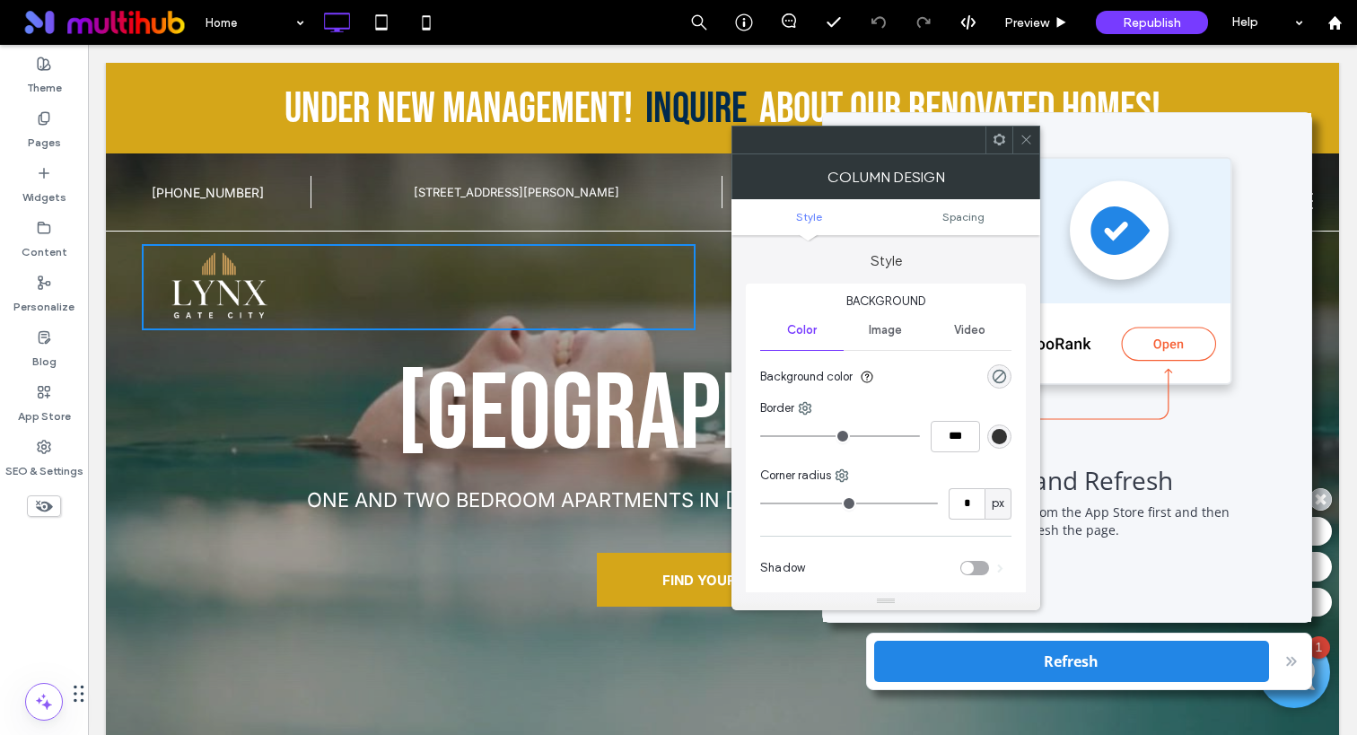
click at [352, 433] on h1 "Lynx Gate City" at bounding box center [722, 415] width 1233 height 129
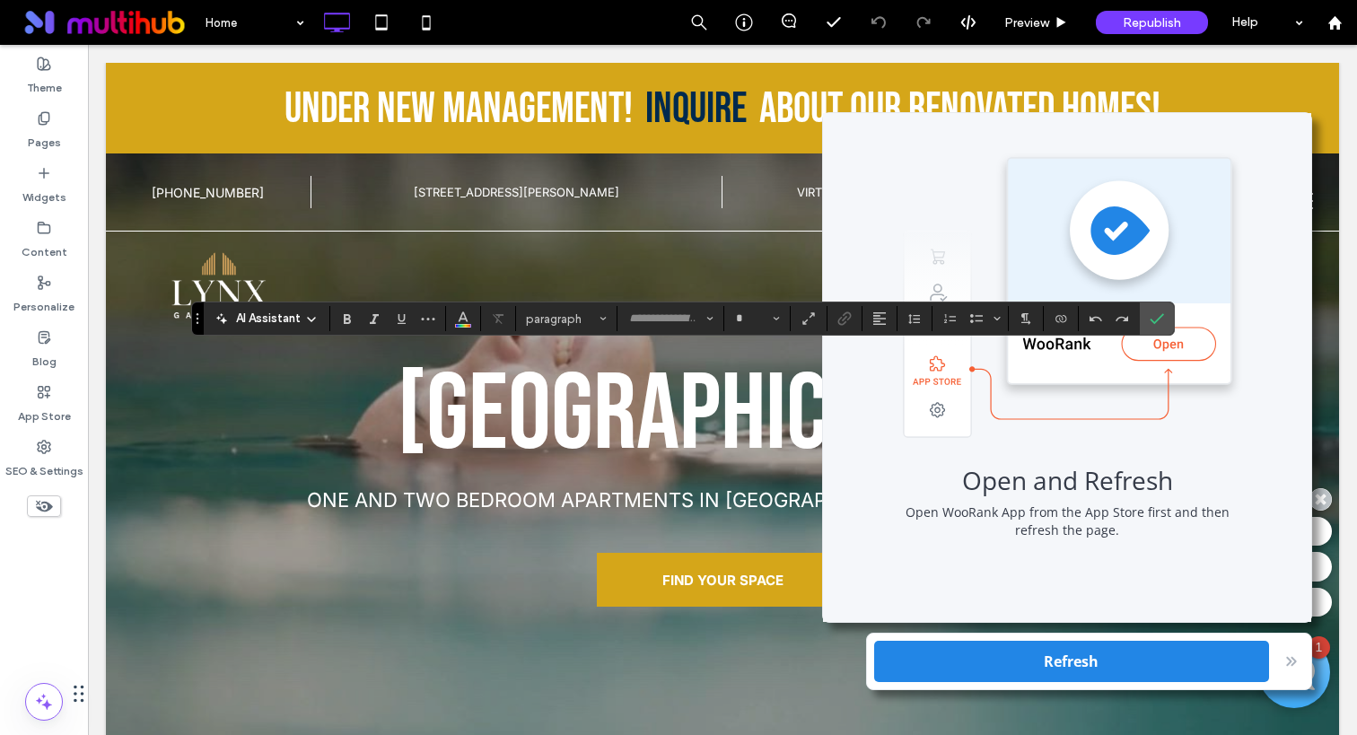
type input "**********"
type input "***"
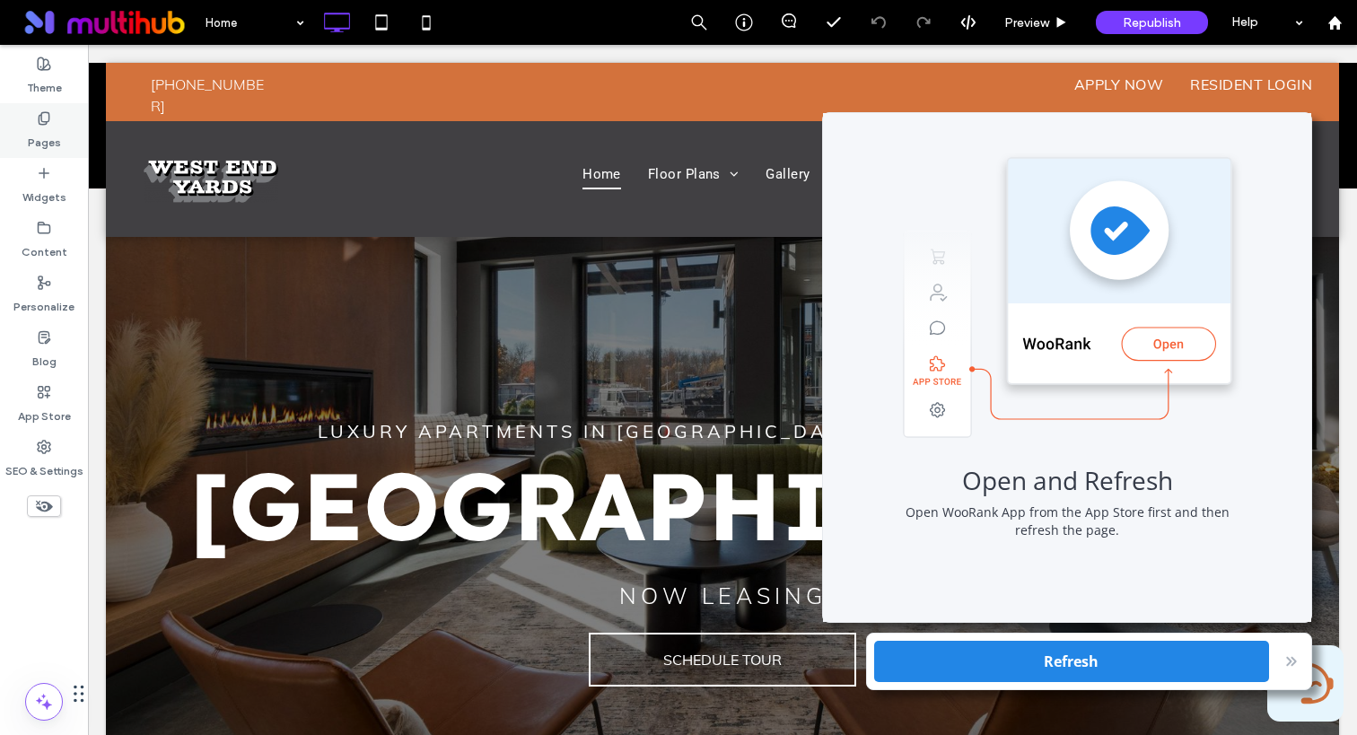
click at [51, 123] on div "Pages" at bounding box center [44, 130] width 88 height 55
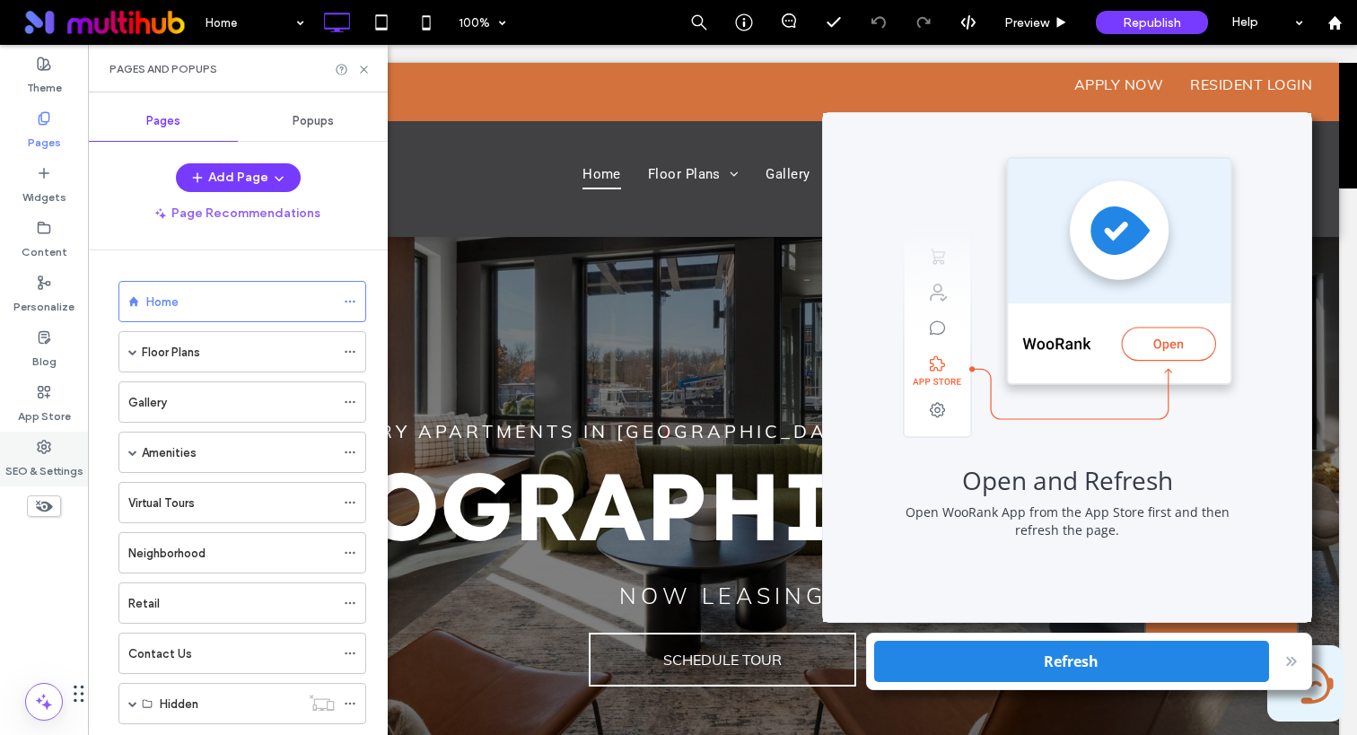
click at [40, 451] on use at bounding box center [44, 447] width 13 height 13
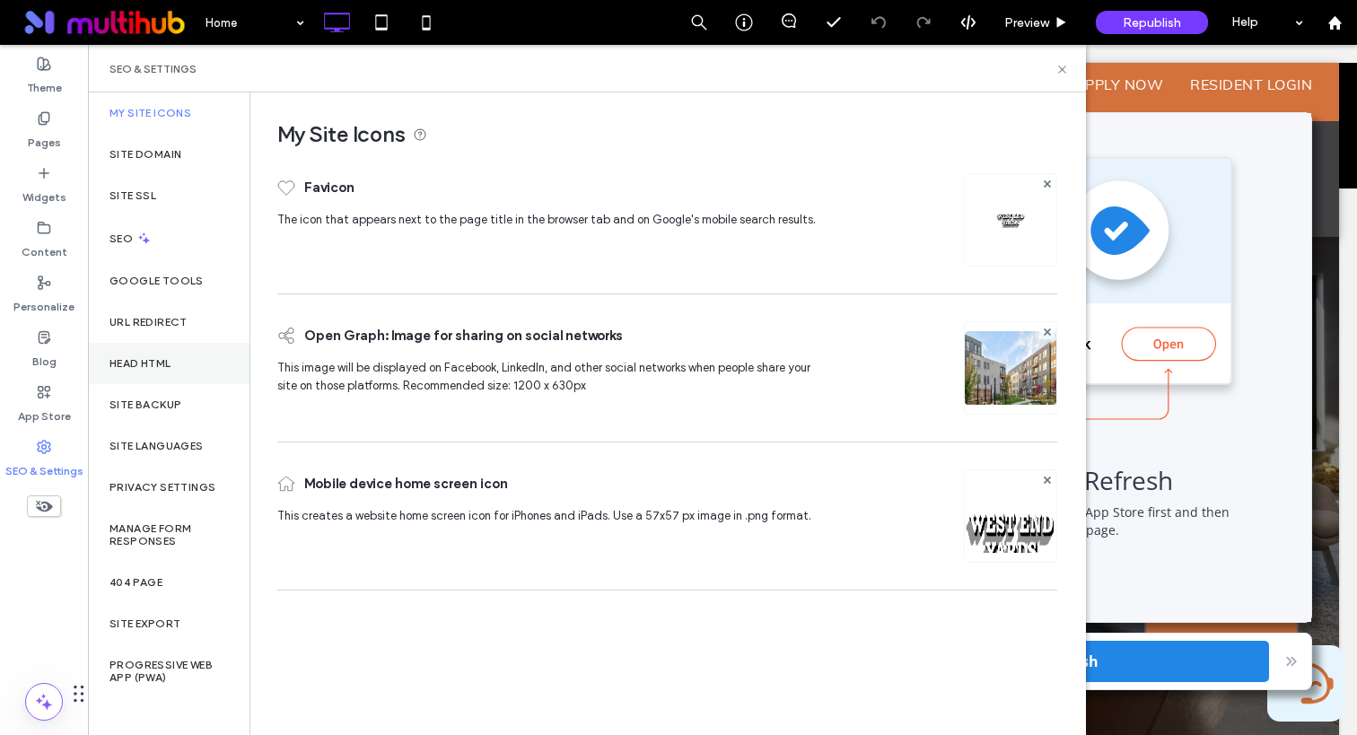
click at [120, 369] on label "Head HTML" at bounding box center [141, 363] width 62 height 13
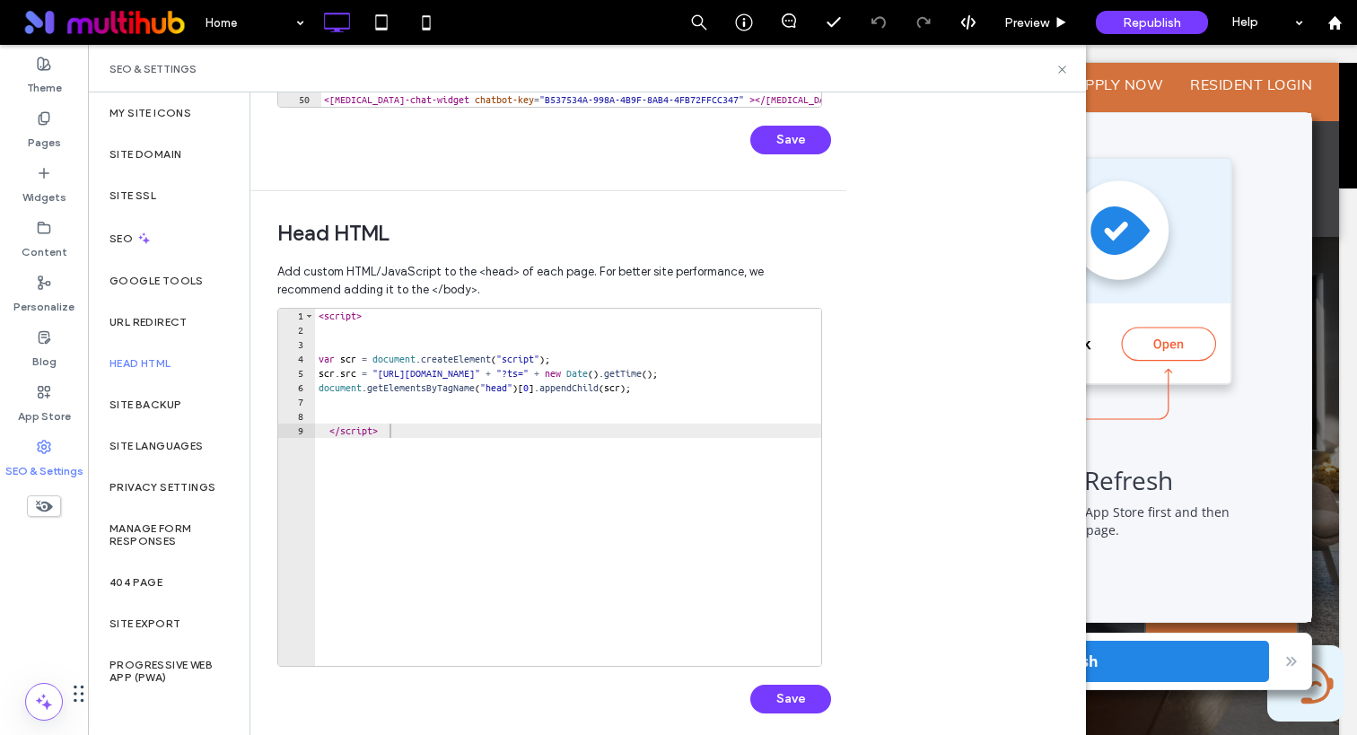
scroll to position [495, 0]
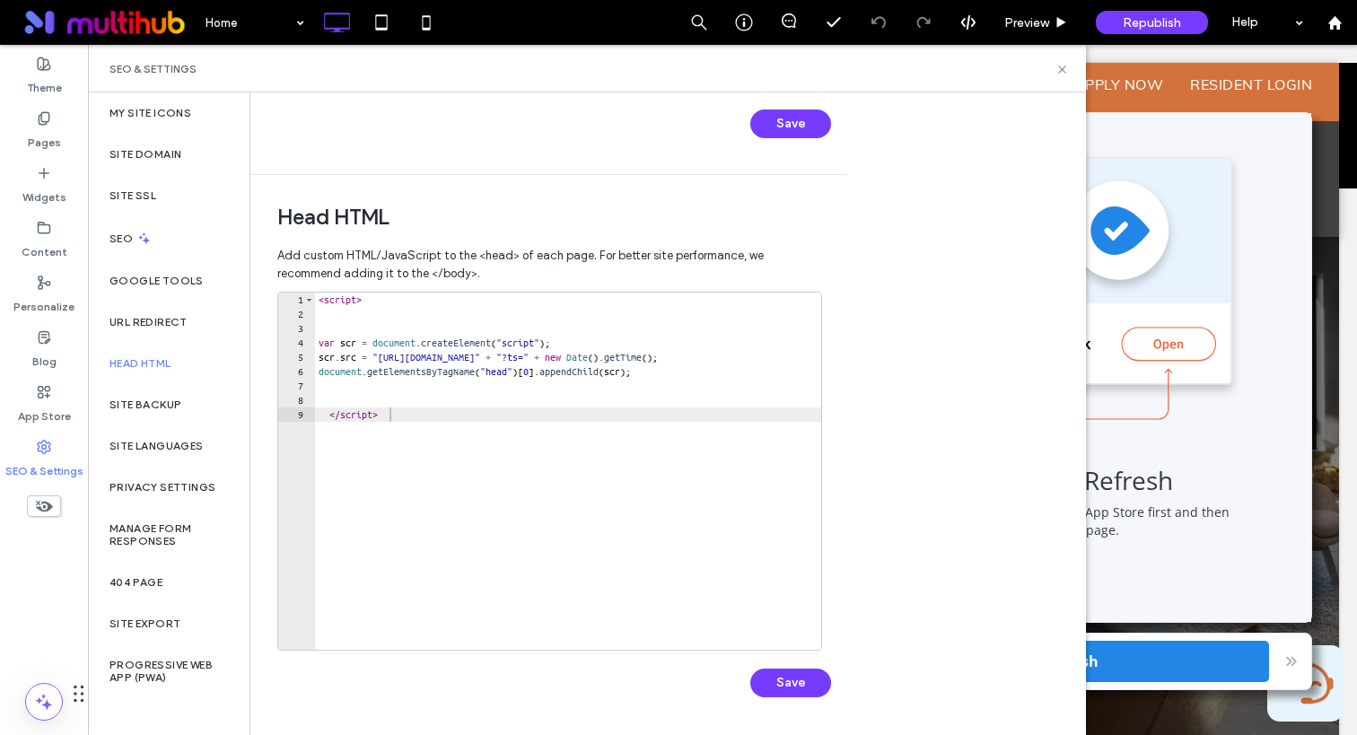
type textarea "*********"
click at [426, 530] on div "< script > var scr = document . createElement ( "script" ) ; scr . src = "https…" at bounding box center [742, 486] width 854 height 386
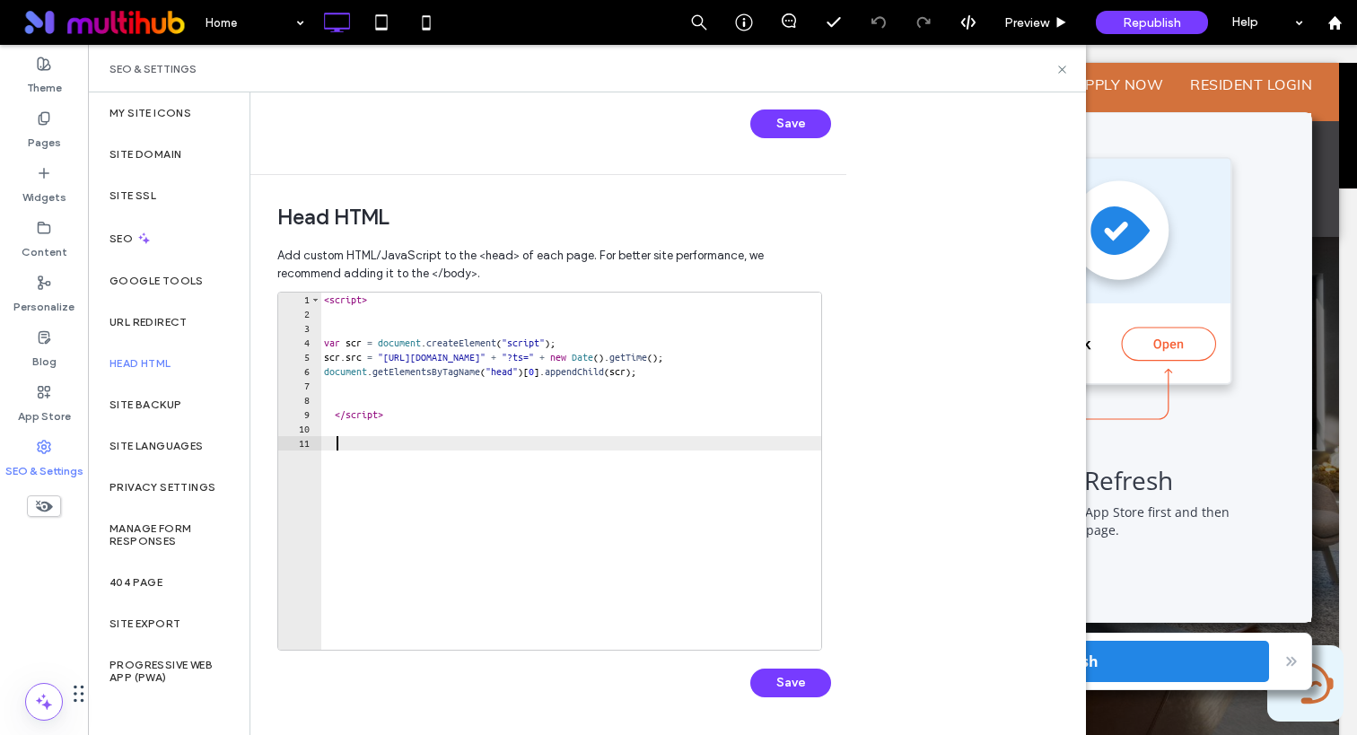
paste textarea "********"
type textarea "********"
type textarea "*********"
paste textarea "**********"
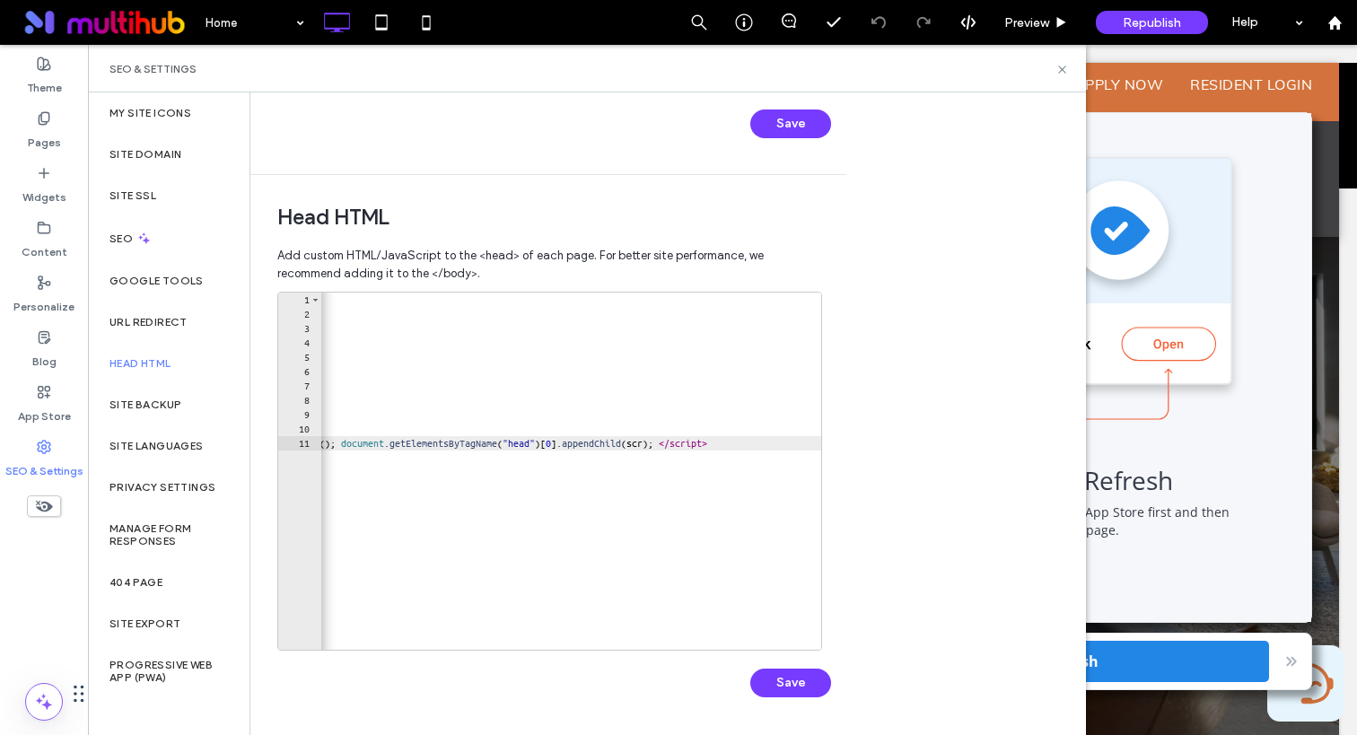
scroll to position [0, 0]
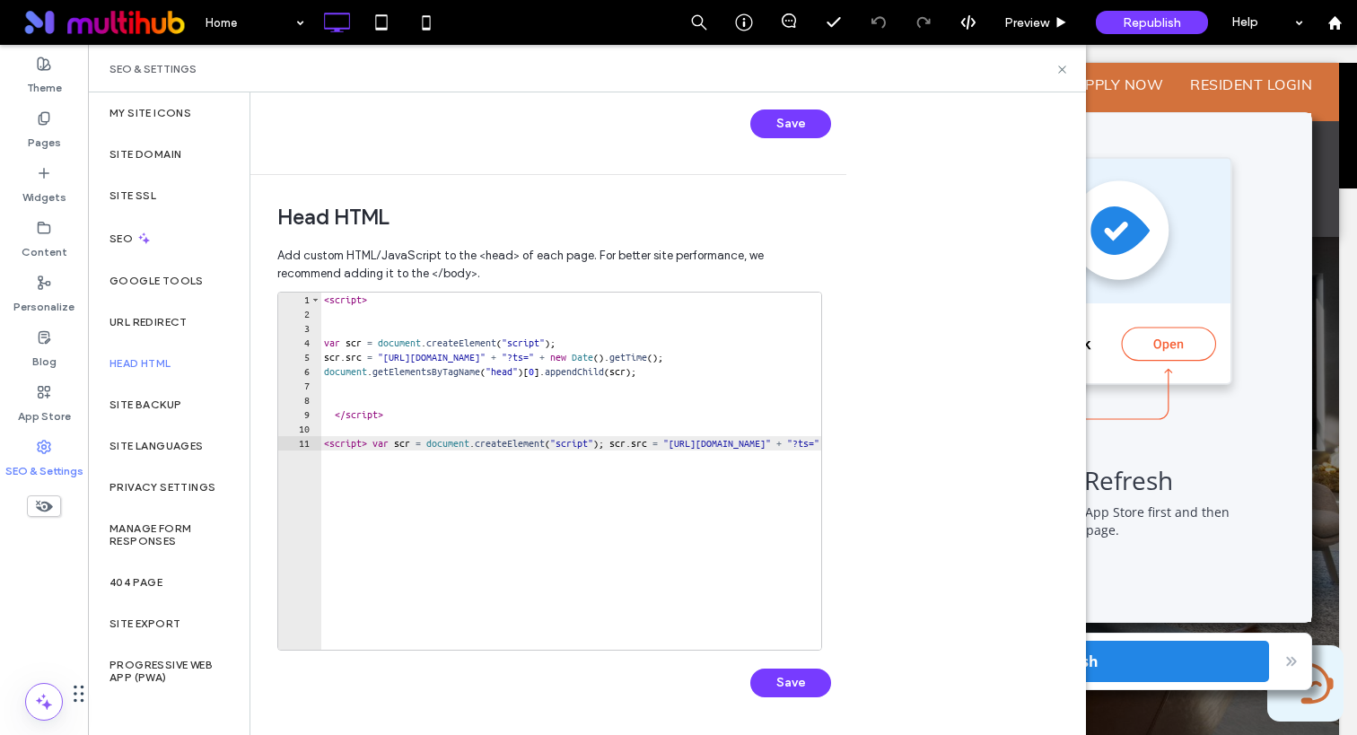
click at [381, 444] on div "< script > var scr = document . createElement ( "script" ) ; scr . src = "https…" at bounding box center [1138, 486] width 1636 height 386
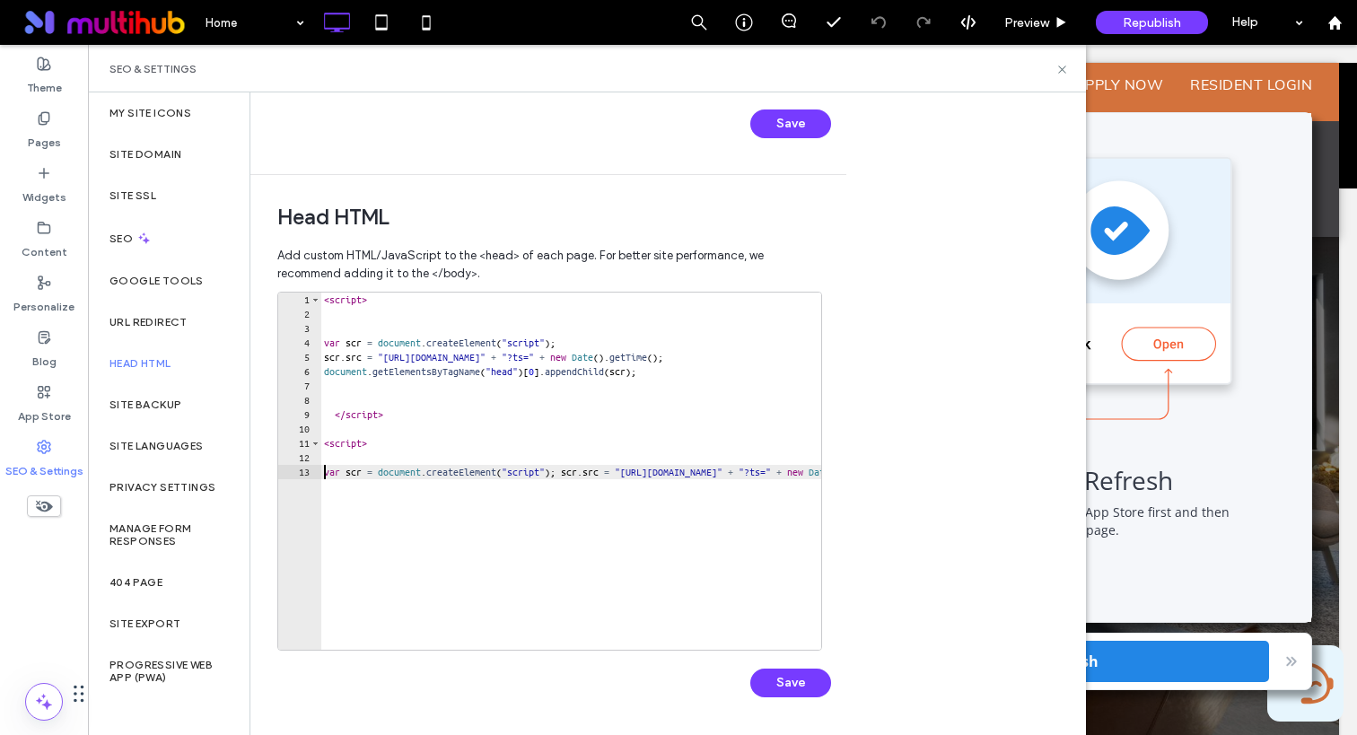
click at [602, 473] on div "< script > var scr = document . createElement ( "script" ) ; scr . src = "https…" at bounding box center [1109, 486] width 1578 height 386
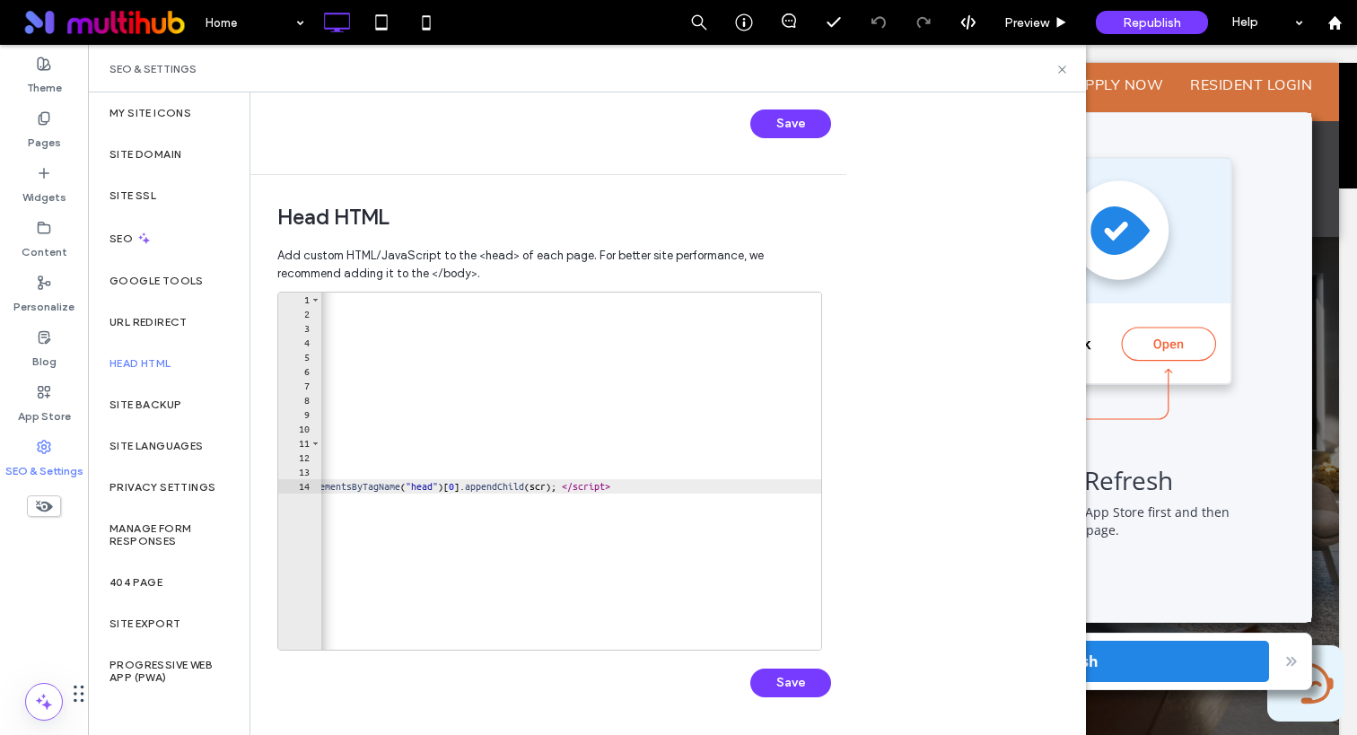
scroll to position [0, 425]
drag, startPoint x: 740, startPoint y: 486, endPoint x: 748, endPoint y: 490, distance: 9.2
click at [740, 486] on div "< script > var scr = document . createElement ( "script" ) ; scr . src = "https…" at bounding box center [543, 486] width 1294 height 386
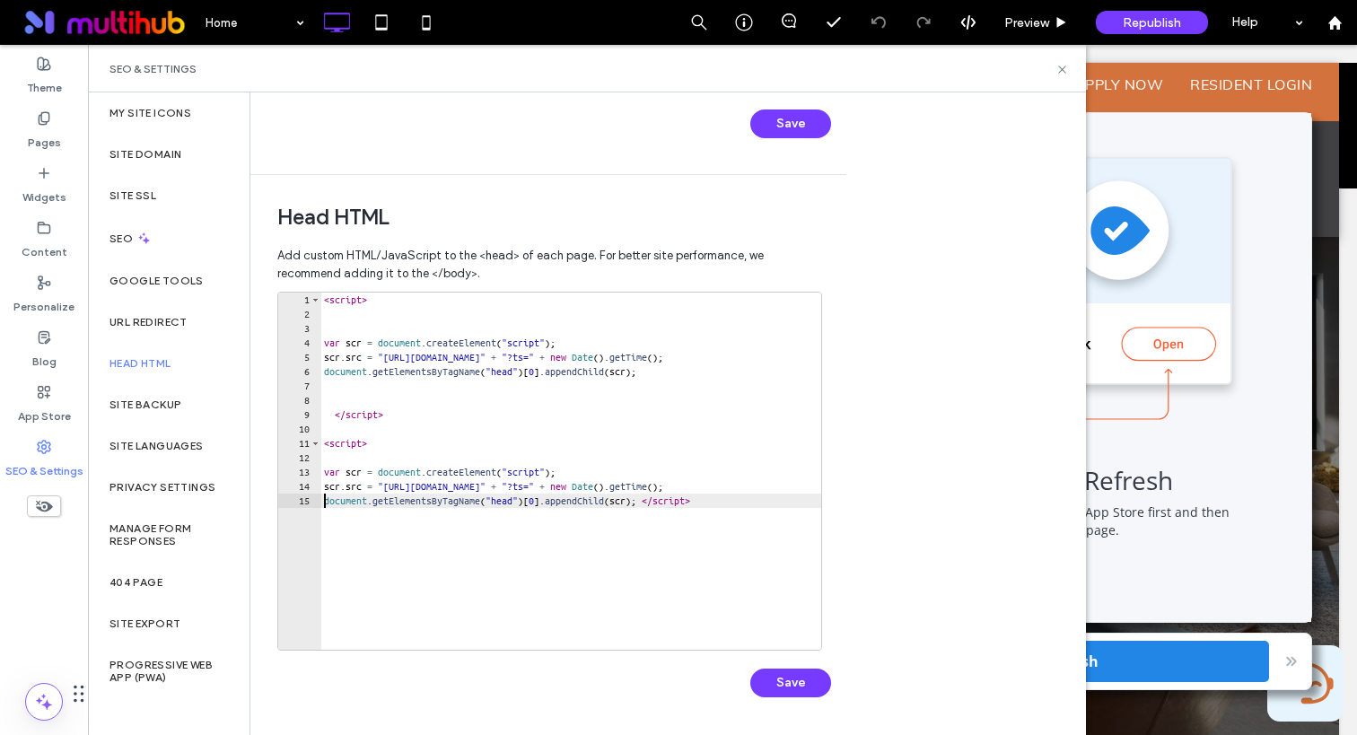
click at [591, 548] on div "< script > var scr = document . createElement ( "script" ) ; scr . src = "https…" at bounding box center [747, 486] width 854 height 386
drag, startPoint x: 700, startPoint y: 502, endPoint x: 727, endPoint y: 523, distance: 34.5
click at [700, 503] on div "< script > var scr = document . createElement ( "script" ) ; scr . src = "https…" at bounding box center [747, 486] width 854 height 386
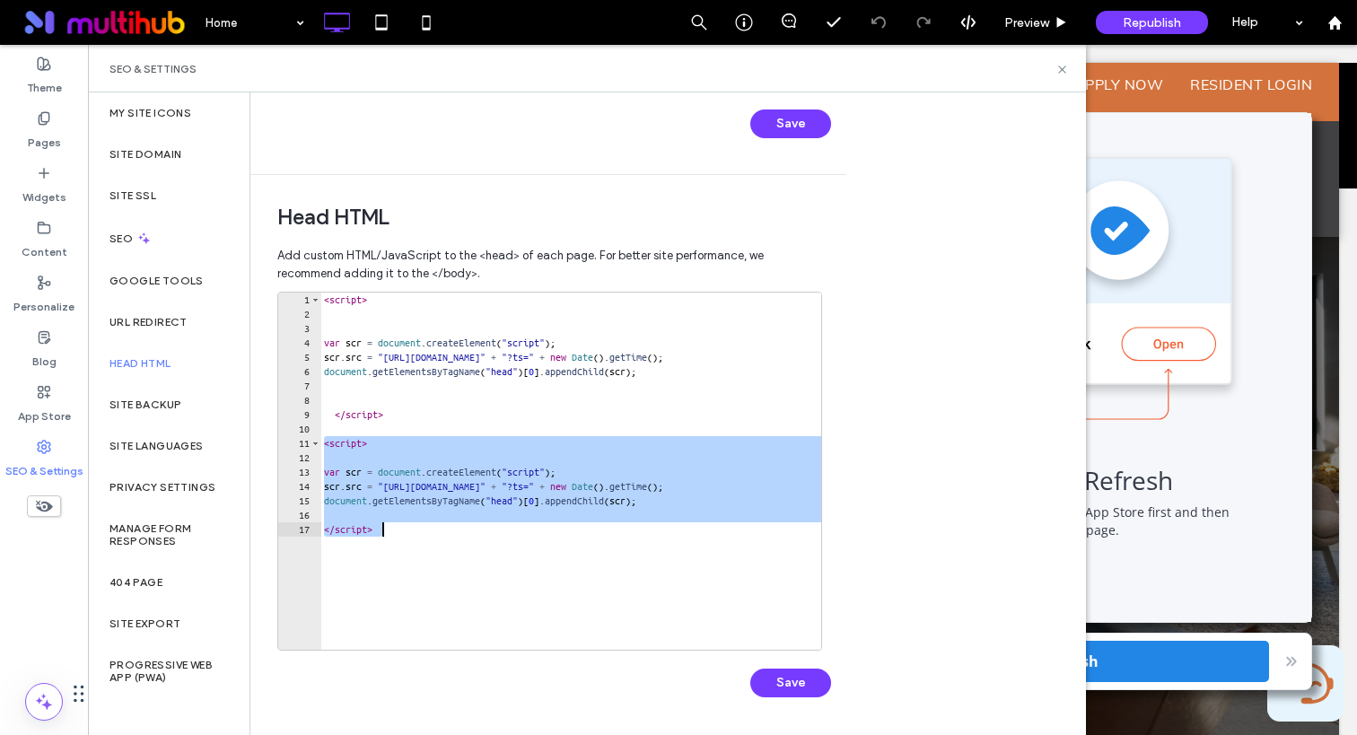
drag, startPoint x: 322, startPoint y: 443, endPoint x: 476, endPoint y: 594, distance: 215.2
click at [476, 594] on div "< script > var scr = document . createElement ( "script" ) ; scr . src = "https…" at bounding box center [747, 486] width 854 height 386
type textarea "*********"
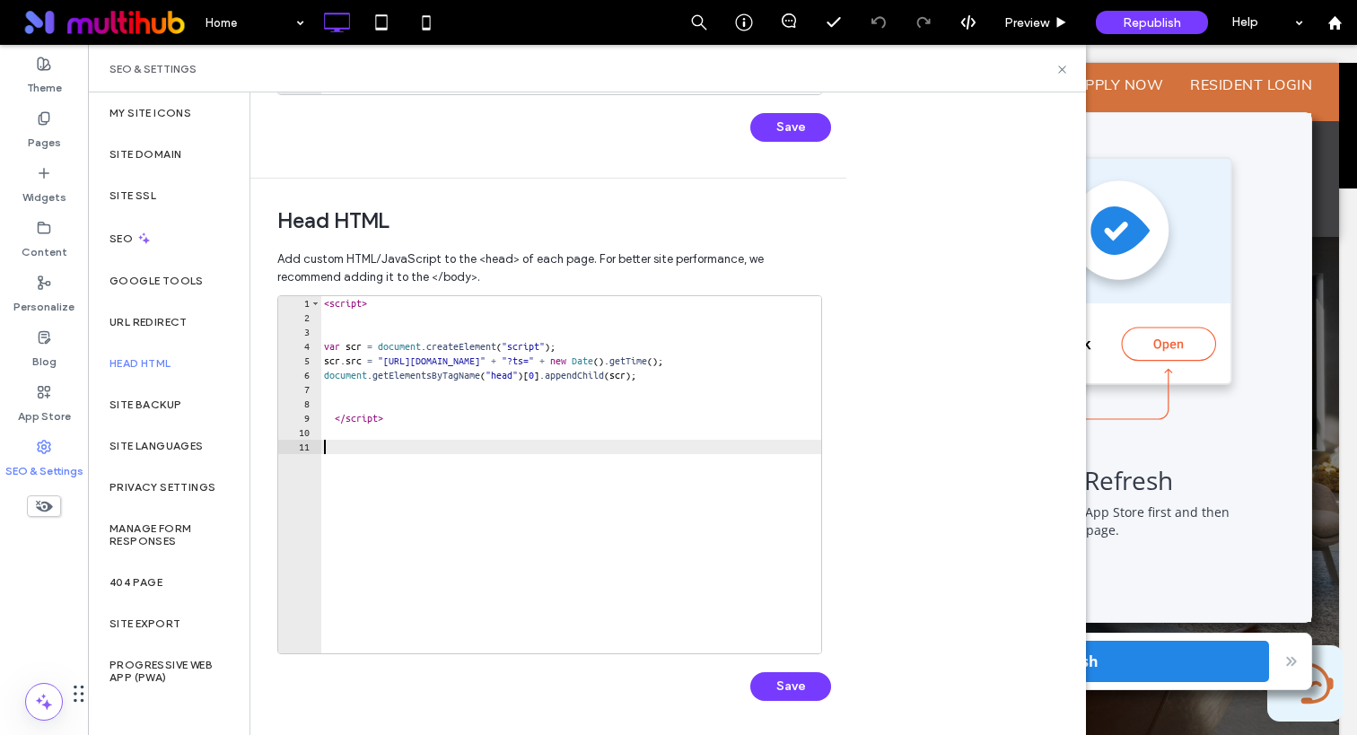
paste textarea "**********"
type textarea "**********"
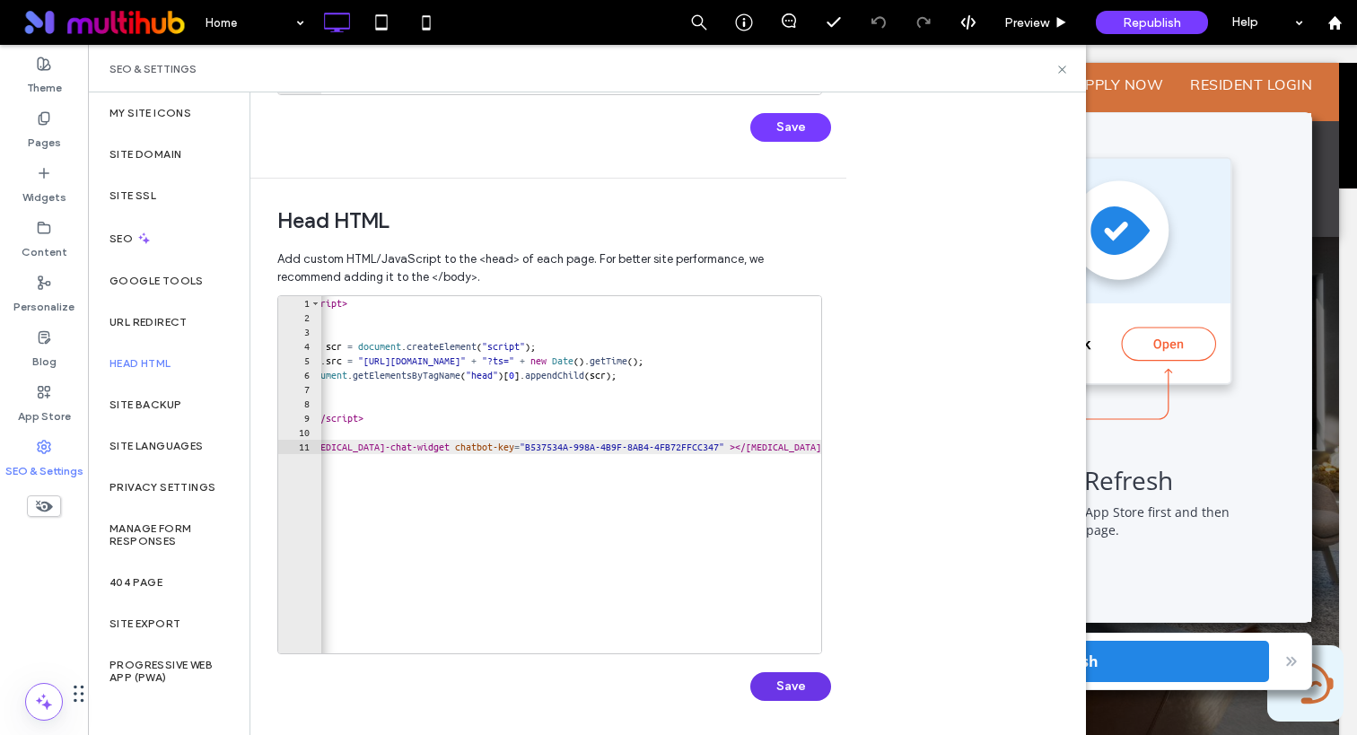
scroll to position [0, 37]
click at [783, 686] on button "Save" at bounding box center [790, 686] width 81 height 29
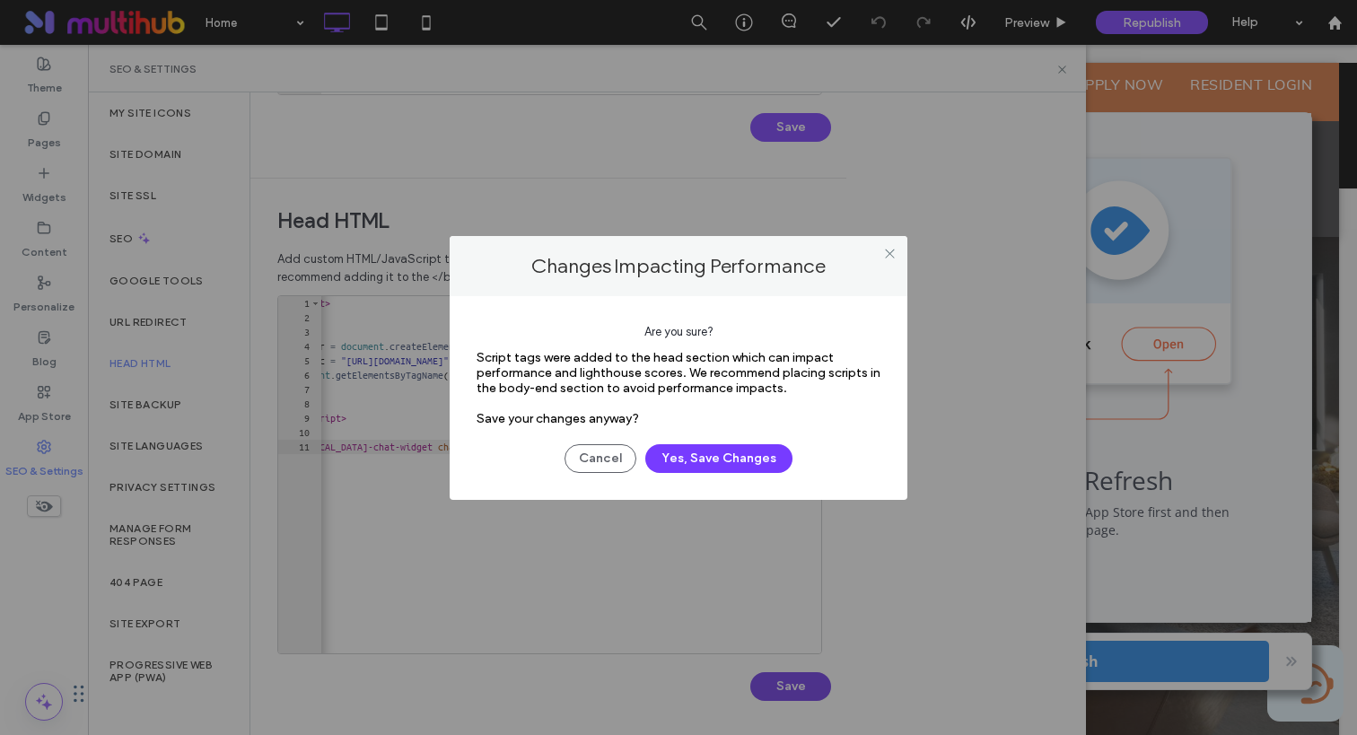
scroll to position [492, 0]
click at [696, 459] on button "Yes, Save Changes" at bounding box center [718, 458] width 147 height 29
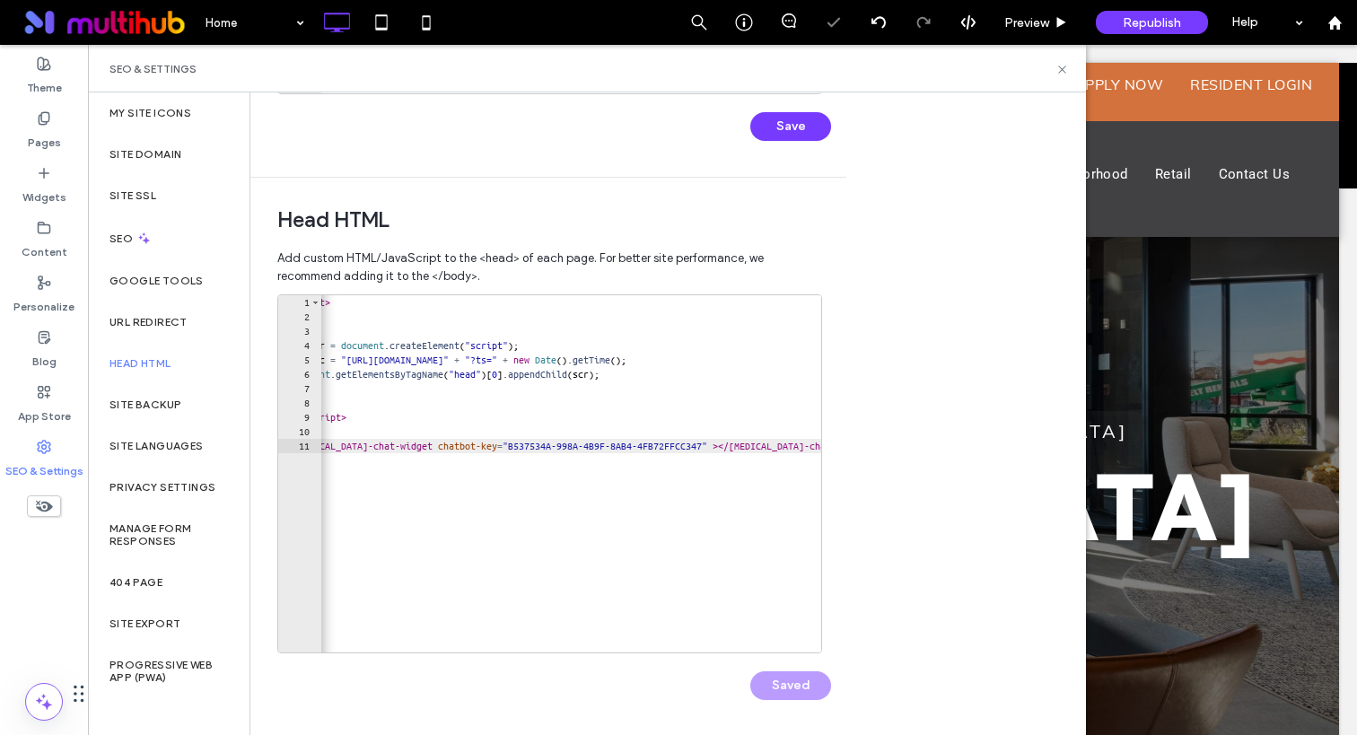
scroll to position [0, 0]
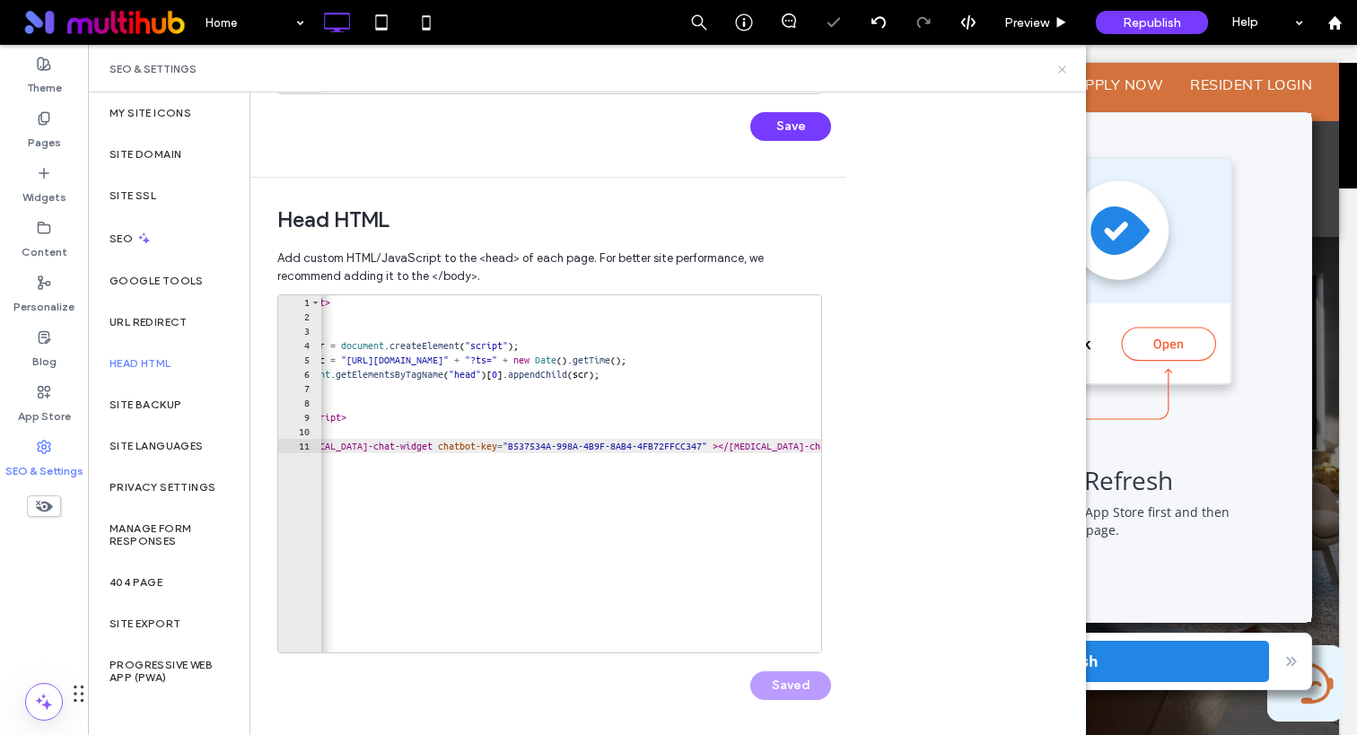
click at [1067, 65] on icon at bounding box center [1062, 69] width 13 height 13
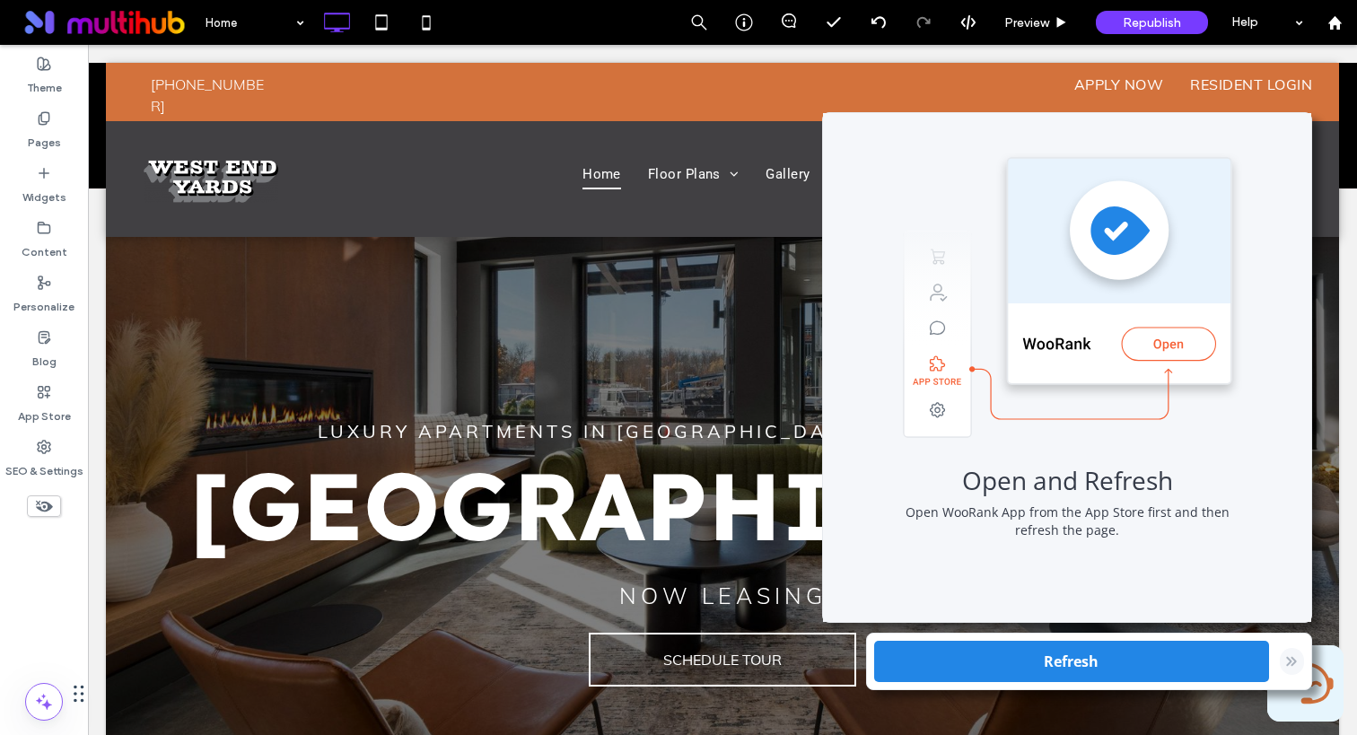
click at [1292, 660] on icon at bounding box center [1291, 661] width 11 height 11
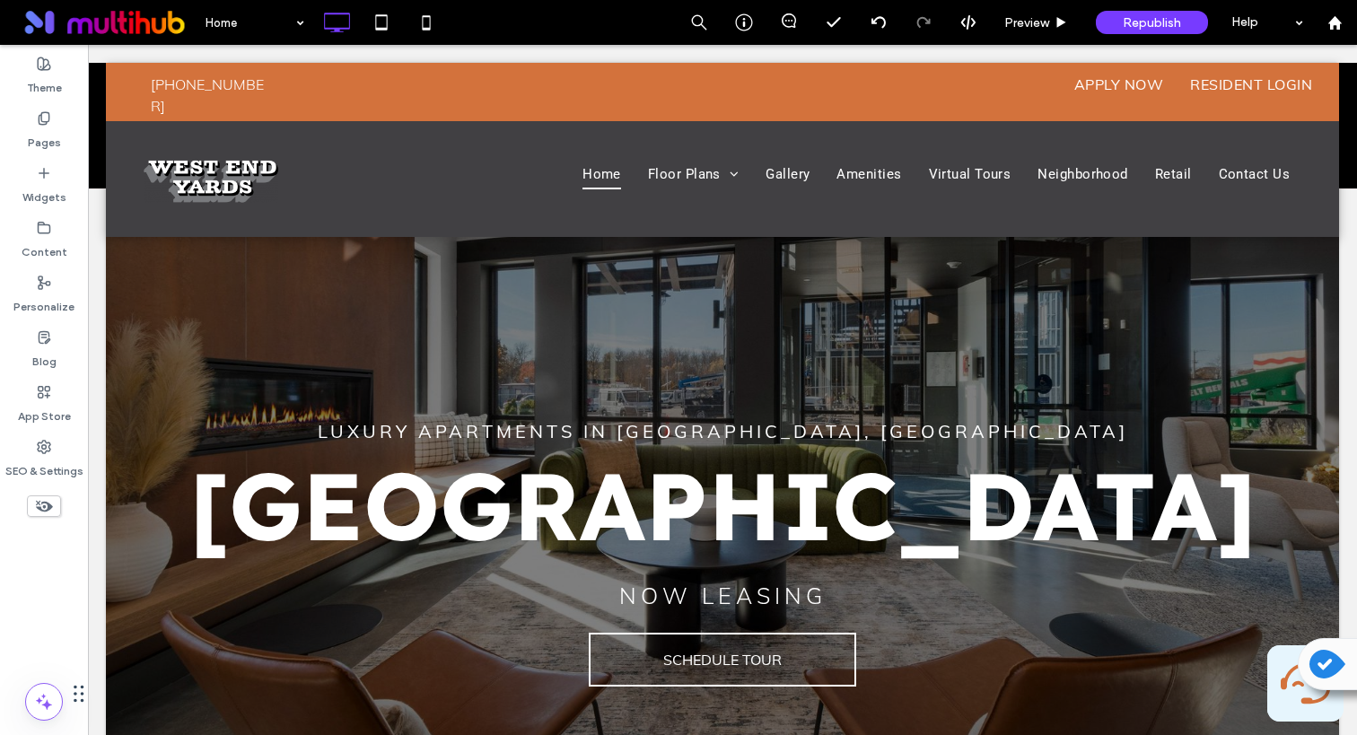
click at [1281, 704] on icon at bounding box center [1307, 683] width 53 height 49
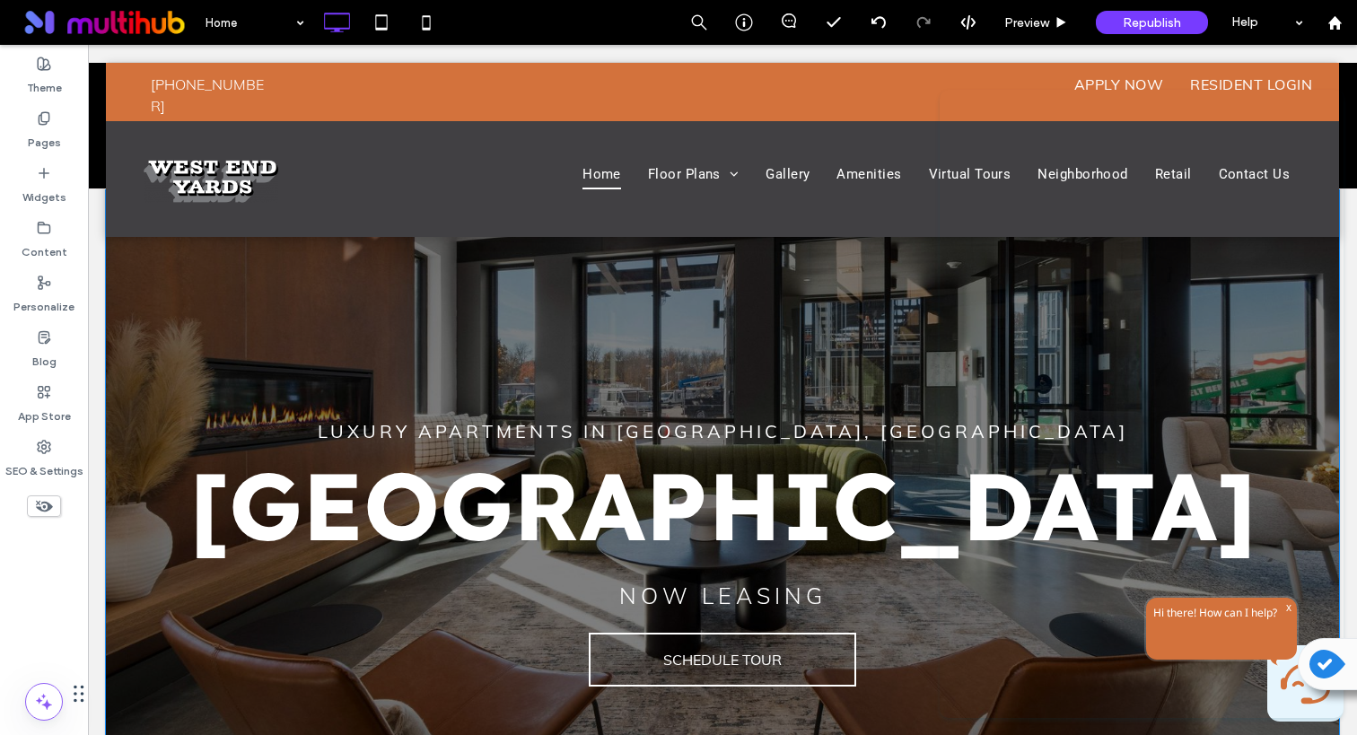
click at [493, 250] on div "Get up to One Month Free! Get One Month Free on Select Studio Apartments, Plus …" at bounding box center [722, 451] width 1077 height 487
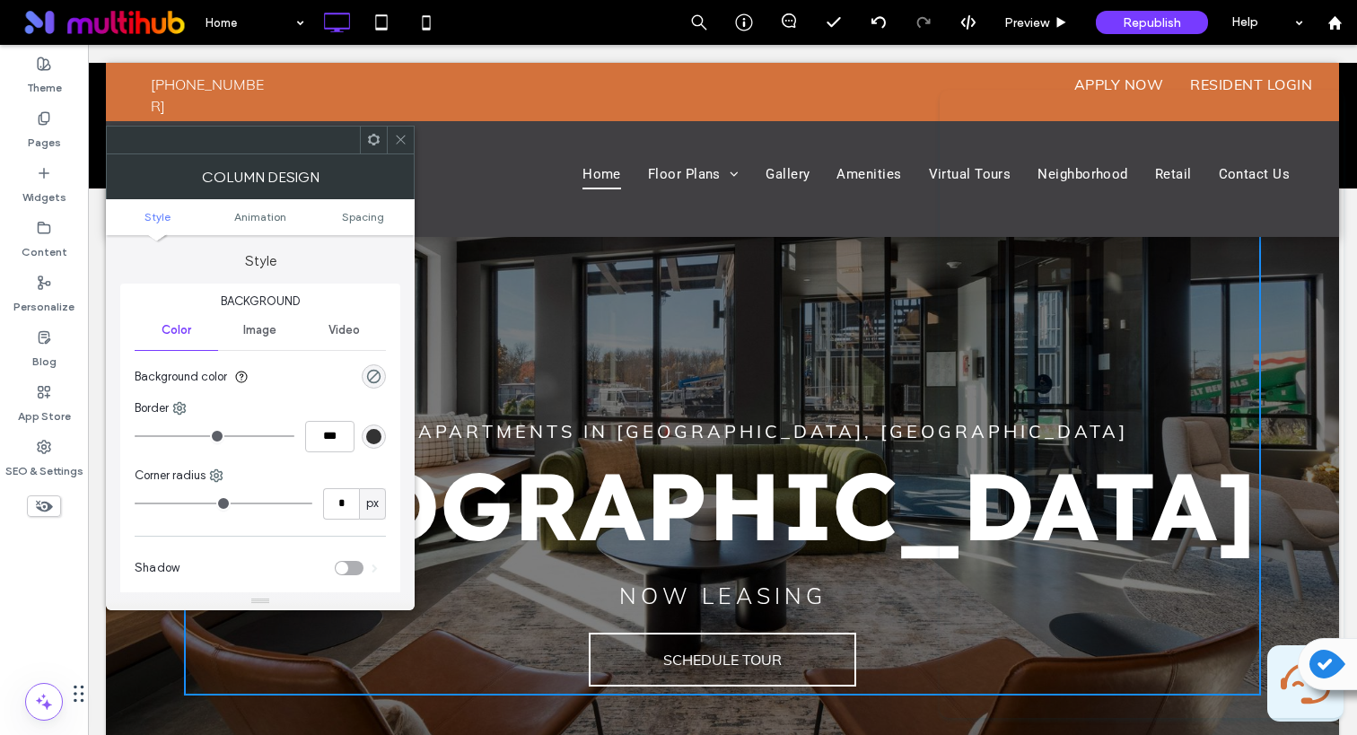
drag, startPoint x: 851, startPoint y: 239, endPoint x: 488, endPoint y: 346, distance: 378.3
click at [841, 240] on div "Get up to One Month Free! Get One Month Free on Select Studio Apartments, Plus …" at bounding box center [722, 451] width 1077 height 487
click at [36, 450] on div "SEO & Settings" at bounding box center [44, 459] width 88 height 55
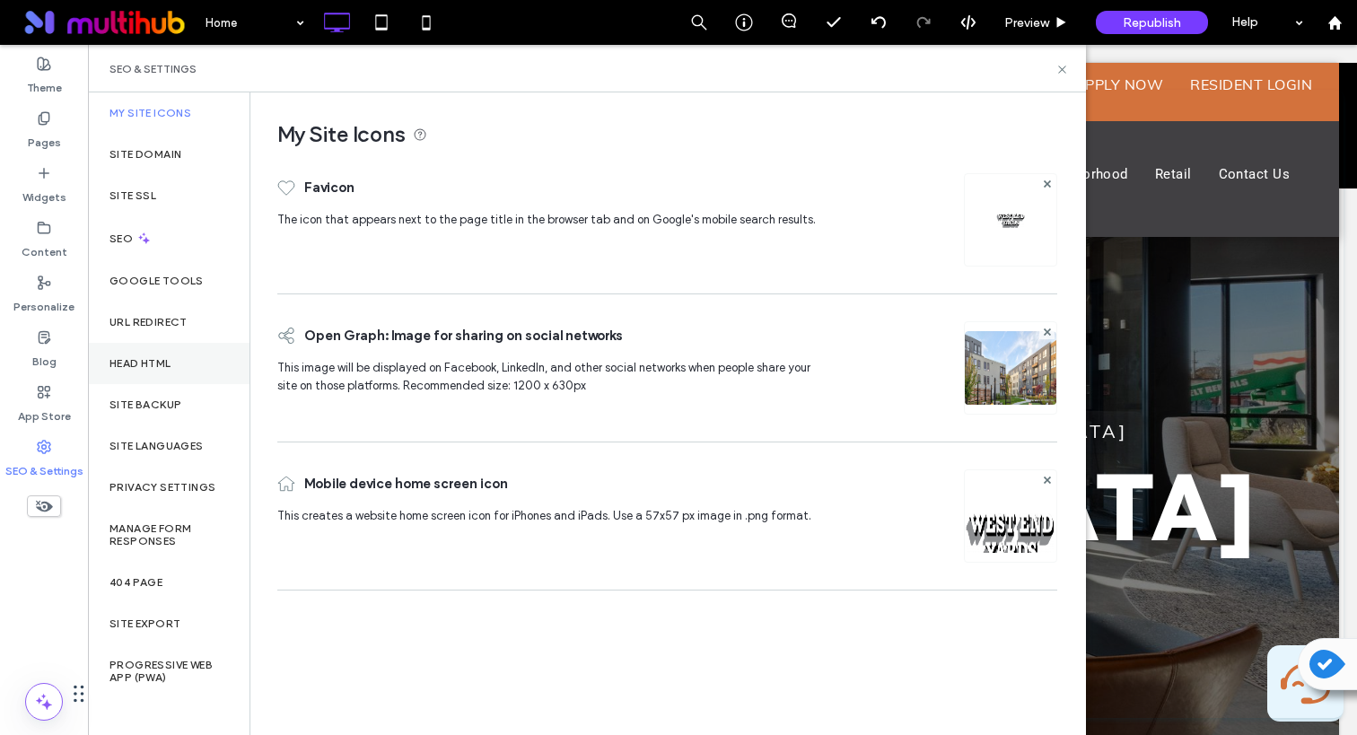
click at [136, 363] on label "Head HTML" at bounding box center [141, 363] width 62 height 13
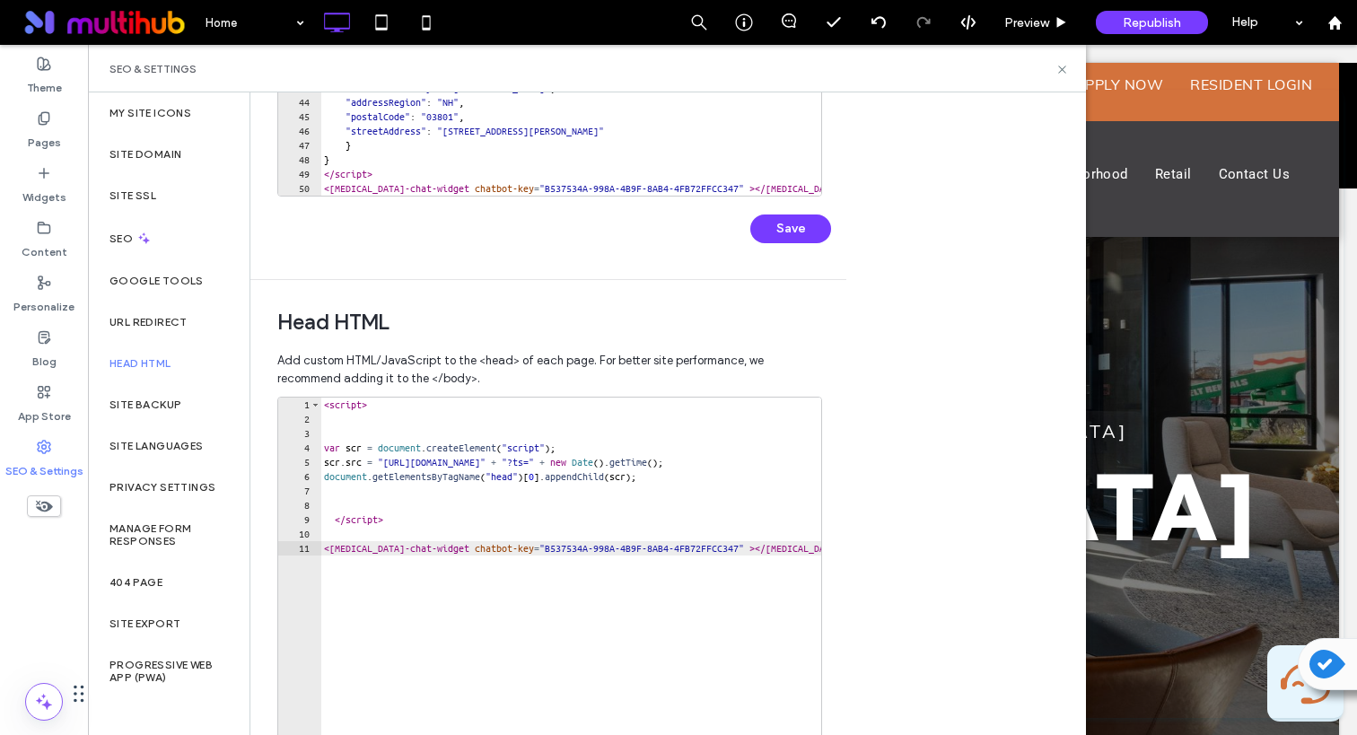
scroll to position [495, 0]
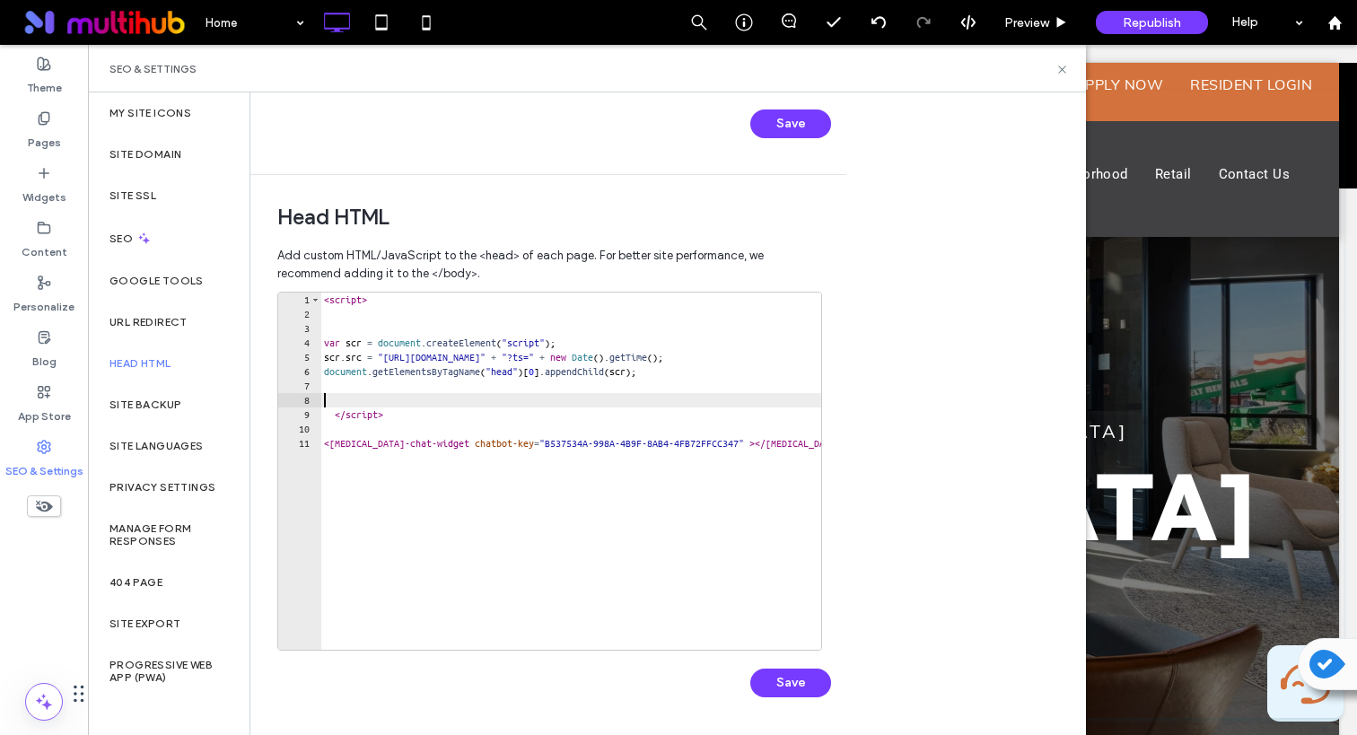
click at [443, 399] on div "< script > var scr = document . createElement ( "script" ) ; scr . src = "https…" at bounding box center [747, 486] width 854 height 386
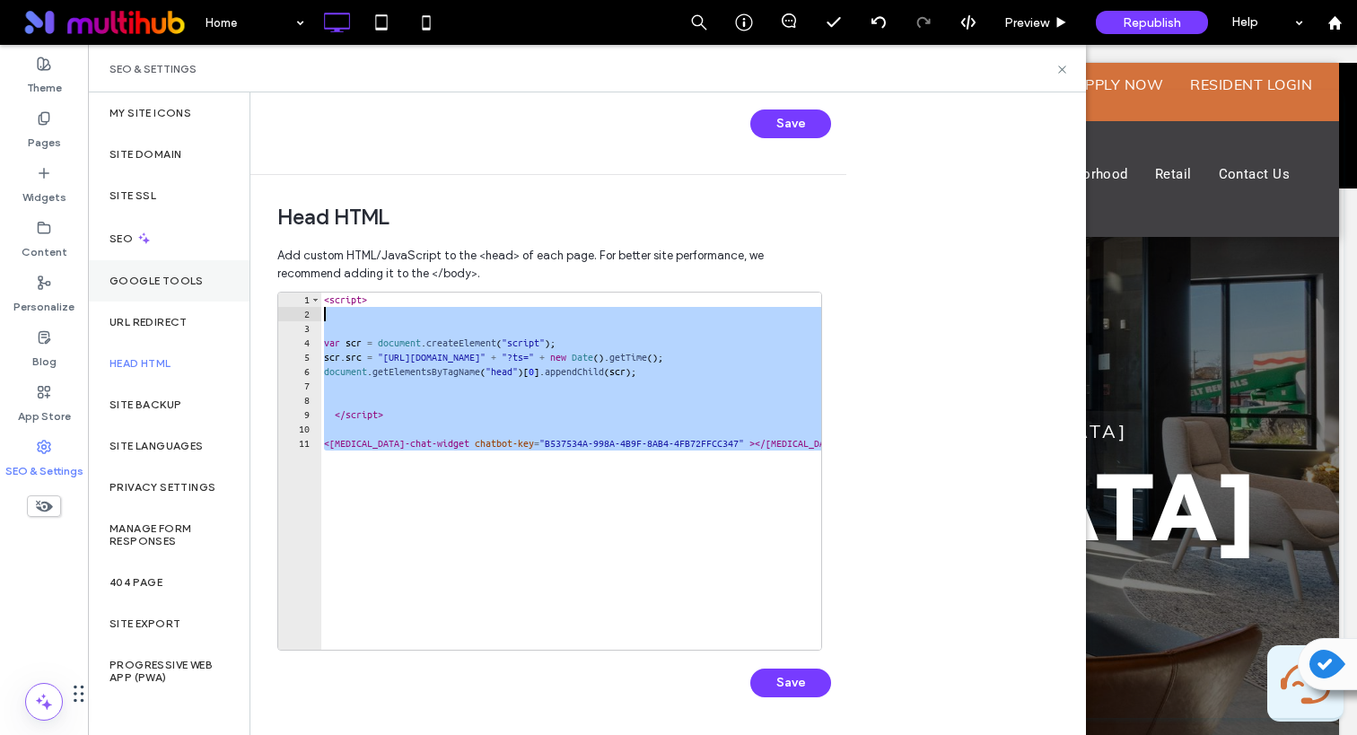
scroll to position [0, 0]
drag, startPoint x: 724, startPoint y: 474, endPoint x: 144, endPoint y: 253, distance: 621.3
click at [132, 256] on div "My Site Icons Site Domain Site SSL SEO Google Tools URL Redirect Head HTML Site…" at bounding box center [587, 413] width 998 height 643
type textarea "********"
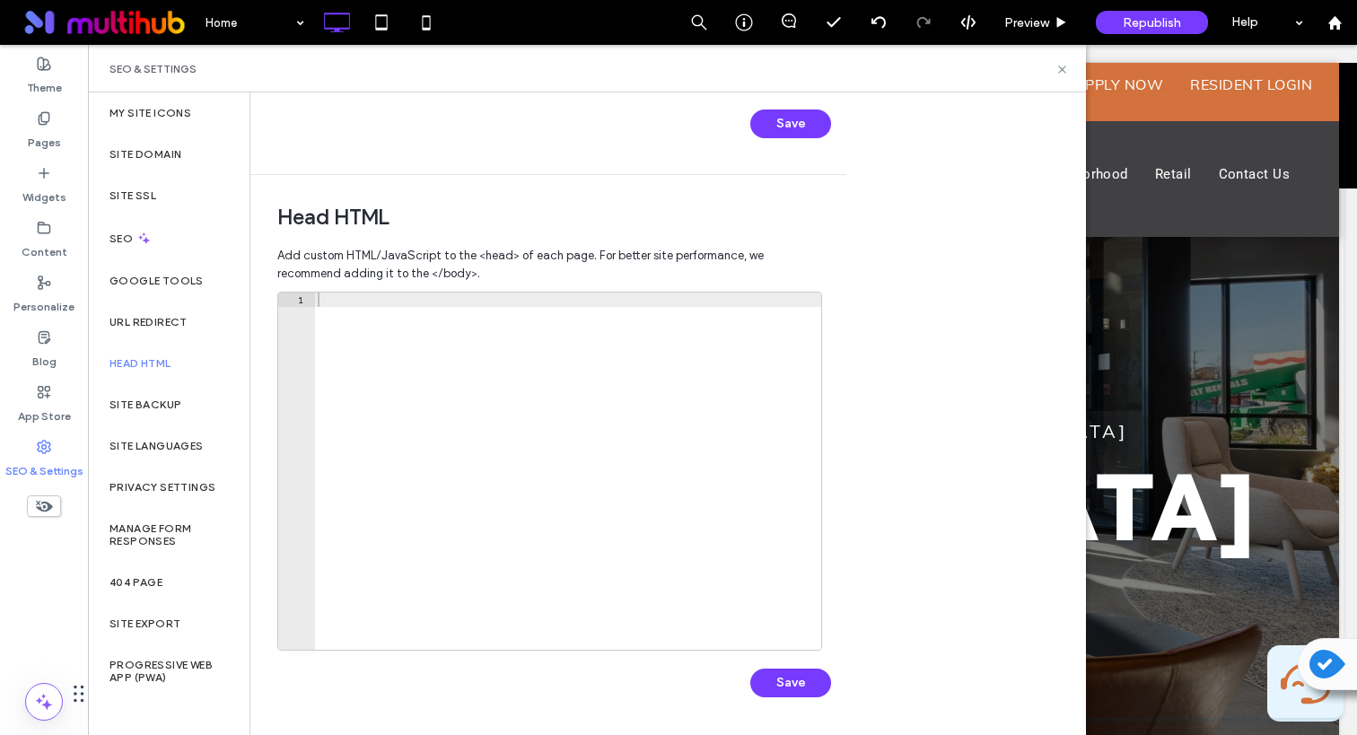
click at [791, 674] on button "Save" at bounding box center [790, 683] width 81 height 29
paste textarea "**********"
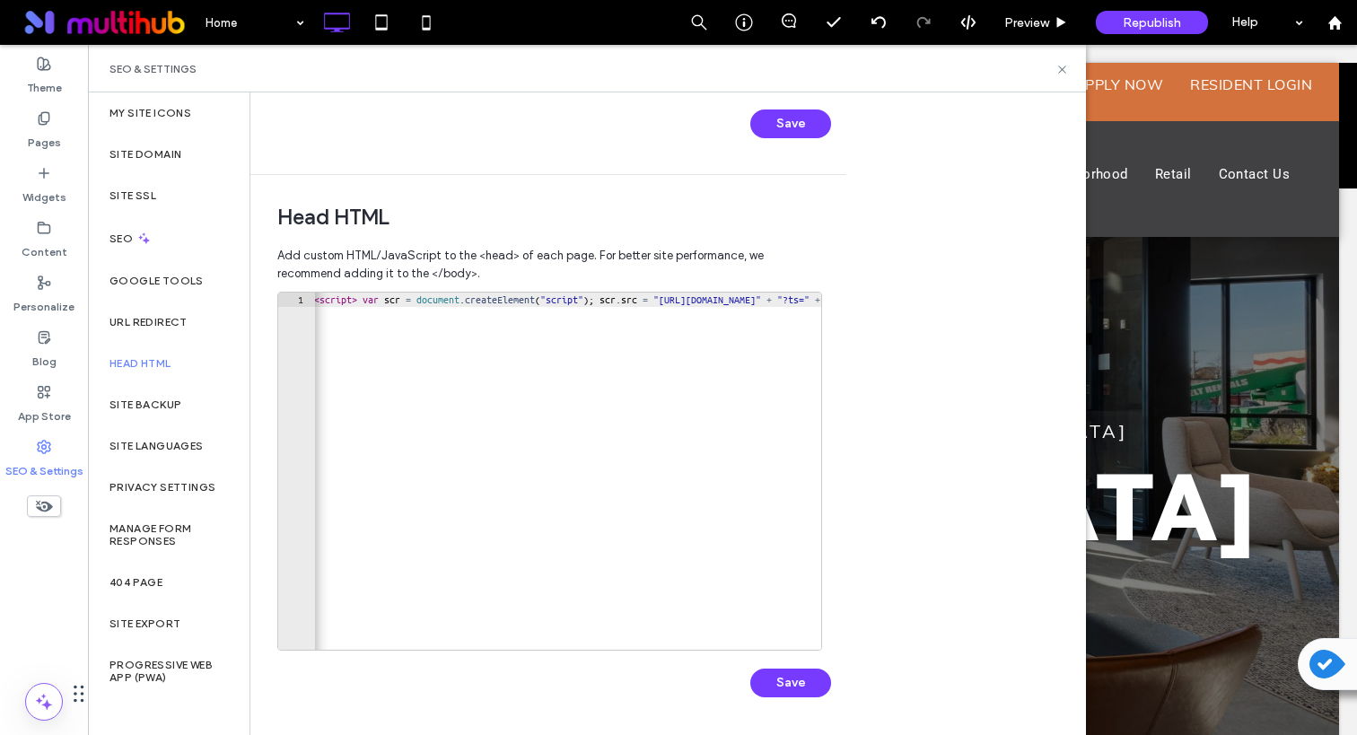
scroll to position [0, 4]
click at [376, 298] on div "< script > var scr = document . createElement ( "script" ) ; scr . src = "https…" at bounding box center [1129, 486] width 1636 height 386
click at [372, 300] on div "< script > var scr = document . createElement ( "script" ) ; scr . src = "https…" at bounding box center [1129, 486] width 1636 height 386
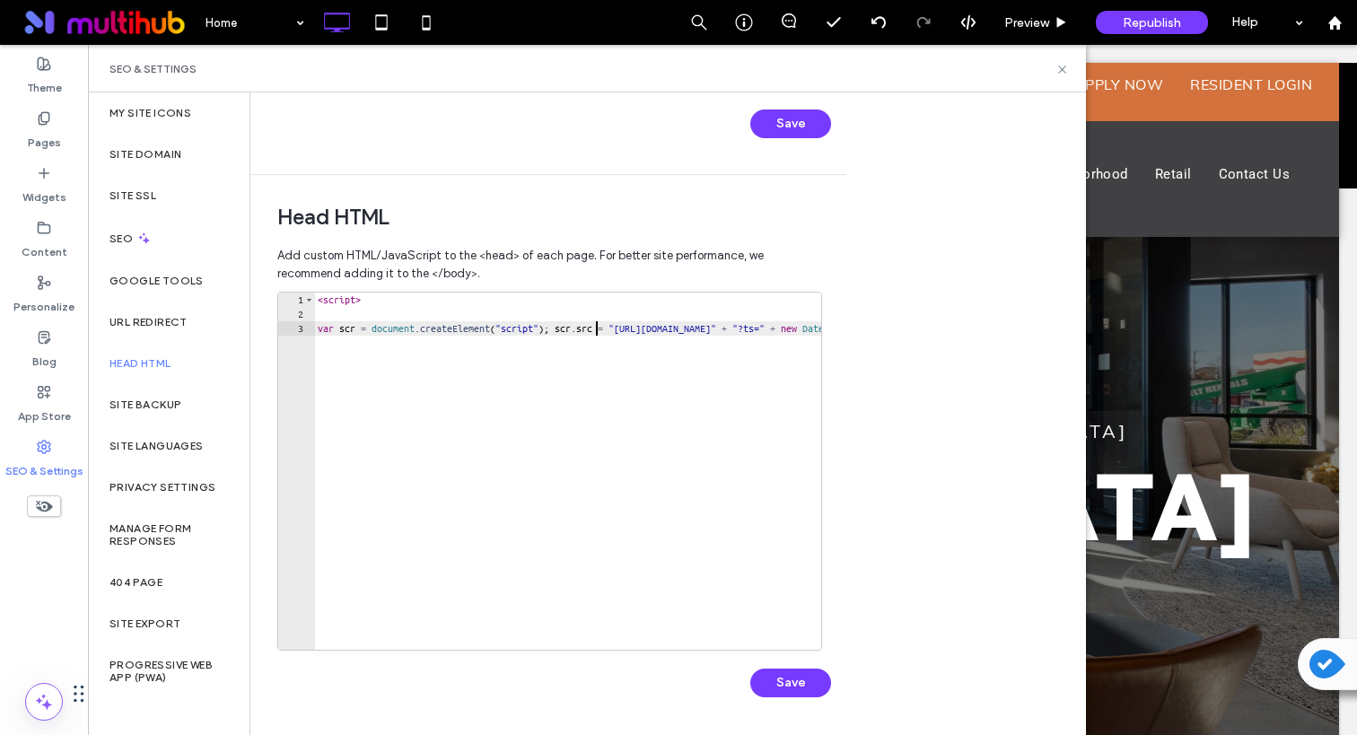
click at [593, 328] on div "< script > var scr = document . createElement ( "script" ) ; scr . src = "https…" at bounding box center [1103, 486] width 1578 height 386
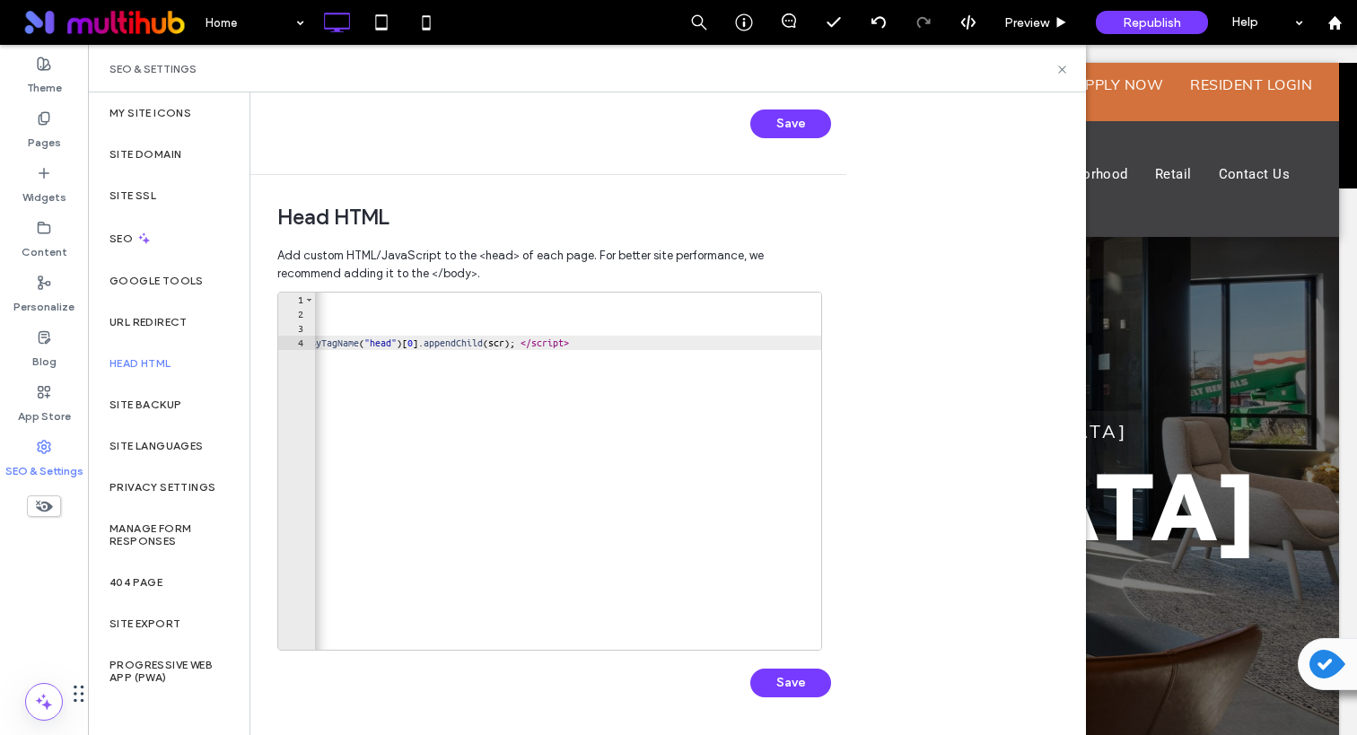
scroll to position [0, 516]
drag, startPoint x: 644, startPoint y: 342, endPoint x: 653, endPoint y: 346, distance: 9.7
click at [649, 345] on div "< script > var scr = document . createElement ( "script" ) ; scr . src = "https…" at bounding box center [445, 486] width 1294 height 386
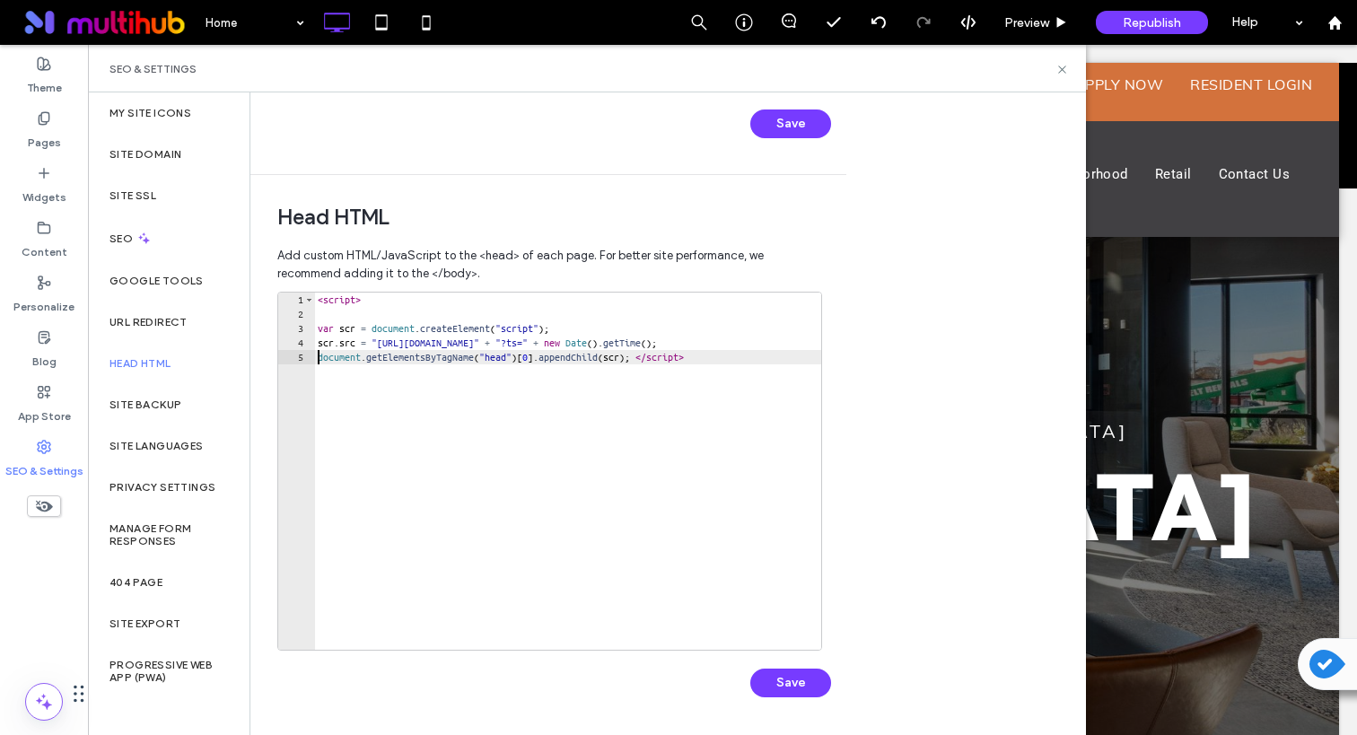
click at [696, 361] on div "< script > var scr = document . createElement ( "script" ) ; scr . src = "https…" at bounding box center [737, 486] width 847 height 386
type textarea "*********"
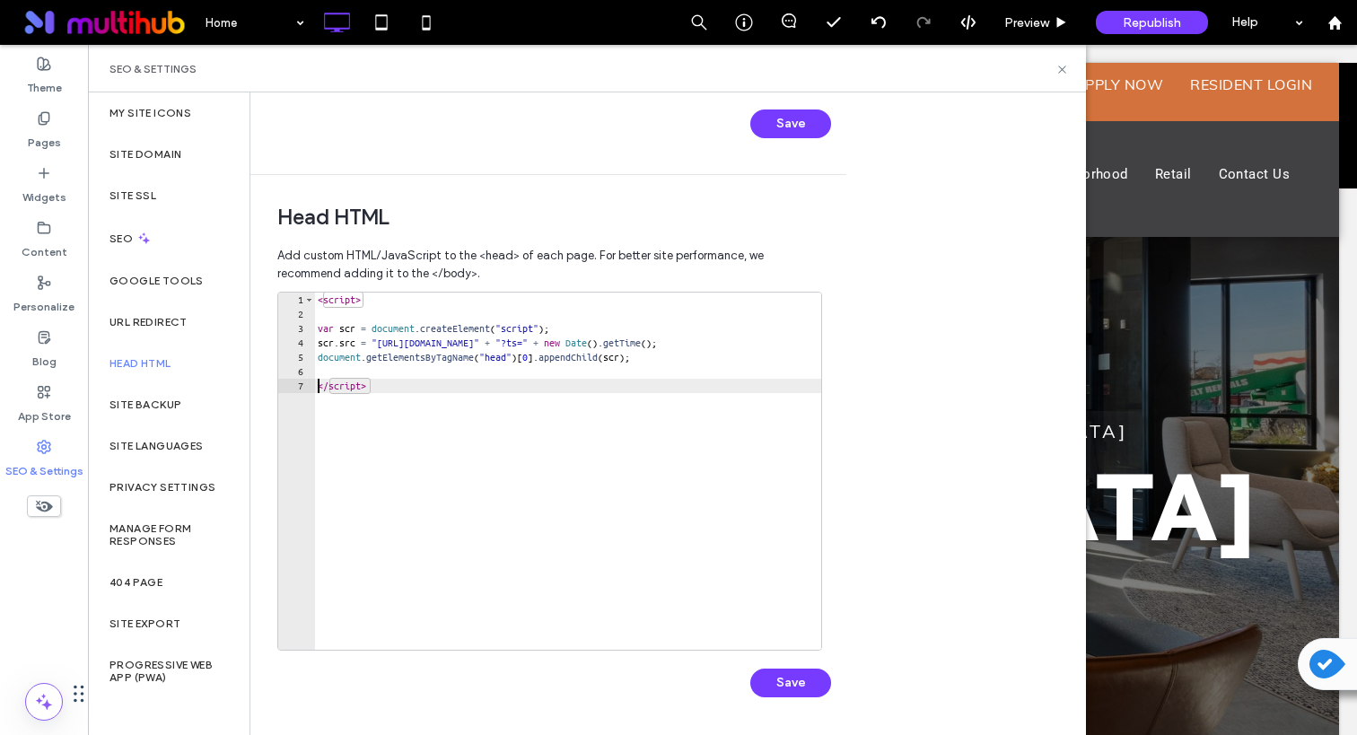
click at [483, 433] on div "< script > var scr = document . createElement ( "script" ) ; scr . src = "https…" at bounding box center [737, 486] width 847 height 386
drag, startPoint x: 425, startPoint y: 427, endPoint x: 451, endPoint y: 427, distance: 25.1
click at [427, 427] on div "< script > var scr = document . createElement ( "script" ) ; scr . src = "https…" at bounding box center [737, 486] width 847 height 386
click at [456, 436] on div "< script > var scr = document . createElement ( "script" ) ; scr . src = "https…" at bounding box center [737, 486] width 847 height 386
click at [414, 432] on div "< script > var scr = document . createElement ( "script" ) ; scr . src = "https…" at bounding box center [737, 486] width 847 height 386
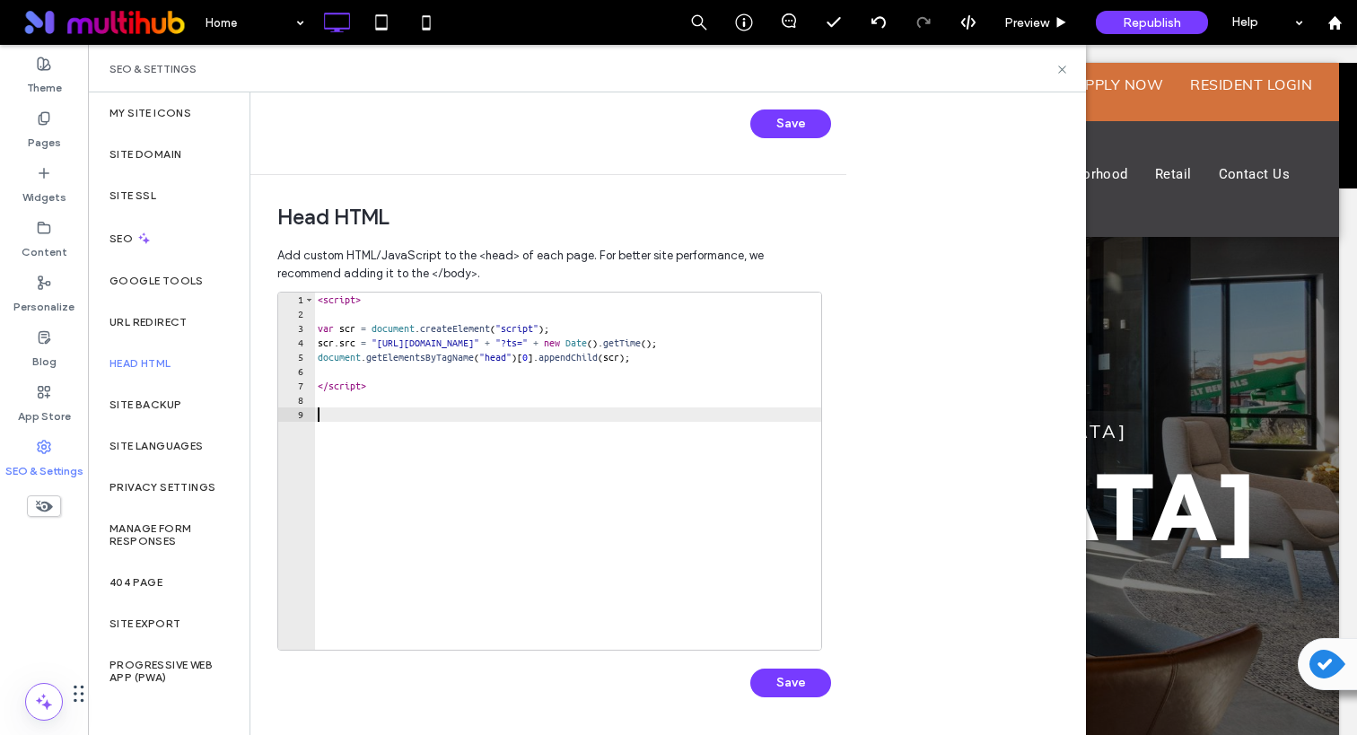
paste textarea "**********"
type textarea "**********"
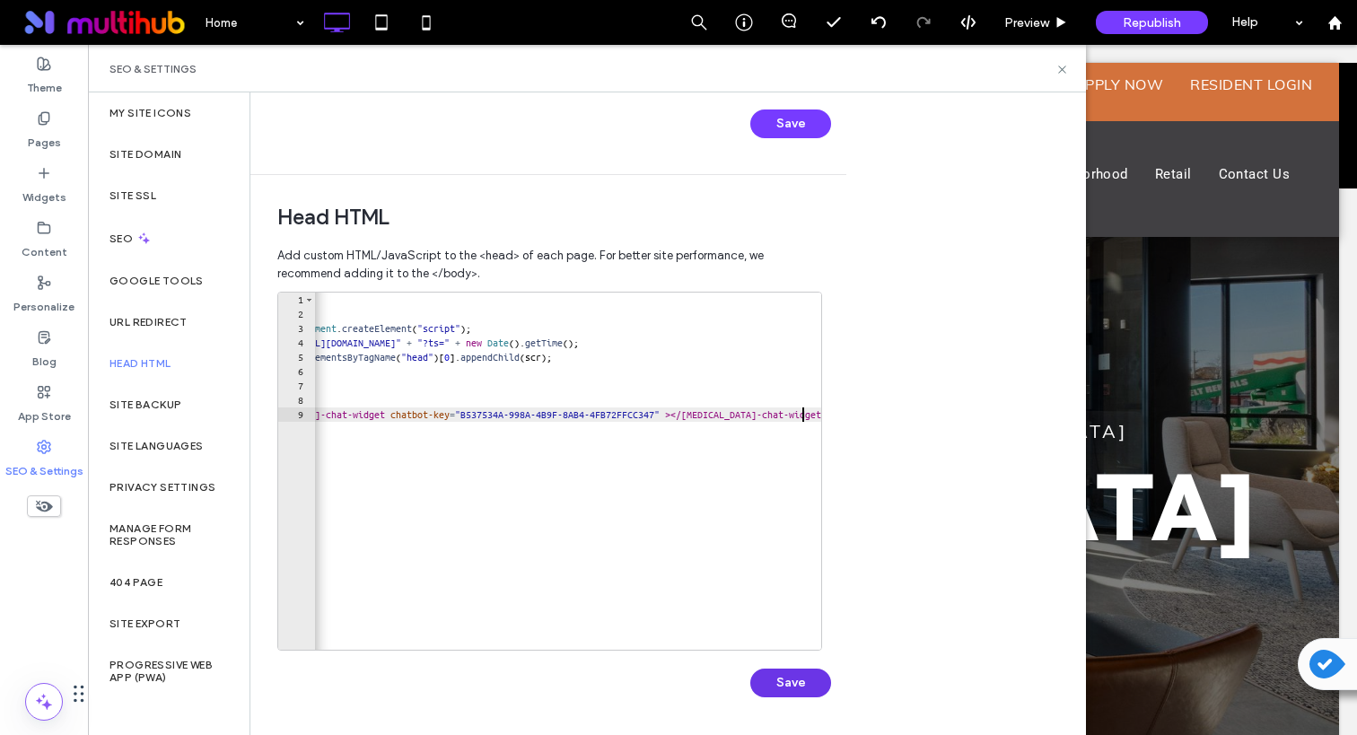
click at [769, 679] on button "Save" at bounding box center [790, 683] width 81 height 29
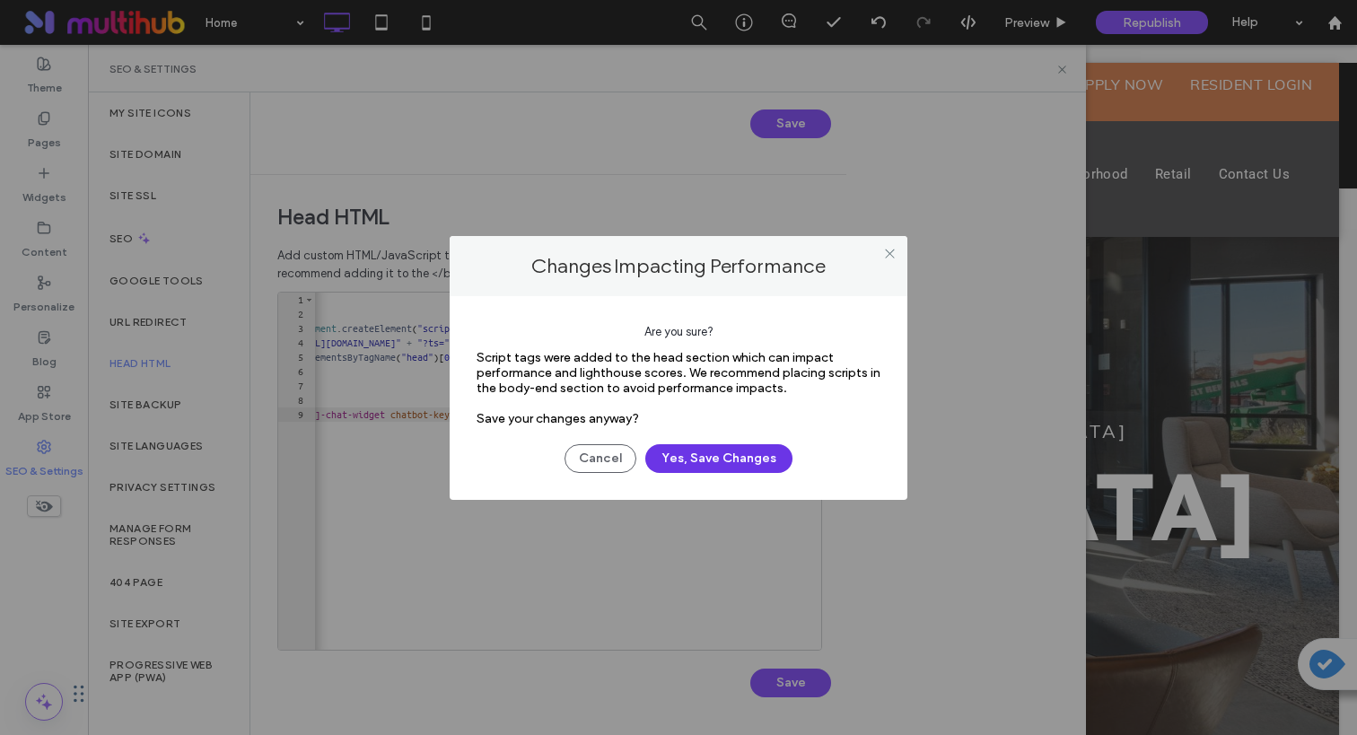
click at [724, 462] on button "Yes, Save Changes" at bounding box center [718, 458] width 147 height 29
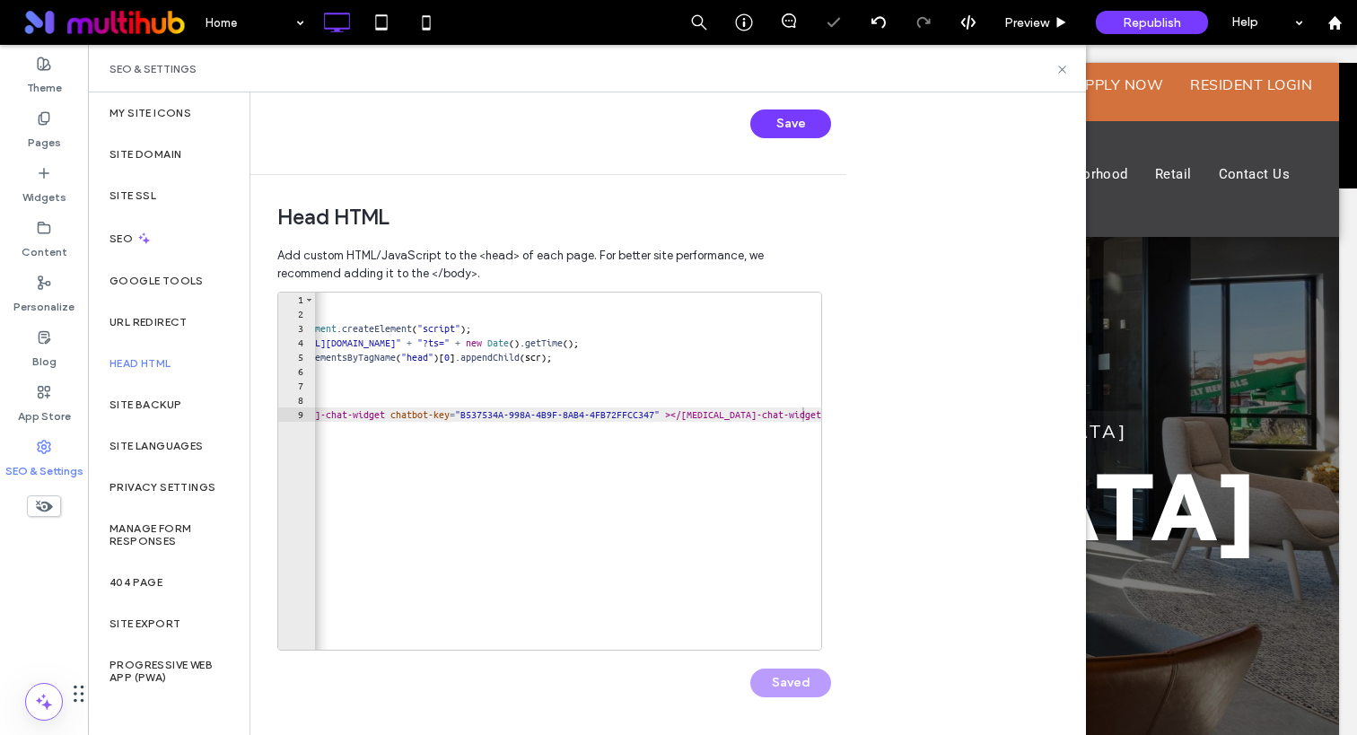
scroll to position [0, 0]
click at [1063, 71] on icon at bounding box center [1062, 69] width 13 height 13
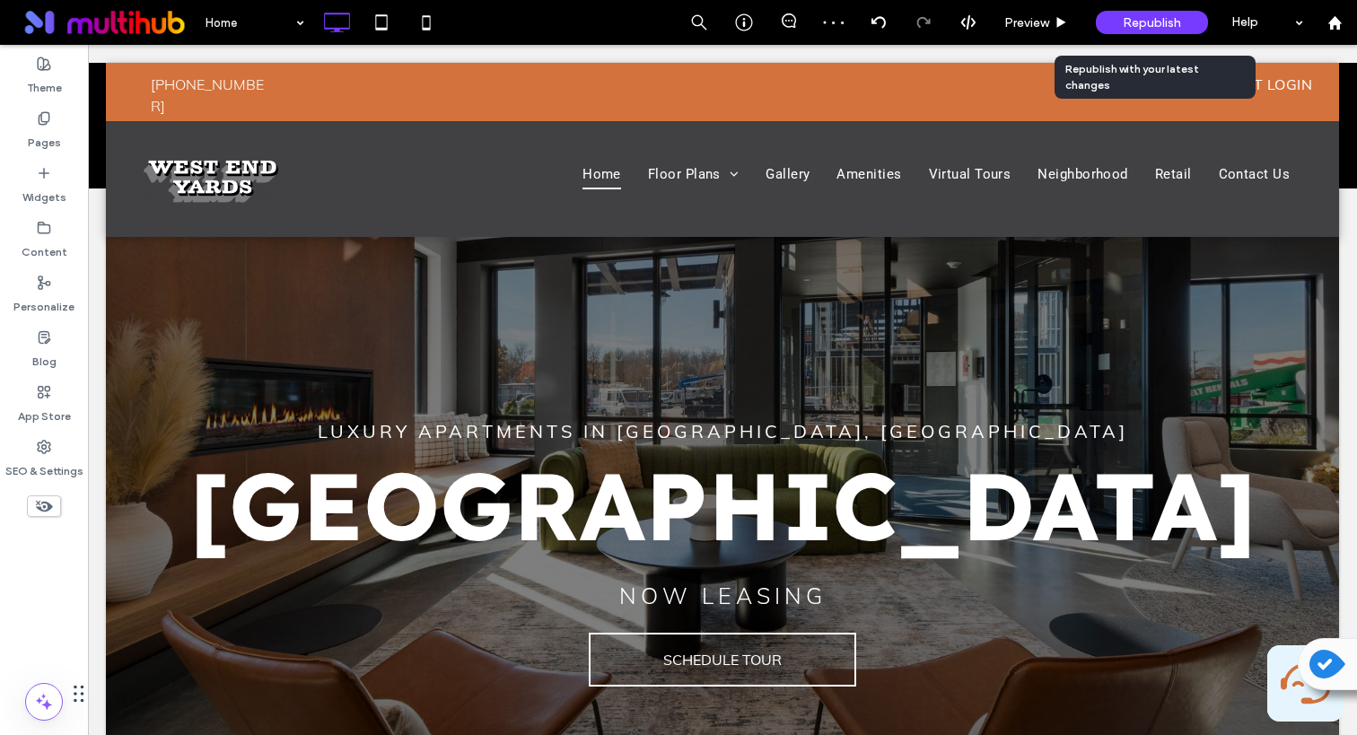
click at [1147, 16] on span "Republish" at bounding box center [1152, 22] width 58 height 15
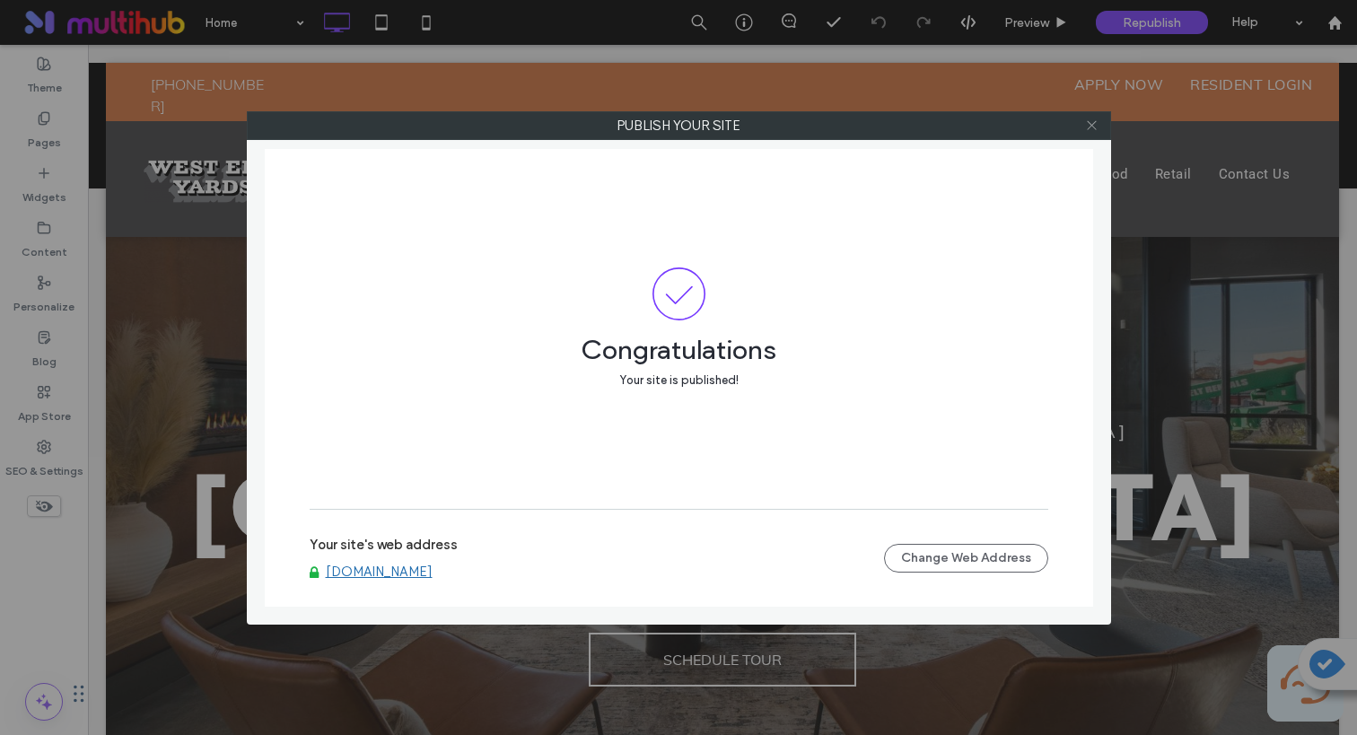
click at [1088, 127] on use at bounding box center [1091, 125] width 9 height 9
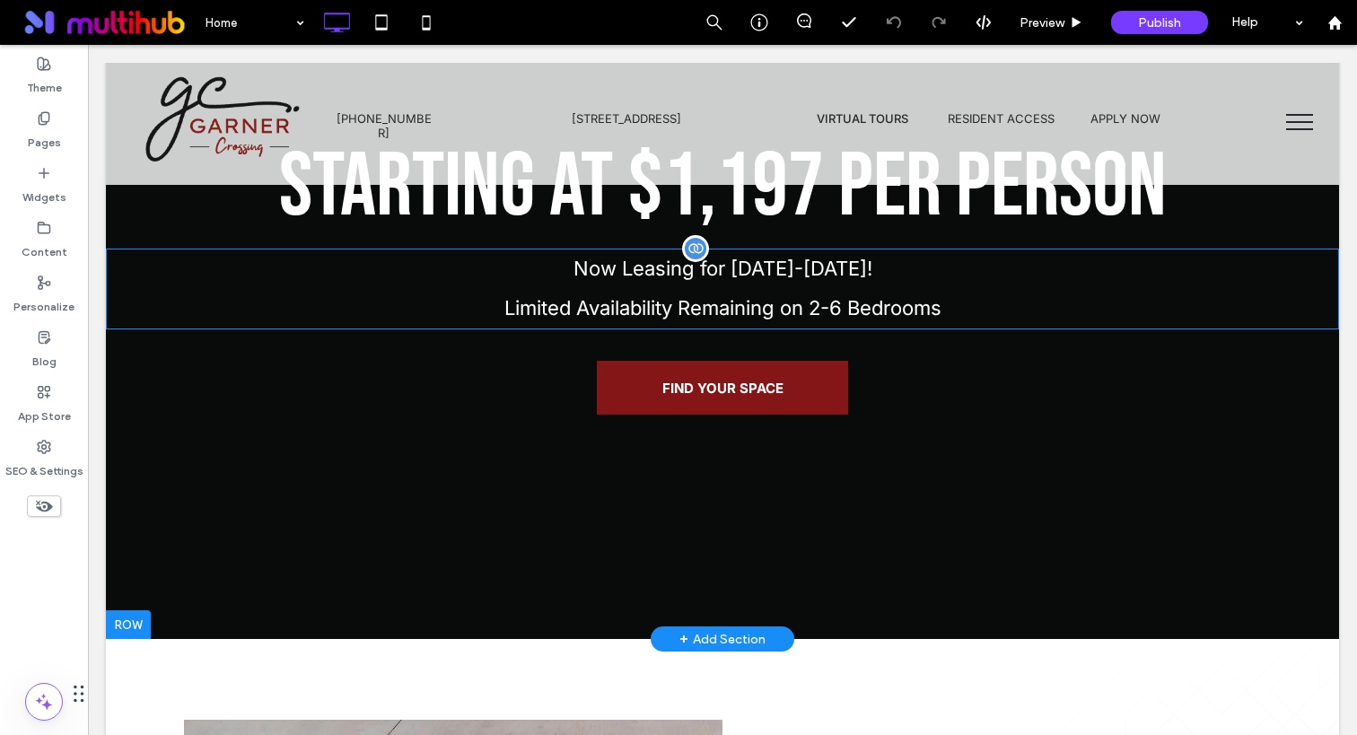
scroll to position [189, 0]
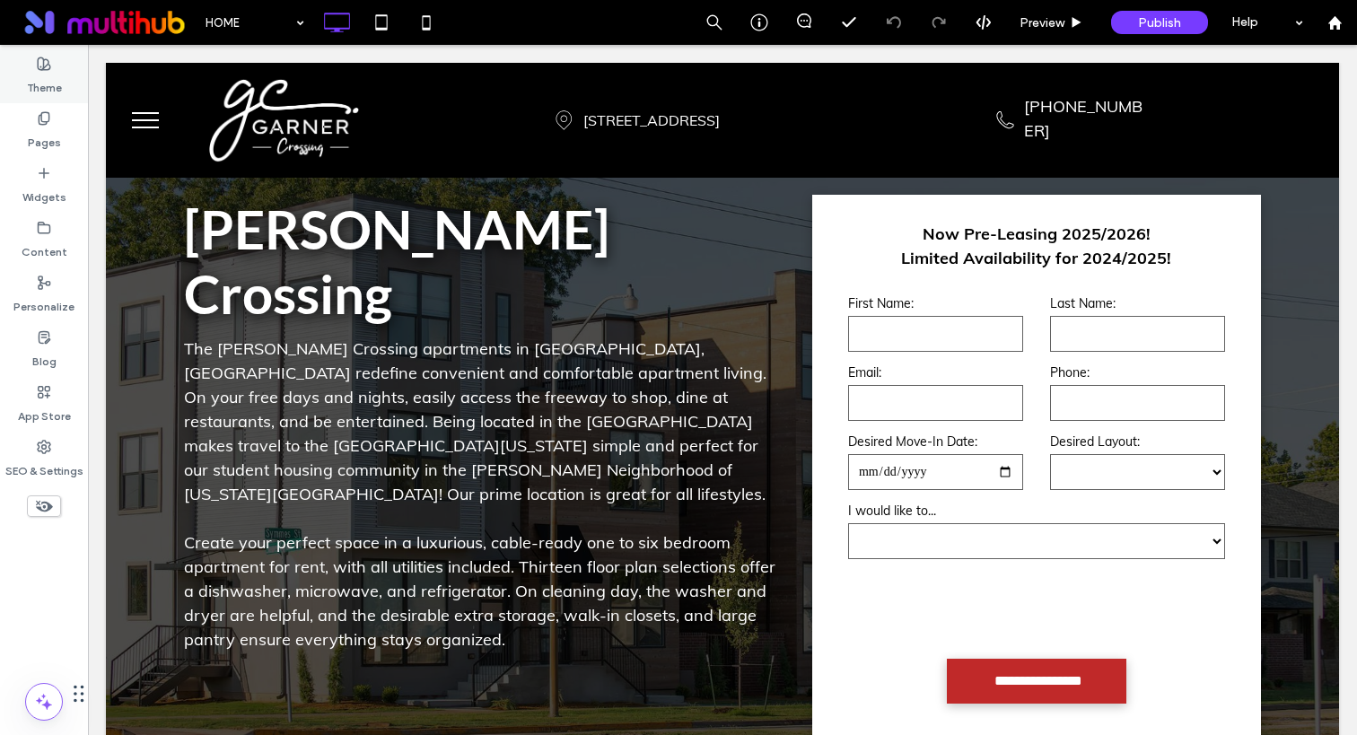
click at [41, 76] on label "Theme" at bounding box center [44, 83] width 35 height 25
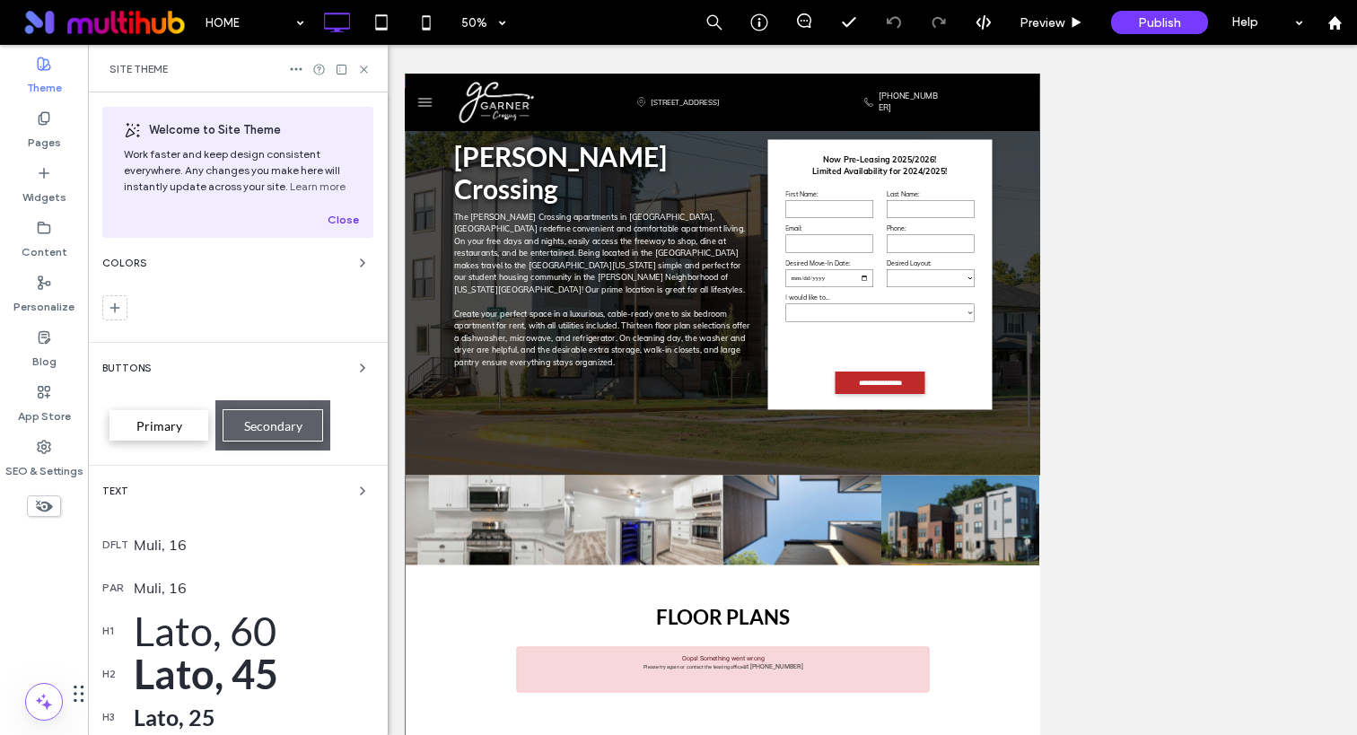
click at [332, 221] on button "Close" at bounding box center [343, 220] width 31 height 22
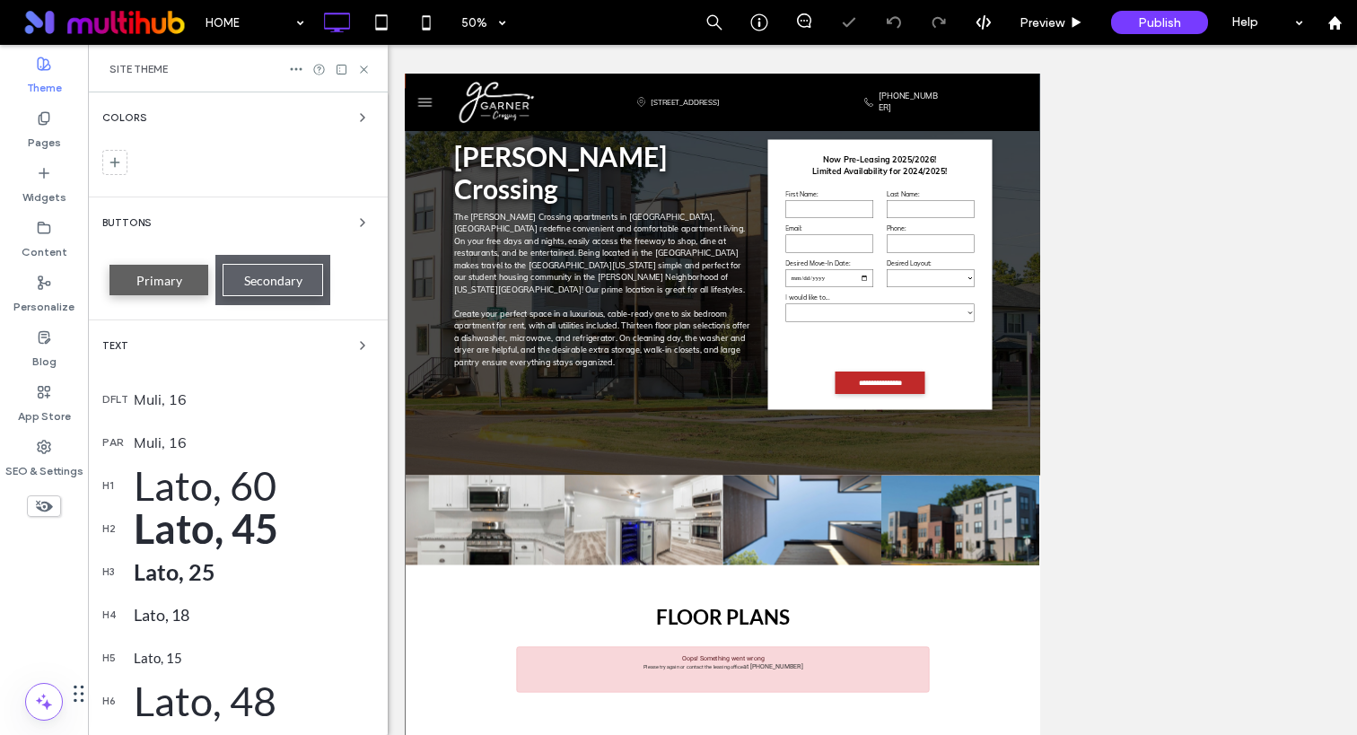
scroll to position [207, 0]
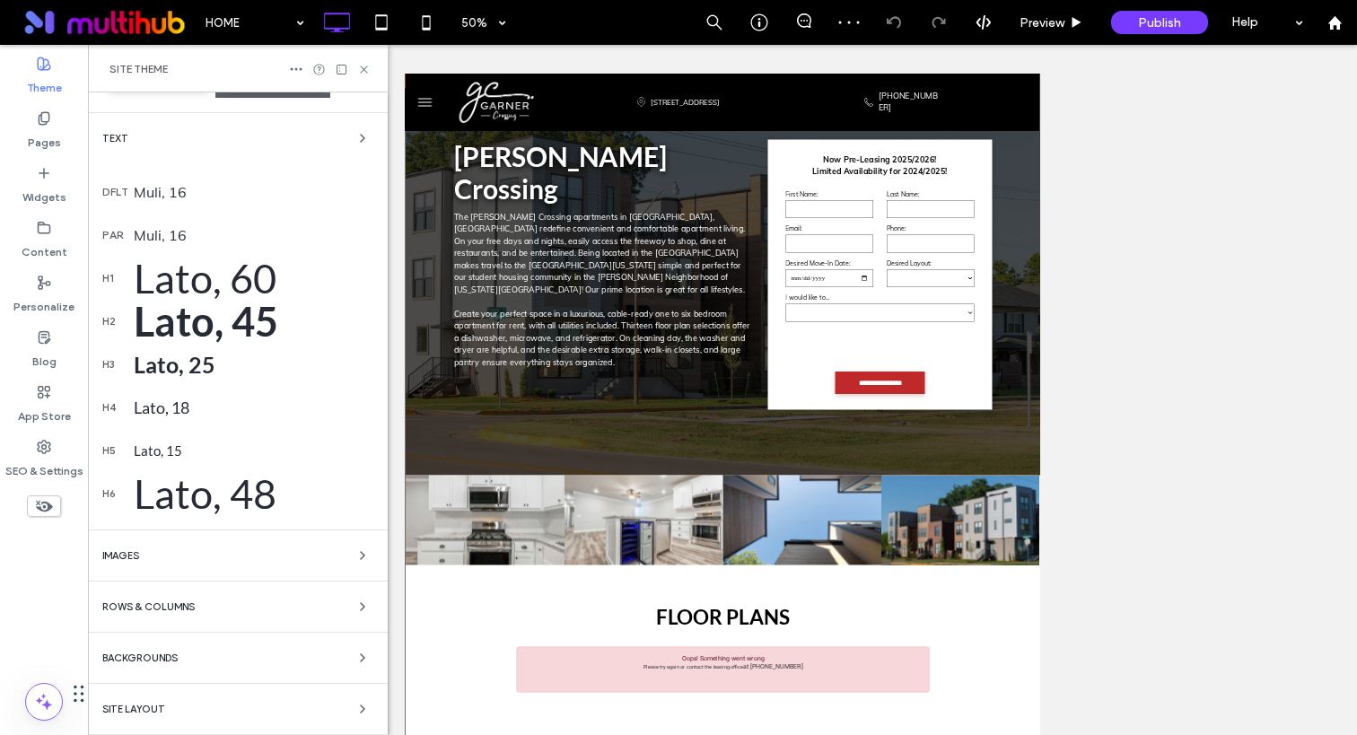
click at [206, 713] on div "Site Layout" at bounding box center [237, 709] width 271 height 22
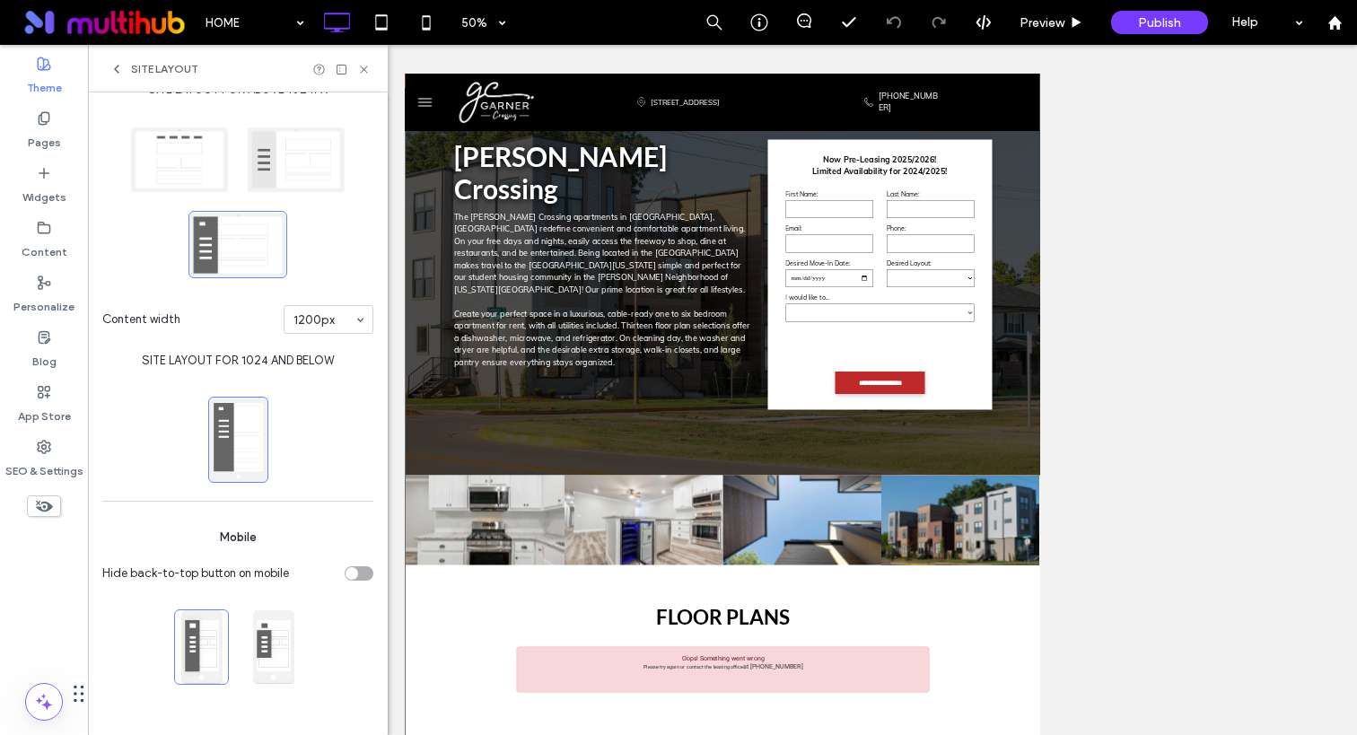
scroll to position [0, 0]
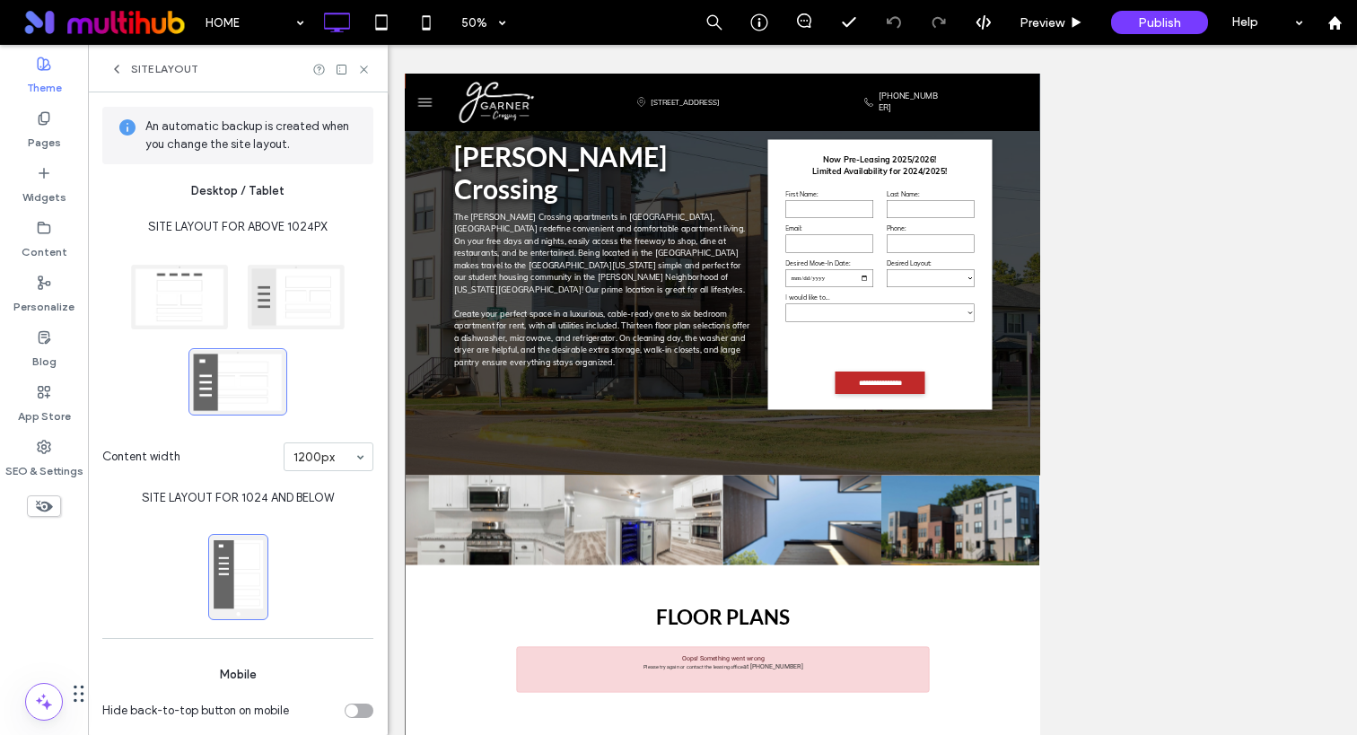
click at [115, 68] on use at bounding box center [117, 69] width 4 height 7
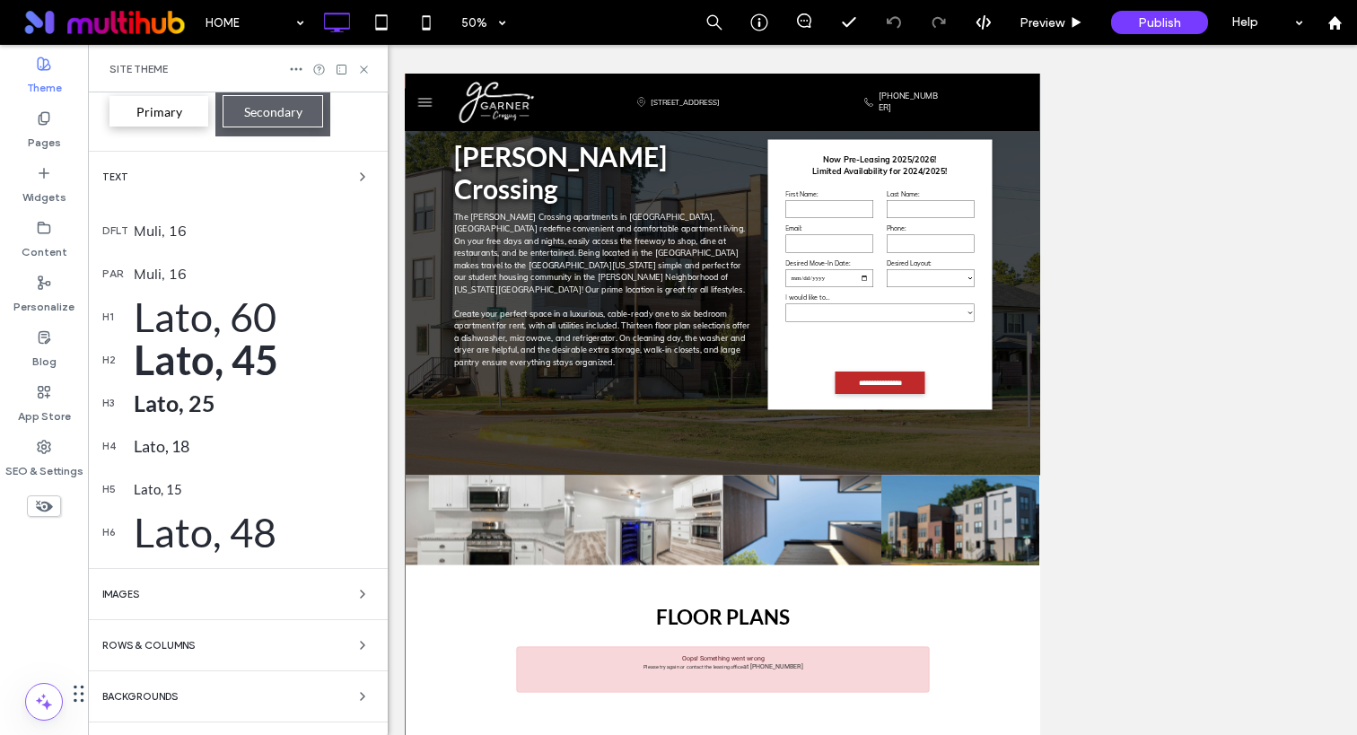
scroll to position [207, 0]
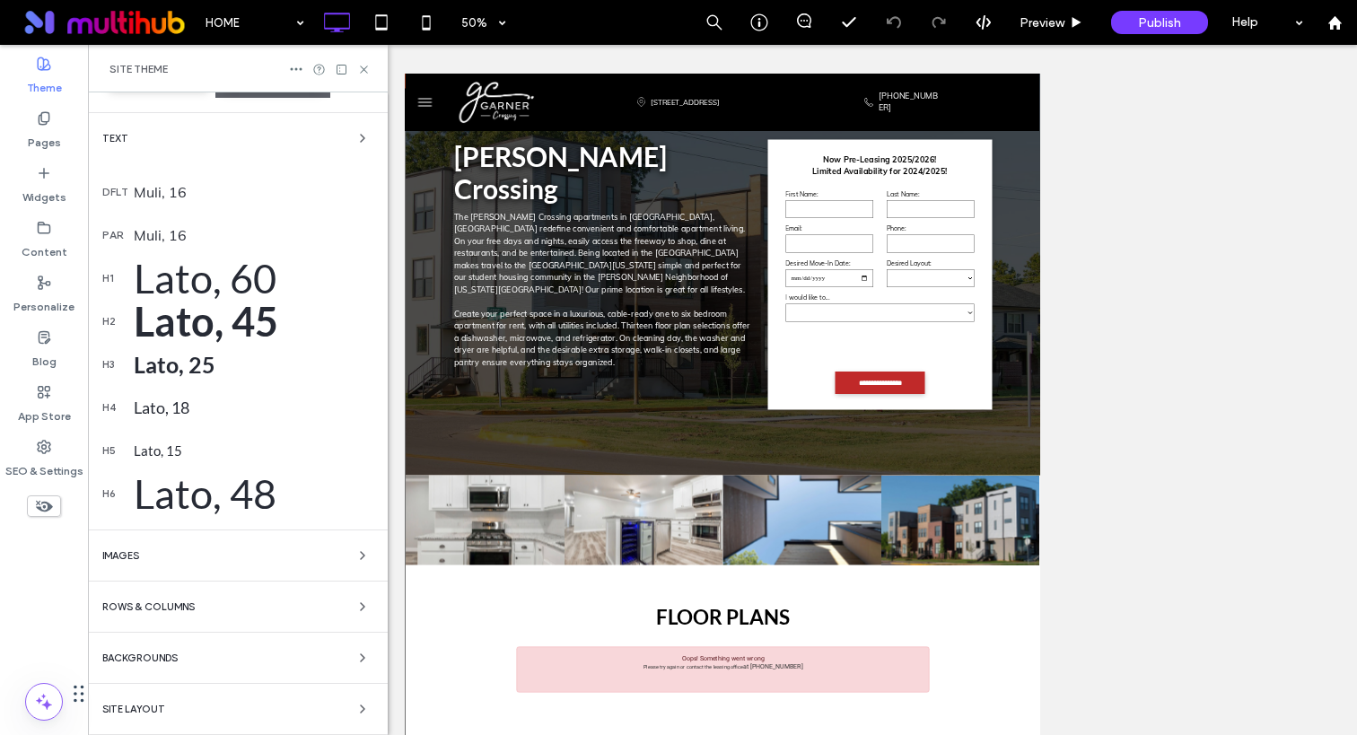
click at [164, 626] on div "Colors Buttons Primary Secondary Text dflt Muli, 16 par Muli, 16 h1 Lato, 60 h2…" at bounding box center [238, 310] width 300 height 850
click at [162, 614] on div "Rows & Columns" at bounding box center [237, 607] width 271 height 22
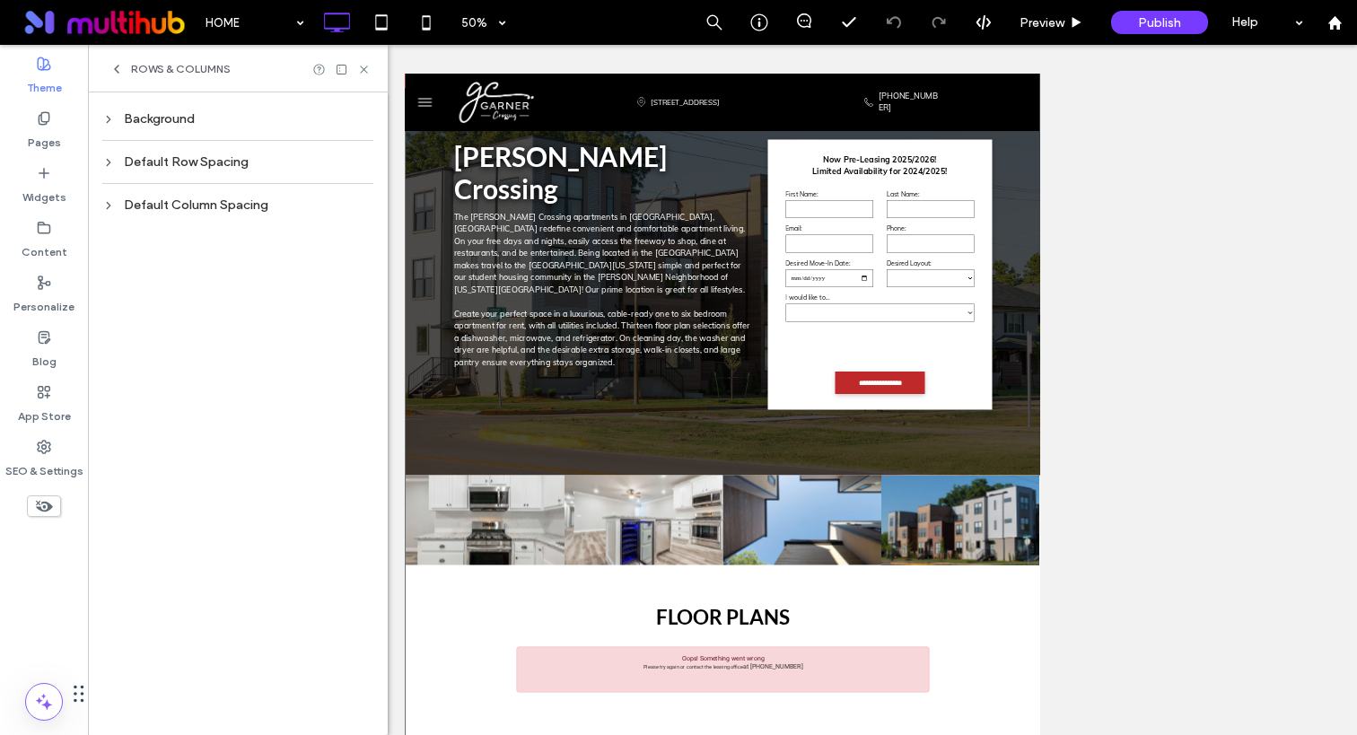
scroll to position [0, 0]
click at [157, 118] on div "Background" at bounding box center [237, 118] width 271 height 15
click at [115, 66] on icon at bounding box center [117, 69] width 14 height 14
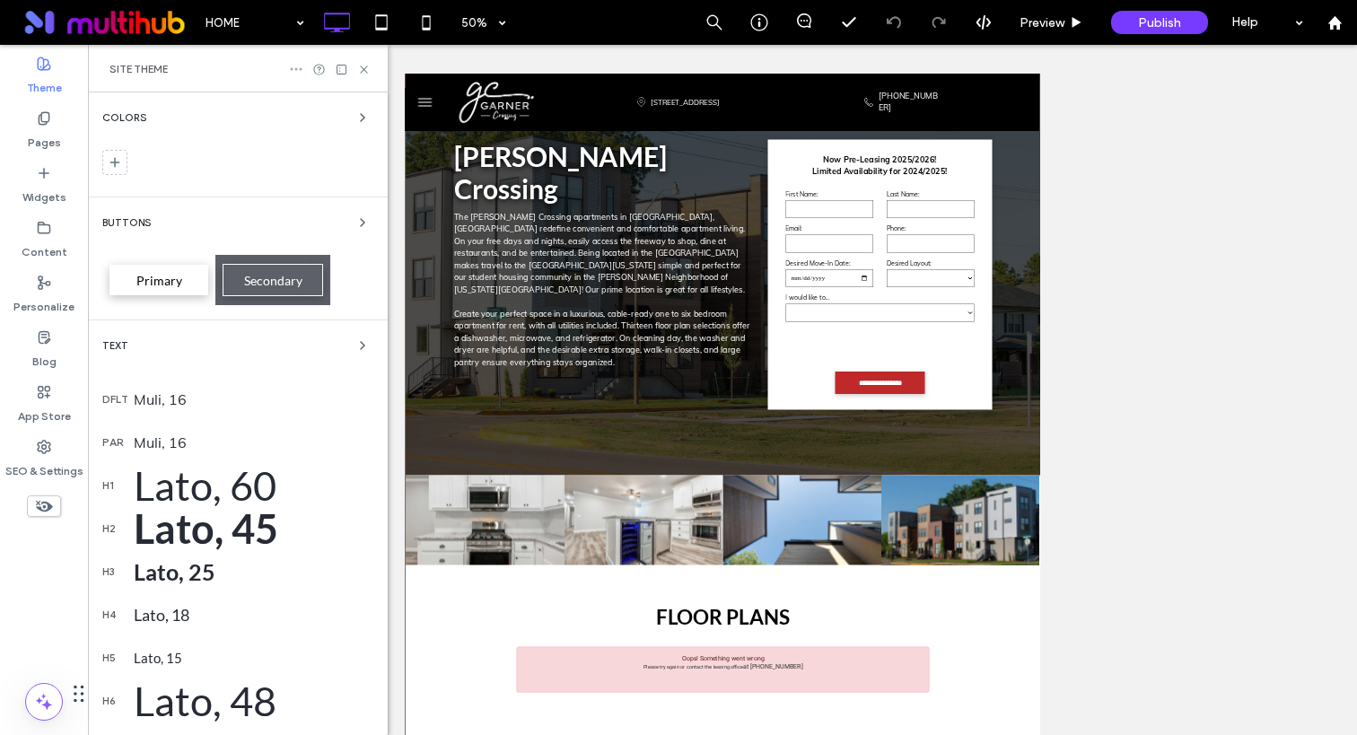
click at [298, 72] on icon at bounding box center [296, 69] width 14 height 14
click at [292, 66] on icon at bounding box center [296, 69] width 14 height 14
click at [226, 66] on div "Site Theme" at bounding box center [238, 69] width 257 height 14
click at [360, 70] on icon at bounding box center [363, 69] width 13 height 13
